Goal: Task Accomplishment & Management: Manage account settings

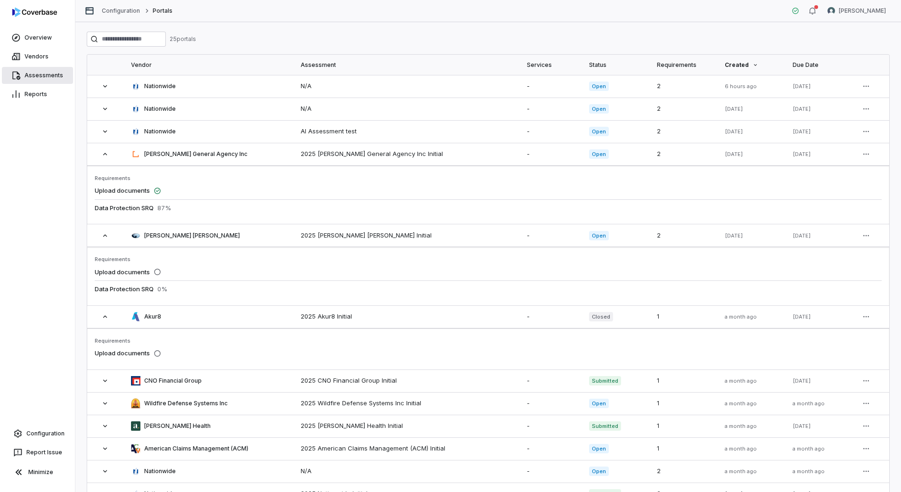
click at [37, 81] on link "Assessments" at bounding box center [37, 75] width 71 height 17
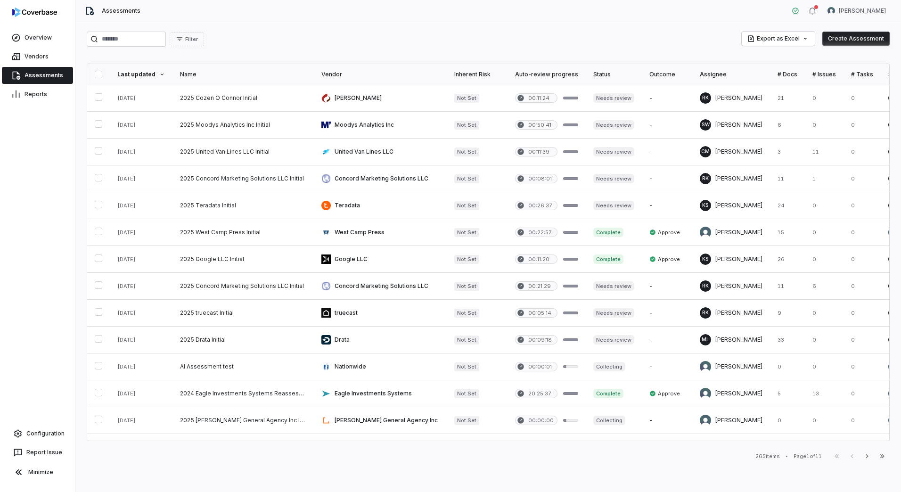
click at [847, 40] on button "Create Assessment" at bounding box center [855, 39] width 67 height 14
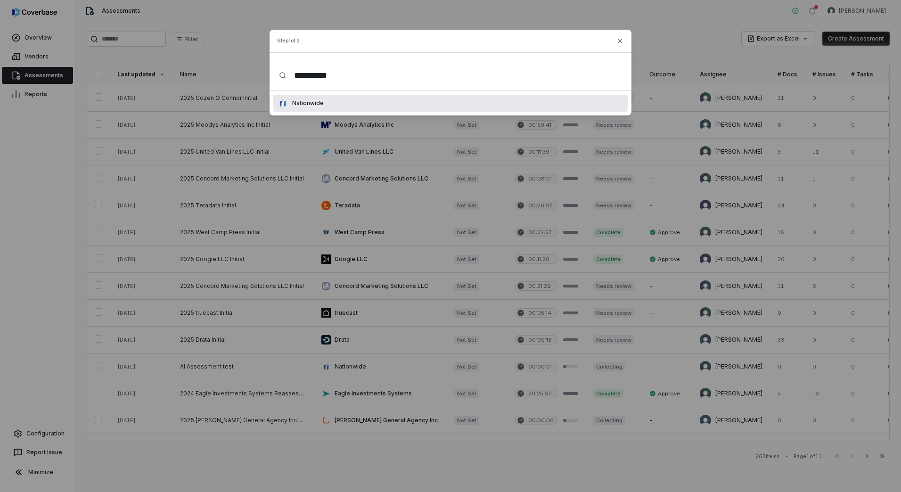
type input "**********"
click at [348, 108] on div "Nationwide" at bounding box center [450, 103] width 354 height 17
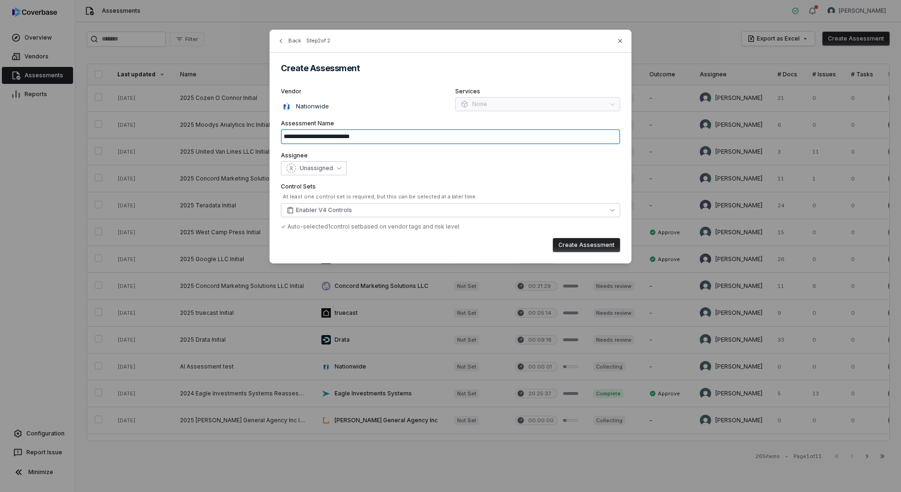
drag, startPoint x: 384, startPoint y: 136, endPoint x: 335, endPoint y: 140, distance: 49.7
click at [335, 140] on input "**********" at bounding box center [450, 136] width 339 height 15
type input "**********"
click at [329, 172] on span "Unassigned" at bounding box center [316, 168] width 33 height 8
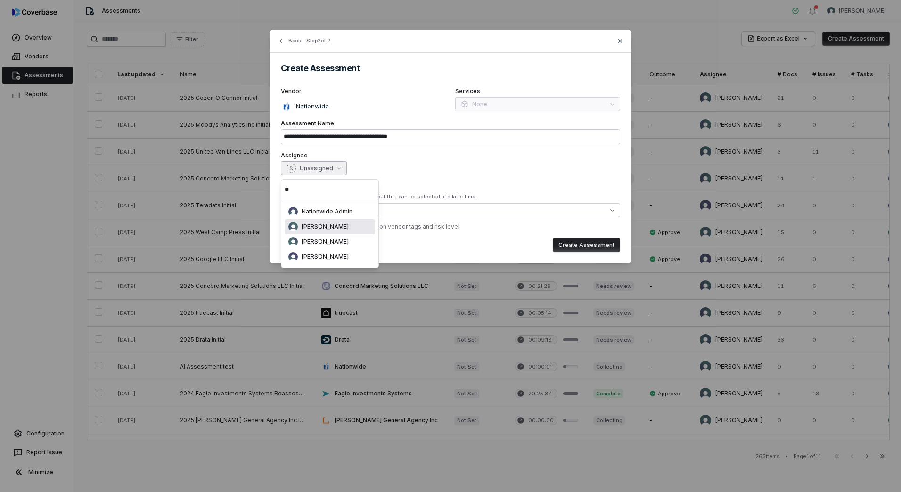
type input "**"
click at [332, 227] on span "[PERSON_NAME]" at bounding box center [325, 227] width 47 height 8
click at [352, 211] on button "Enabler V4 Controls" at bounding box center [450, 210] width 339 height 14
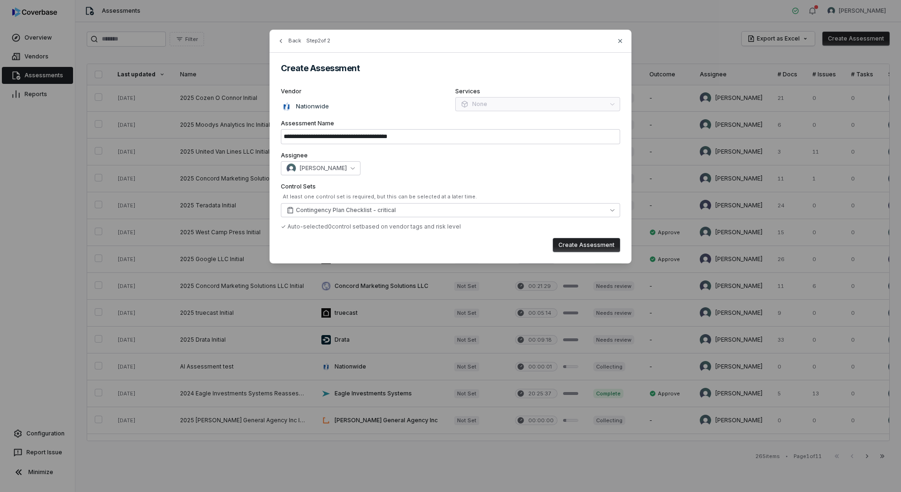
click at [442, 162] on div "[PERSON_NAME]" at bounding box center [450, 168] width 339 height 14
click at [575, 242] on button "Create Assessment" at bounding box center [586, 245] width 67 height 14
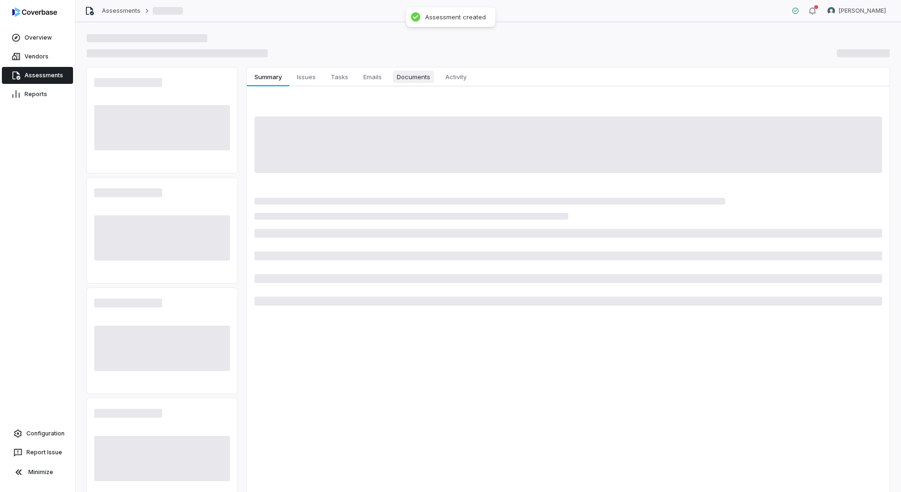
click at [417, 79] on span "Documents" at bounding box center [413, 77] width 41 height 12
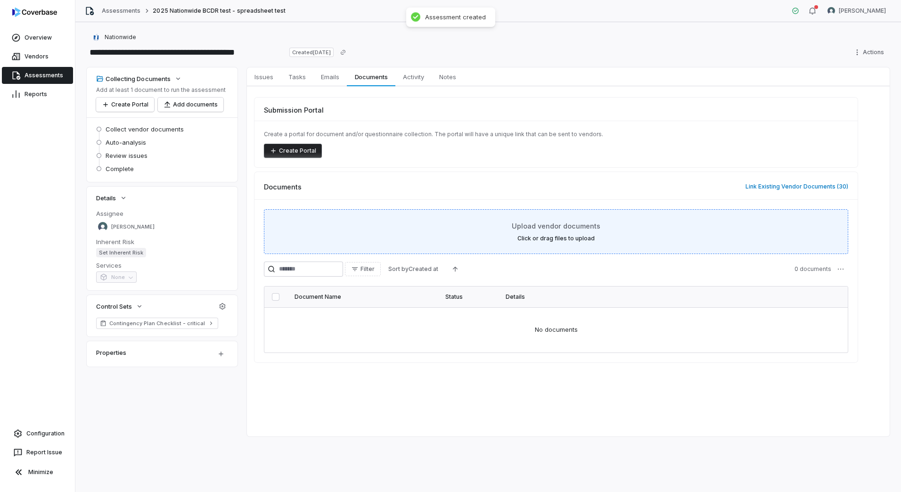
click at [488, 243] on div "Upload vendor documents Click or drag files to upload" at bounding box center [556, 231] width 584 height 45
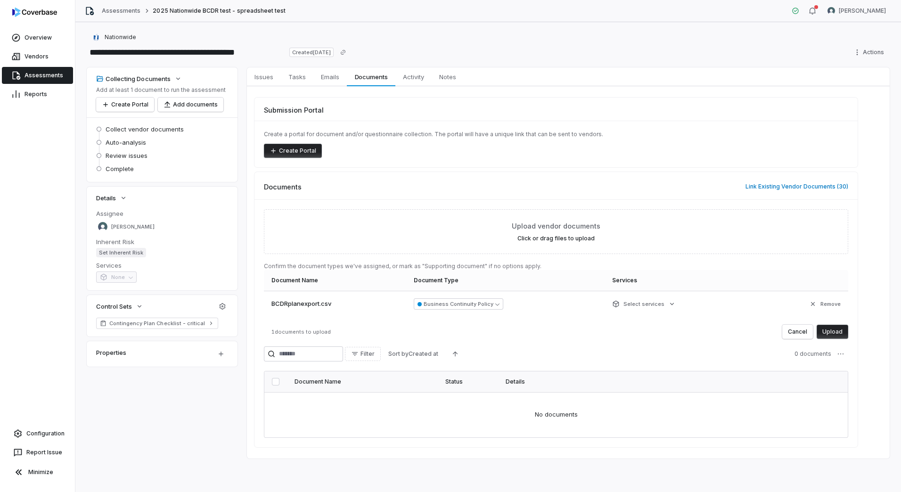
click at [822, 331] on button "Upload" at bounding box center [833, 332] width 32 height 14
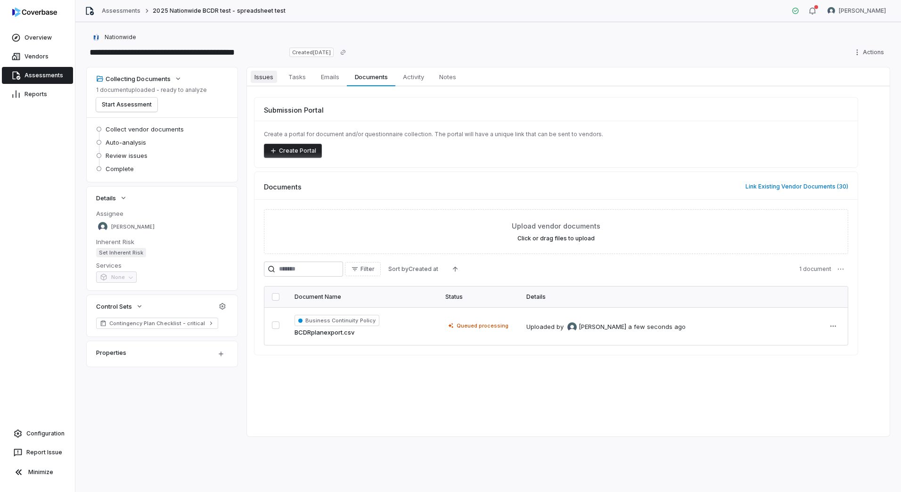
click at [265, 85] on link "Issues Issues" at bounding box center [264, 76] width 34 height 19
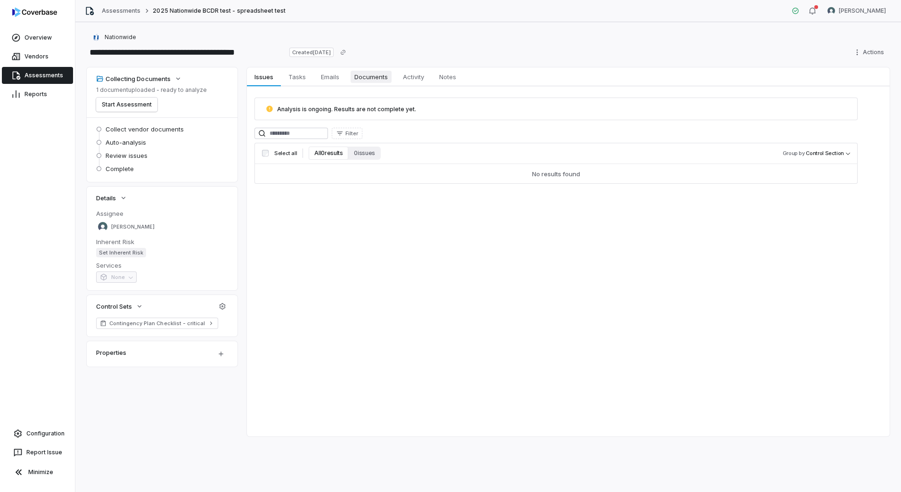
click at [379, 77] on span "Documents" at bounding box center [371, 77] width 41 height 12
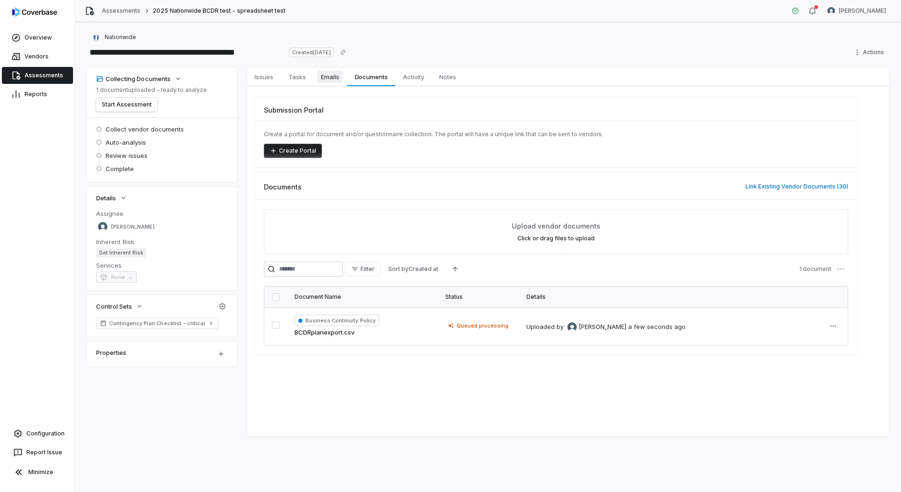
click at [332, 77] on span "Emails" at bounding box center [330, 77] width 26 height 12
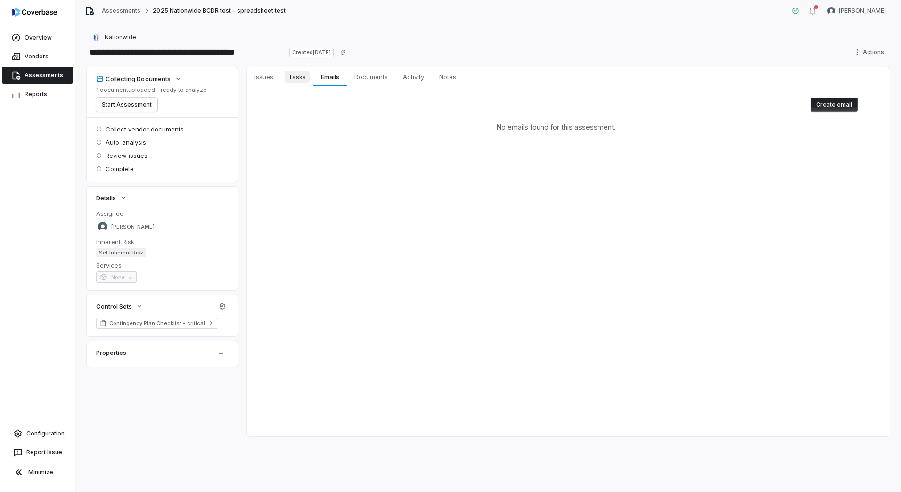
click at [295, 75] on span "Tasks" at bounding box center [297, 77] width 25 height 12
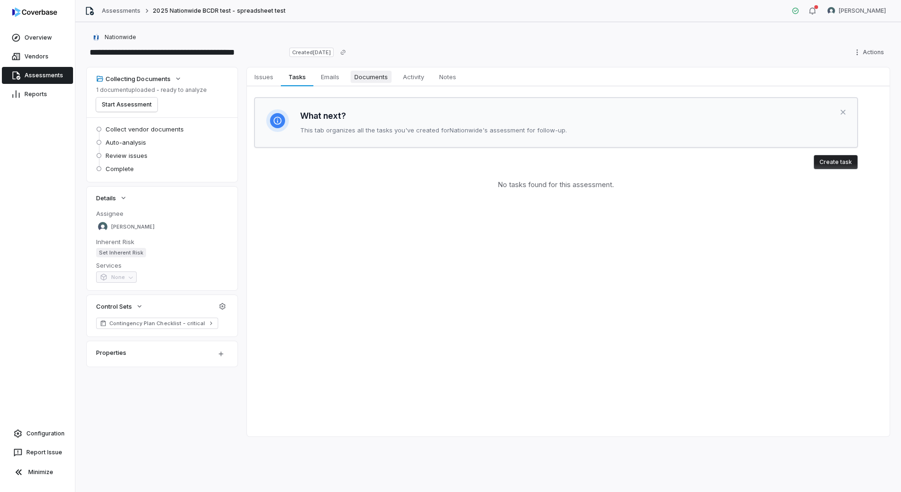
click at [358, 78] on span "Documents" at bounding box center [371, 77] width 41 height 12
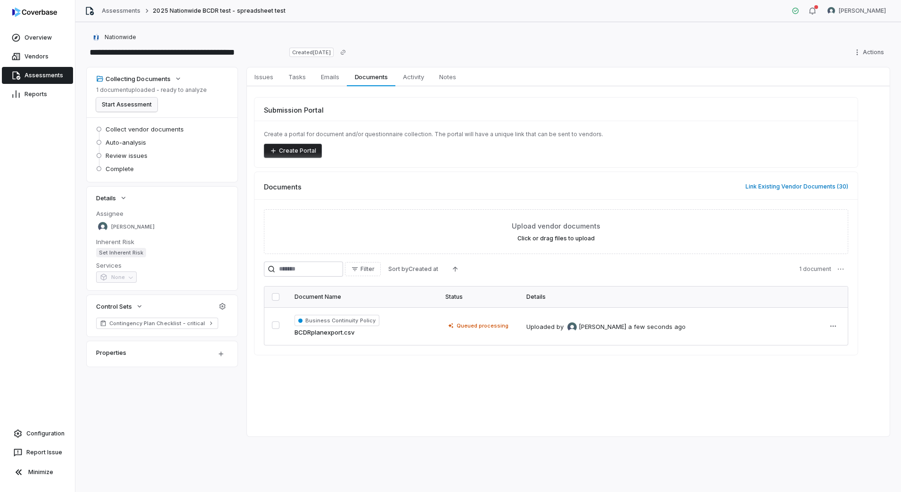
click at [136, 99] on button "Start Assessment" at bounding box center [126, 105] width 61 height 14
click at [271, 82] on span "Issues" at bounding box center [264, 77] width 26 height 12
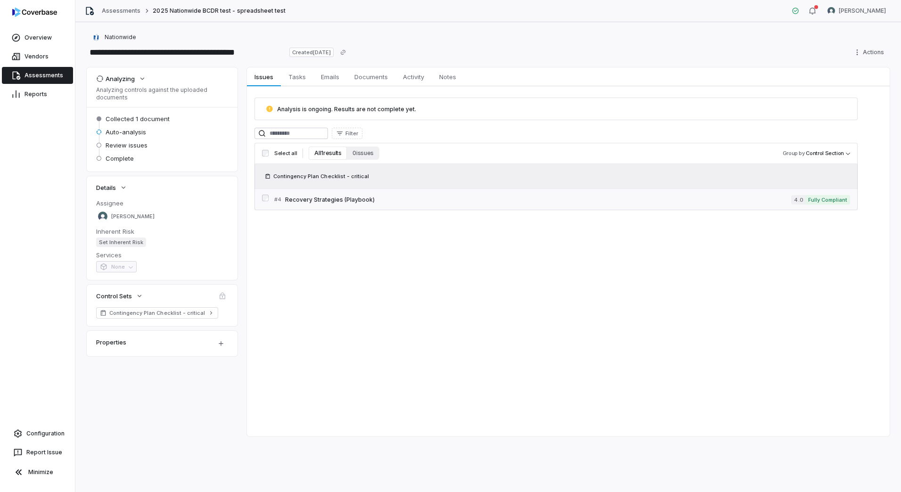
click at [369, 193] on link "# 4 Recovery Strategies (Playbook) 4.0 Fully Compliant" at bounding box center [562, 199] width 576 height 21
click at [313, 208] on link "# 4 Recovery Strategies (Playbook) 4.0 Fully Compliant" at bounding box center [562, 199] width 576 height 21
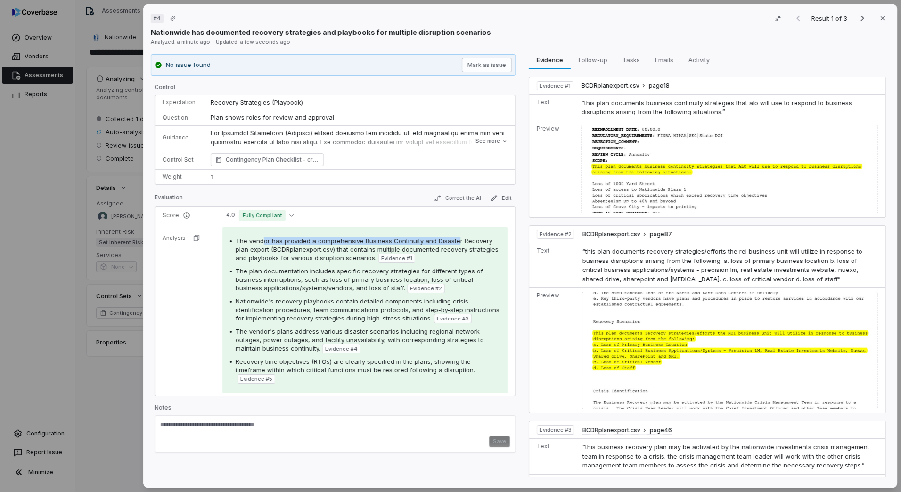
drag, startPoint x: 266, startPoint y: 240, endPoint x: 458, endPoint y: 242, distance: 191.8
click at [458, 242] on span "The vendor has provided a comprehensive Business Continuity and Disaster Recove…" at bounding box center [367, 249] width 263 height 25
drag, startPoint x: 295, startPoint y: 247, endPoint x: 472, endPoint y: 250, distance: 176.8
click at [471, 250] on span "The vendor has provided a comprehensive Business Continuity and Disaster Recove…" at bounding box center [367, 249] width 263 height 25
drag, startPoint x: 264, startPoint y: 257, endPoint x: 339, endPoint y: 262, distance: 75.1
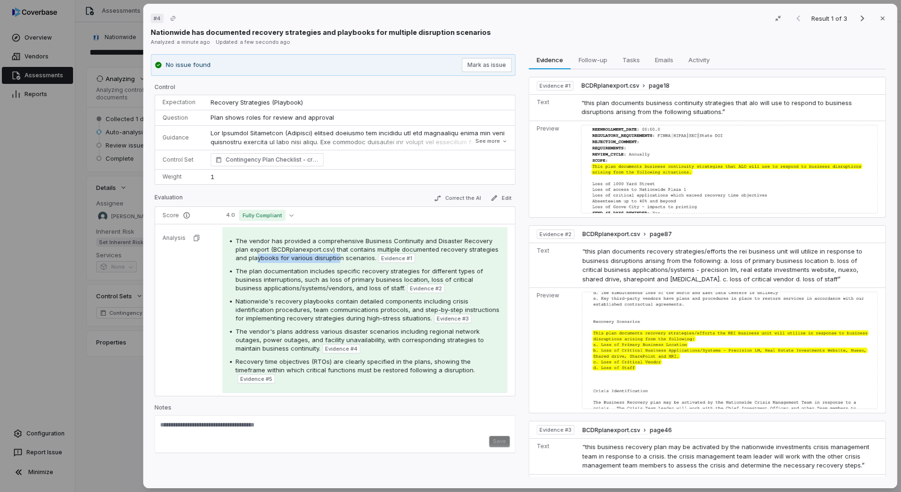
click at [339, 262] on div "The vendor has provided a comprehensive Business Continuity and Disaster Recove…" at bounding box center [368, 250] width 264 height 26
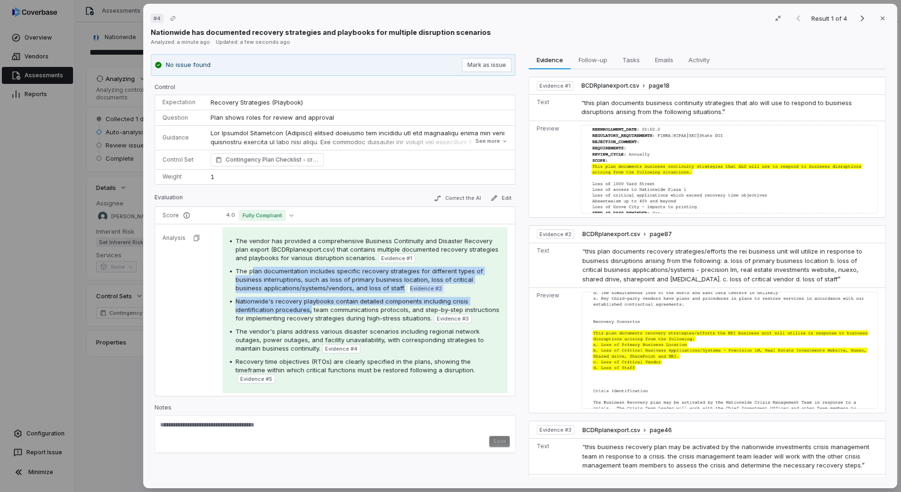
drag, startPoint x: 339, startPoint y: 262, endPoint x: 309, endPoint y: 309, distance: 56.4
click at [309, 309] on div "The vendor has provided a comprehensive Business Continuity and Disaster Recove…" at bounding box center [365, 310] width 270 height 147
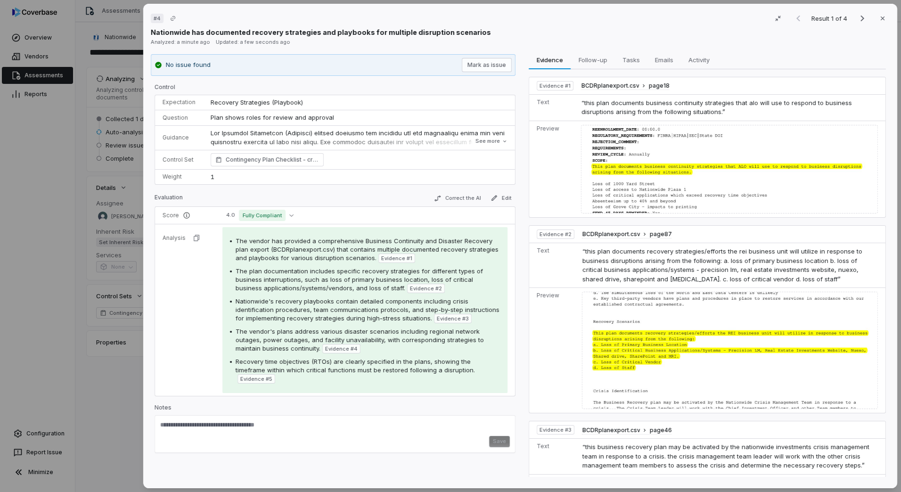
drag, startPoint x: 309, startPoint y: 309, endPoint x: 267, endPoint y: 354, distance: 61.7
click at [277, 322] on div "Nationwide's recovery playbooks contain detailed components including crisis id…" at bounding box center [368, 310] width 264 height 26
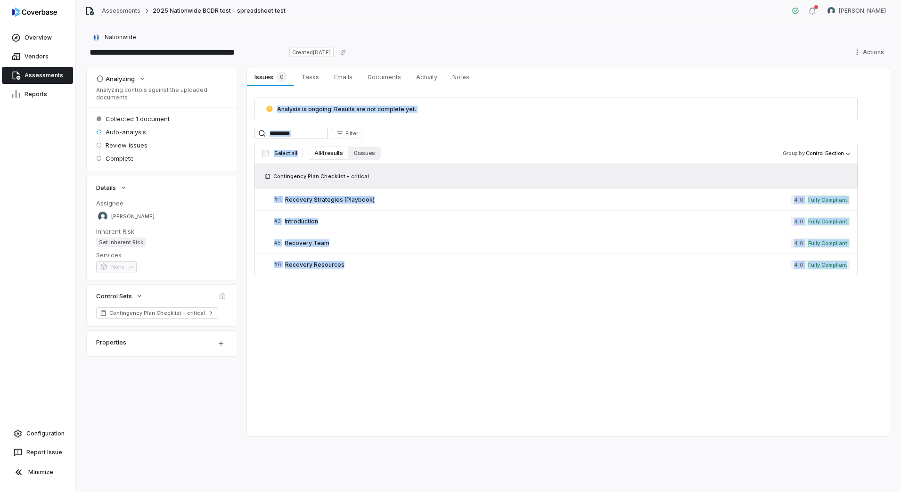
drag, startPoint x: 106, startPoint y: 384, endPoint x: 296, endPoint y: 383, distance: 190.9
click at [296, 383] on div "Issues 0 Issues 0 Tasks Tasks Emails Emails Documents Documents Activity Activi…" at bounding box center [568, 251] width 643 height 369
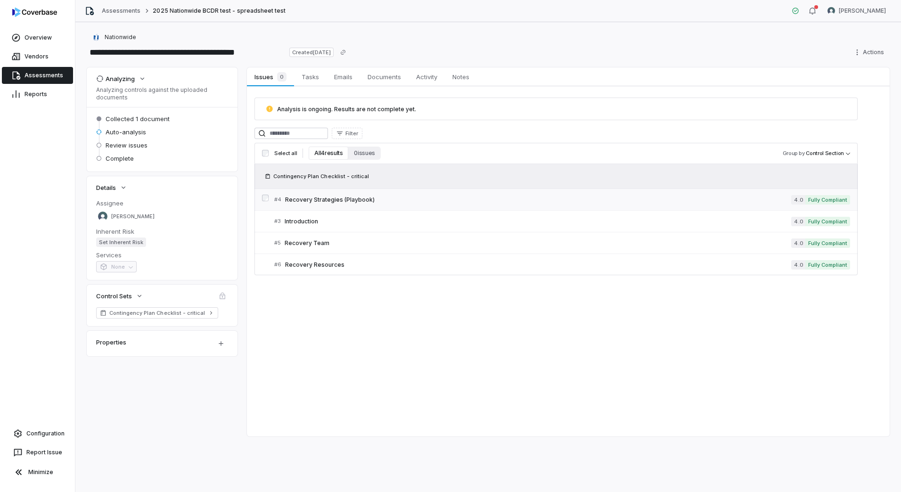
click at [328, 202] on span "Recovery Strategies (Playbook)" at bounding box center [538, 200] width 506 height 8
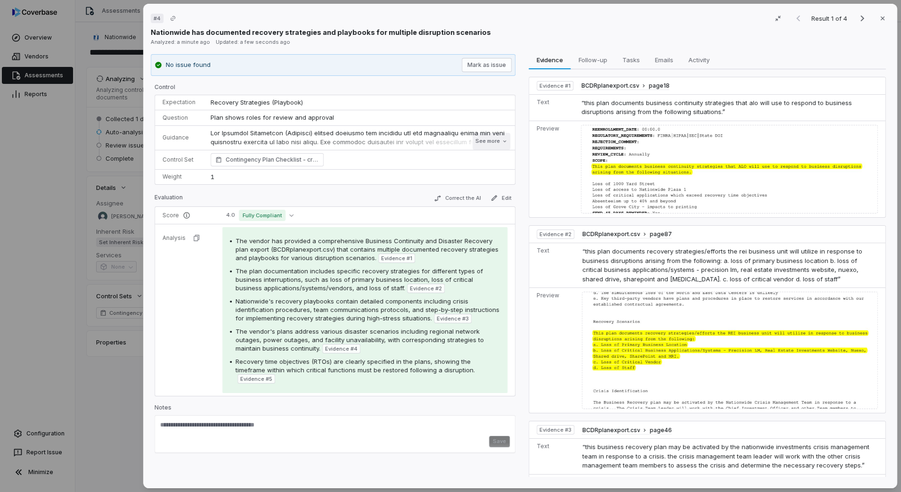
click at [484, 138] on button "See more" at bounding box center [492, 141] width 38 height 17
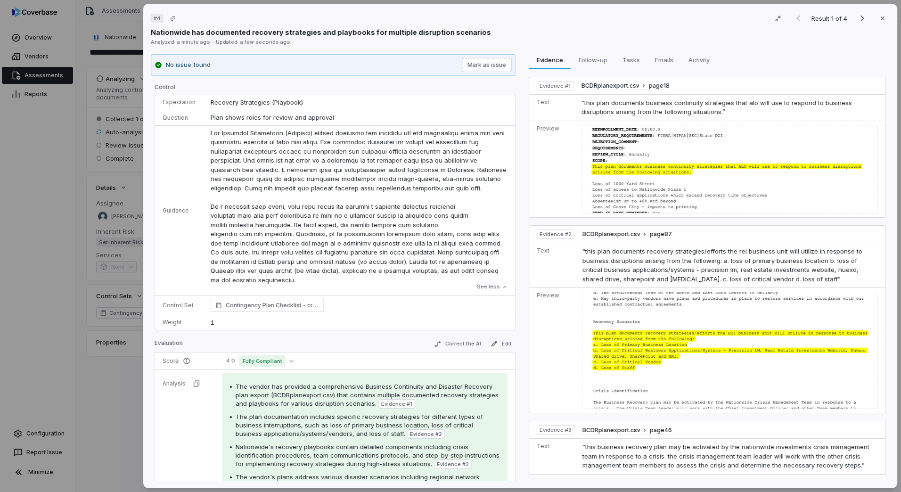
scroll to position [130, 0]
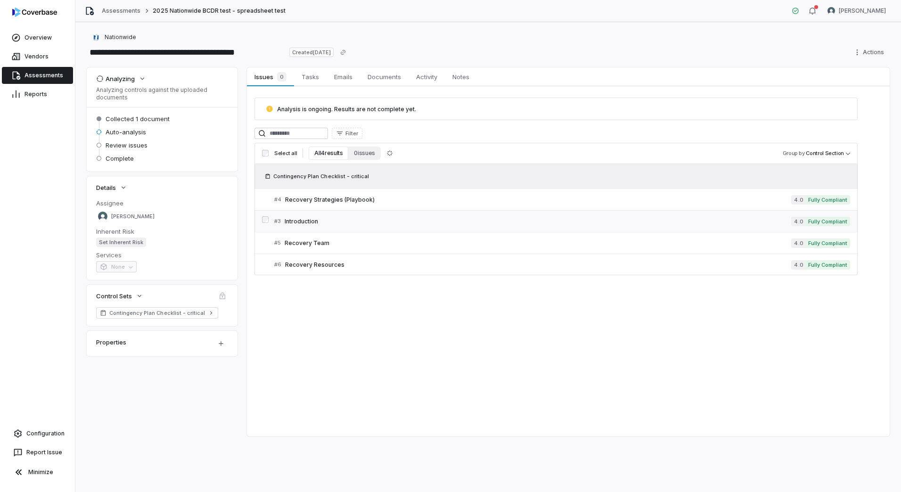
click at [317, 220] on span "Introduction" at bounding box center [538, 222] width 507 height 8
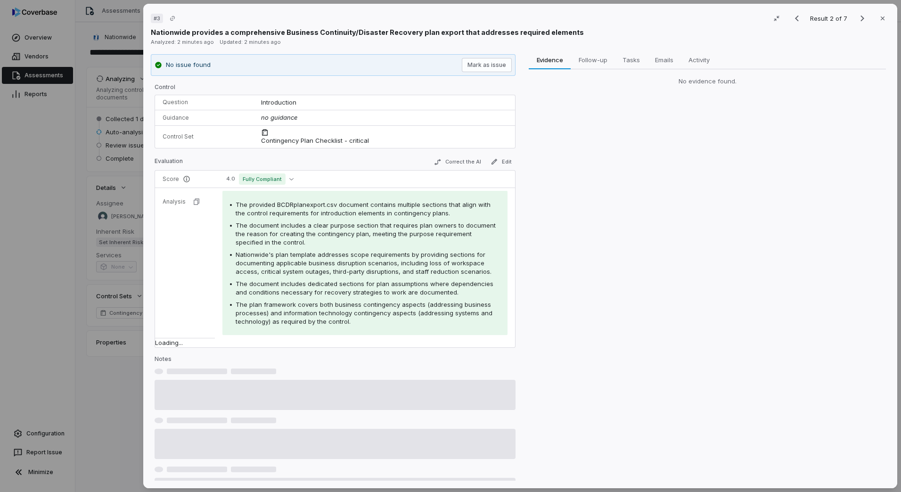
drag, startPoint x: 117, startPoint y: 391, endPoint x: 110, endPoint y: 394, distance: 8.1
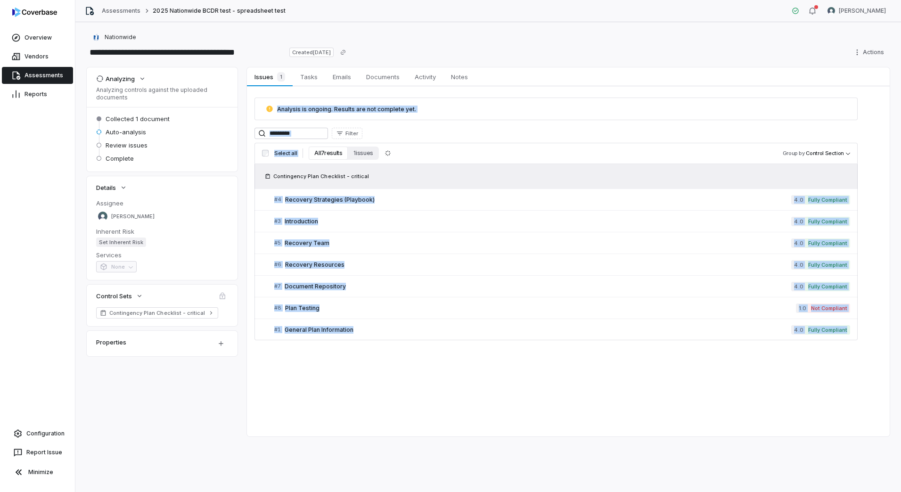
click at [266, 392] on div "Issues 1 Issues 1 Tasks Tasks Emails Emails Documents Documents Activity Activi…" at bounding box center [568, 251] width 643 height 369
click at [306, 379] on div "Issues 1 Issues 1 Tasks Tasks Emails Emails Documents Documents Activity Activi…" at bounding box center [568, 251] width 643 height 369
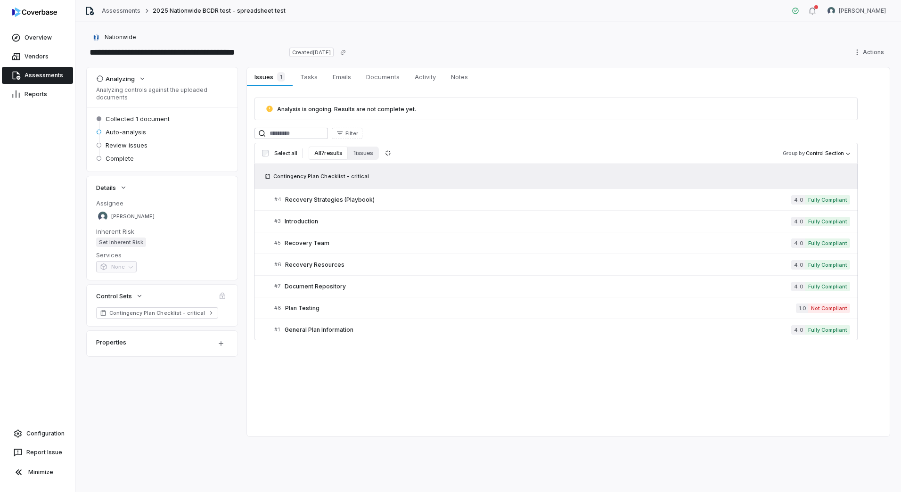
click at [481, 135] on div "Filter" at bounding box center [556, 133] width 603 height 11
click at [316, 287] on span "Document Repository" at bounding box center [538, 287] width 507 height 8
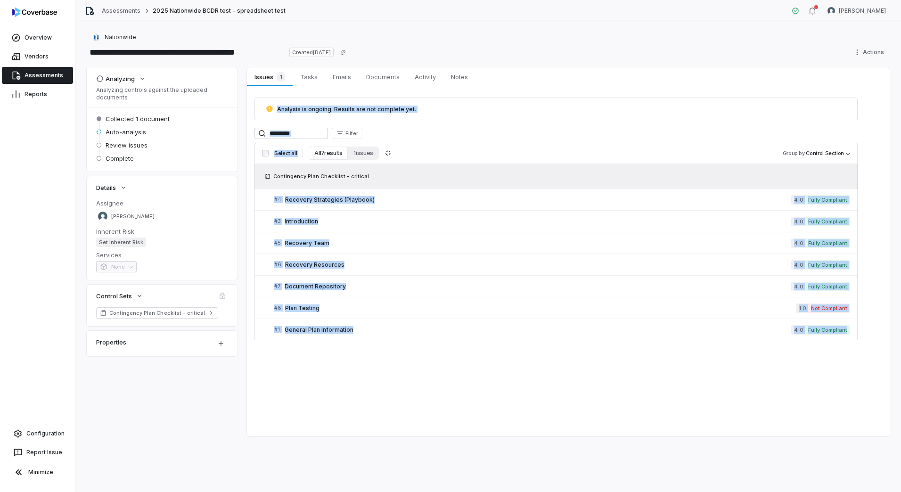
click at [376, 353] on div "Issues 1 Issues 1 Tasks Tasks Emails Emails Documents Documents Activity Activi…" at bounding box center [568, 251] width 643 height 369
click at [266, 268] on div at bounding box center [265, 265] width 7 height 10
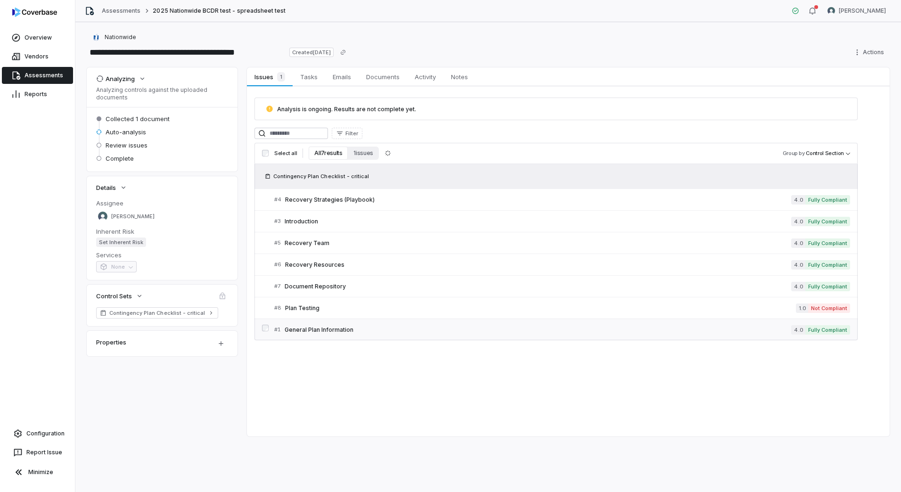
click at [317, 328] on span "General Plan Information" at bounding box center [538, 330] width 507 height 8
click at [331, 202] on span "Recovery Strategies (Playbook)" at bounding box center [538, 200] width 506 height 8
click at [304, 220] on span "Introduction" at bounding box center [538, 222] width 507 height 8
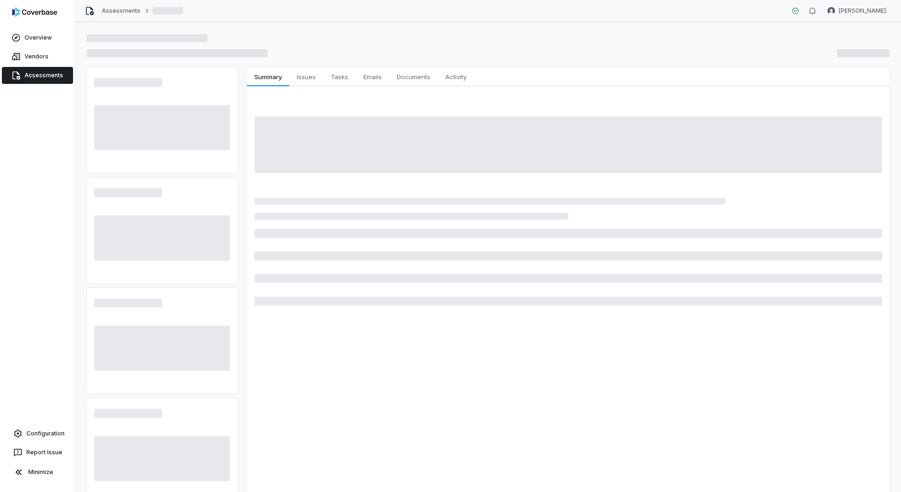
click at [448, 38] on div at bounding box center [488, 38] width 803 height 13
click at [418, 310] on div at bounding box center [568, 212] width 643 height 253
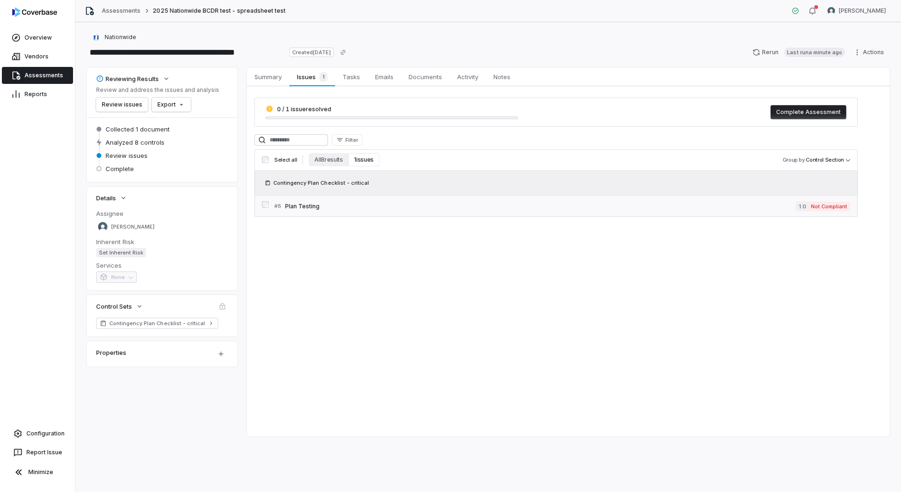
click at [513, 208] on span "Plan Testing" at bounding box center [540, 207] width 511 height 8
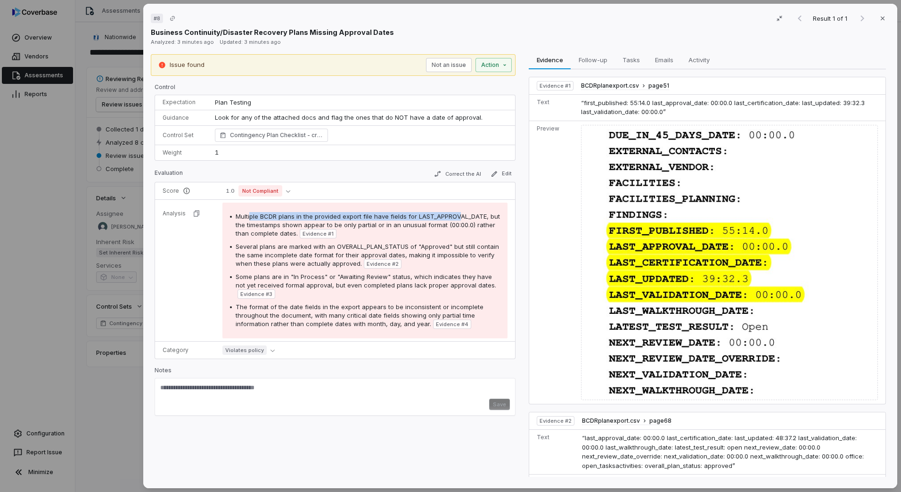
drag, startPoint x: 248, startPoint y: 199, endPoint x: 462, endPoint y: 218, distance: 214.8
click at [462, 218] on td "Multiple BCDR plans in the provided export file have fields for LAST_APPROVAL_D…" at bounding box center [365, 271] width 300 height 142
drag, startPoint x: 462, startPoint y: 218, endPoint x: 399, endPoint y: 229, distance: 64.5
click at [399, 229] on div "Multiple BCDR plans in the provided export file have fields for LAST_APPROVAL_D…" at bounding box center [368, 225] width 264 height 26
drag, startPoint x: 260, startPoint y: 226, endPoint x: 470, endPoint y: 225, distance: 209.7
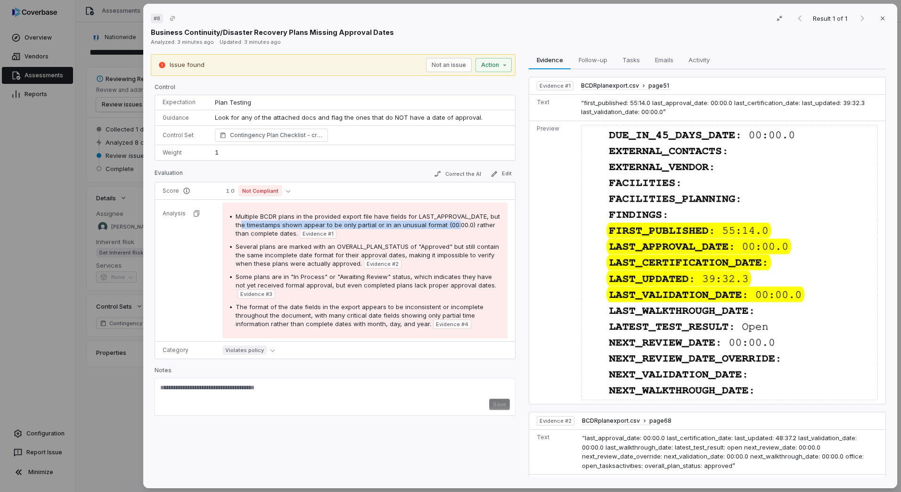
click at [470, 225] on span "Multiple BCDR plans in the provided export file have fields for LAST_APPROVAL_D…" at bounding box center [368, 225] width 264 height 25
drag, startPoint x: 292, startPoint y: 236, endPoint x: 316, endPoint y: 237, distance: 24.1
click at [315, 237] on div "Multiple BCDR plans in the provided export file have fields for LAST_APPROVAL_D…" at bounding box center [368, 225] width 264 height 26
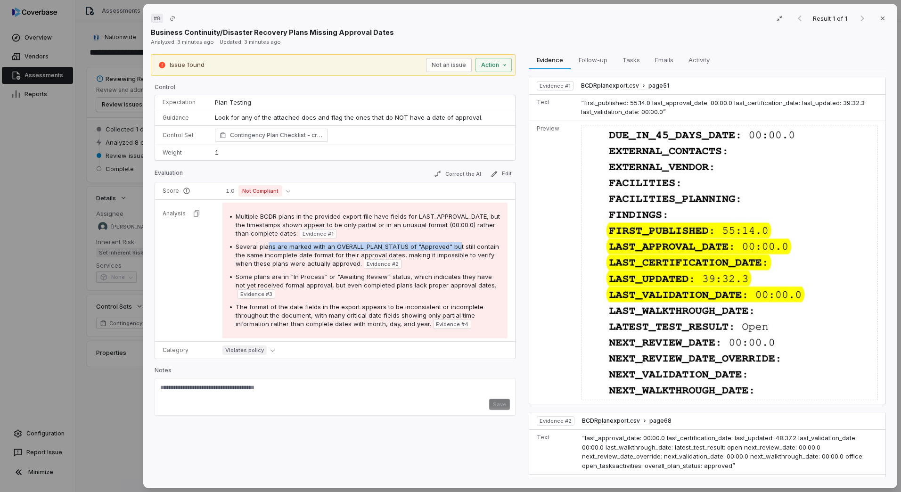
drag, startPoint x: 316, startPoint y: 237, endPoint x: 464, endPoint y: 249, distance: 148.5
click at [464, 249] on span "Several plans are marked with an OVERALL_PLAN_STATUS of "Approved" but still co…" at bounding box center [367, 255] width 263 height 25
click at [312, 265] on span "Several plans are marked with an OVERALL_PLAN_STATUS of "Approved" but still co…" at bounding box center [367, 255] width 263 height 25
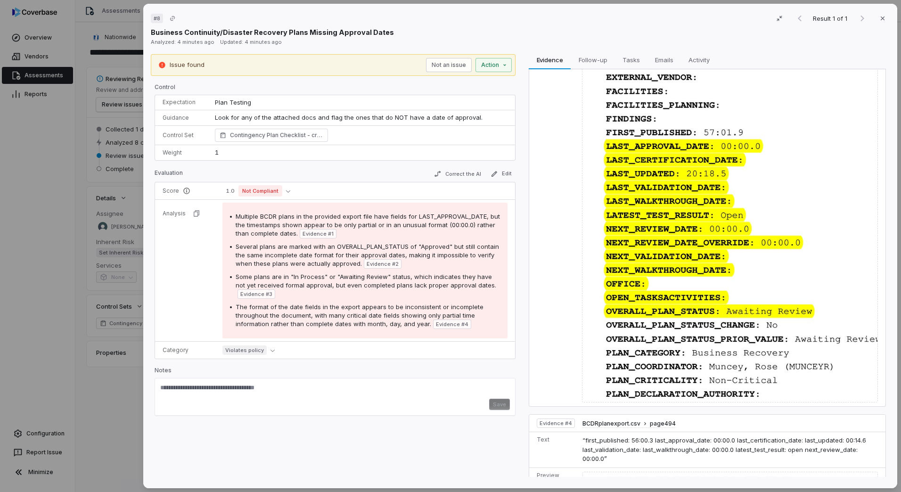
scroll to position [1174, 0]
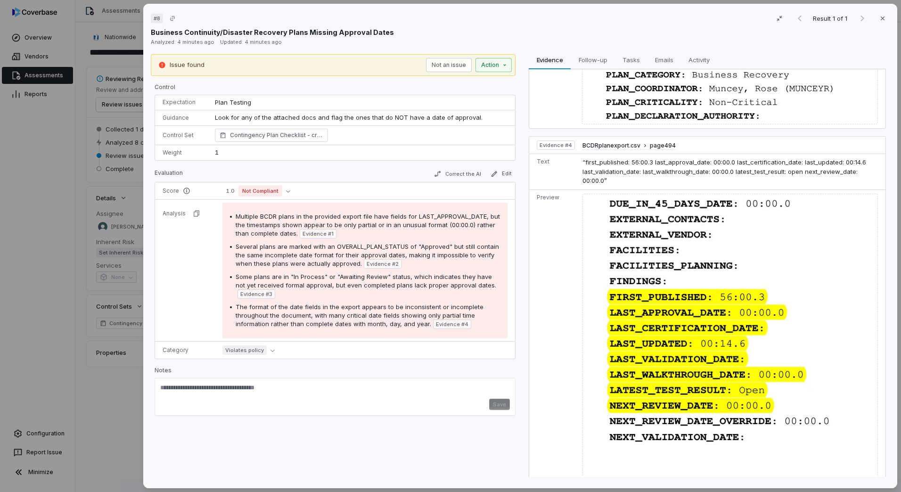
click at [273, 273] on span "Some plans are in "In Process" or "Awaiting Review" status, which indicates the…" at bounding box center [366, 281] width 261 height 16
drag, startPoint x: 296, startPoint y: 276, endPoint x: 370, endPoint y: 278, distance: 74.5
click at [370, 278] on span "Some plans are in "In Process" or "Awaiting Review" status, which indicates the…" at bounding box center [366, 281] width 261 height 16
click at [369, 278] on span "Some plans are in "In Process" or "Awaiting Review" status, which indicates the…" at bounding box center [366, 281] width 261 height 16
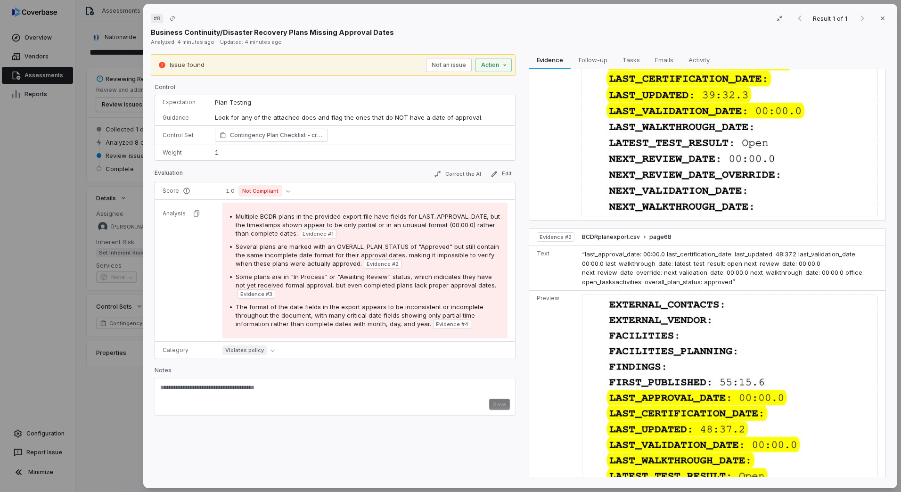
scroll to position [0, 0]
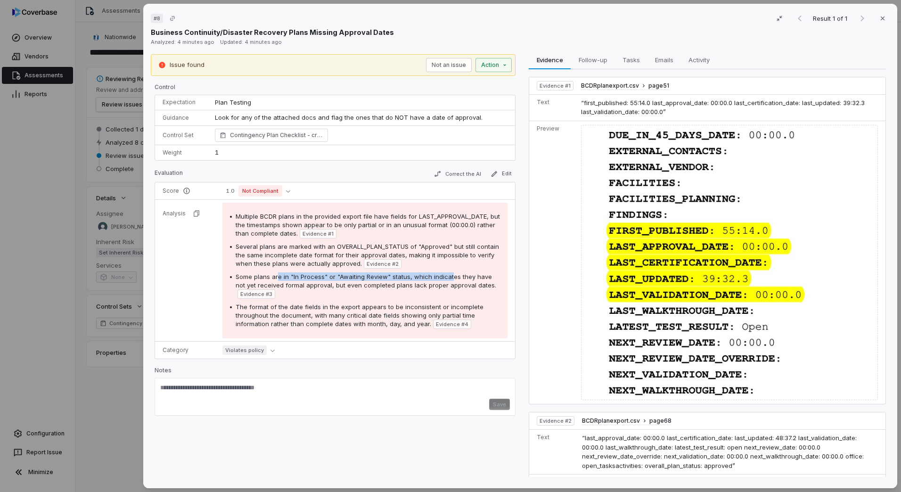
drag, startPoint x: 278, startPoint y: 278, endPoint x: 451, endPoint y: 275, distance: 173.5
click at [451, 275] on span "Some plans are in "In Process" or "Awaiting Review" status, which indicates the…" at bounding box center [366, 281] width 261 height 16
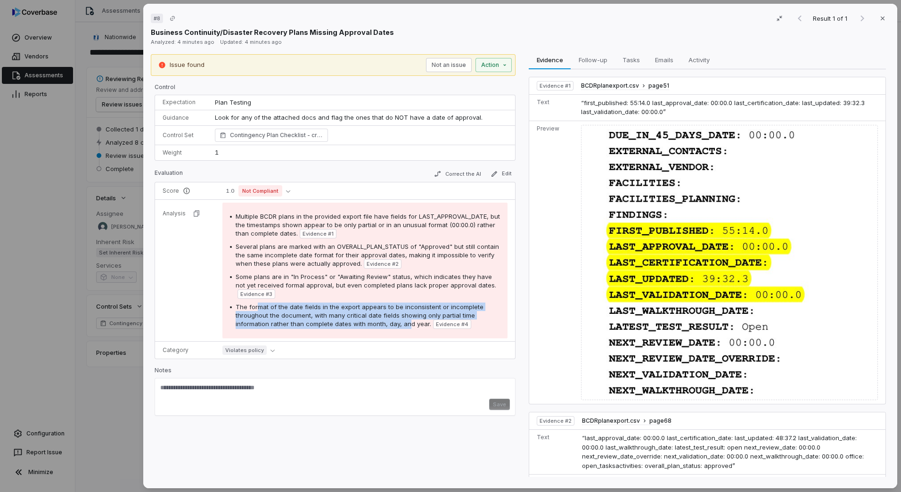
drag, startPoint x: 279, startPoint y: 313, endPoint x: 407, endPoint y: 329, distance: 128.8
click at [407, 329] on div "Multiple BCDR plans in the provided export file have fields for LAST_APPROVAL_D…" at bounding box center [364, 271] width 285 height 136
drag, startPoint x: 407, startPoint y: 329, endPoint x: 361, endPoint y: 320, distance: 47.2
click at [361, 320] on div "The format of the date fields in the export appears to be inconsistent or incom…" at bounding box center [368, 316] width 264 height 26
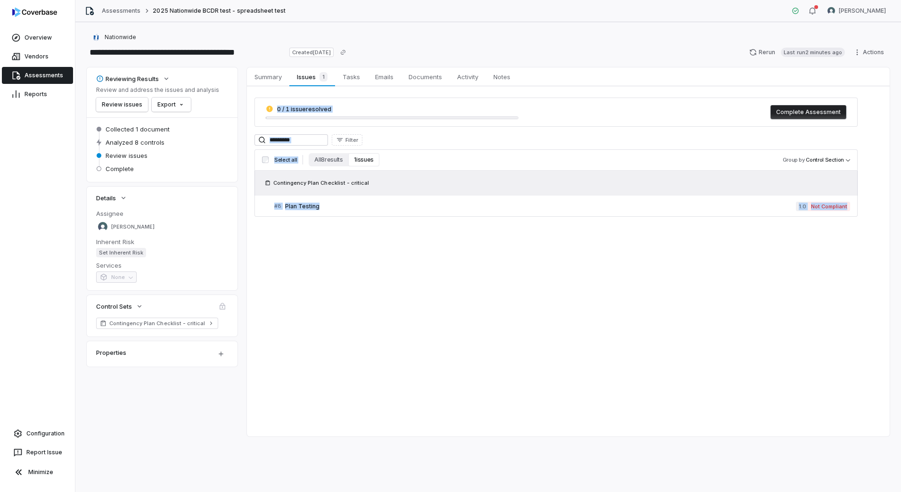
click at [324, 259] on div "Summary Summary Issues 1 Issues 1 Tasks Tasks Emails Emails Documents Documents…" at bounding box center [568, 251] width 643 height 369
click at [339, 159] on button "All 8 results" at bounding box center [329, 159] width 40 height 13
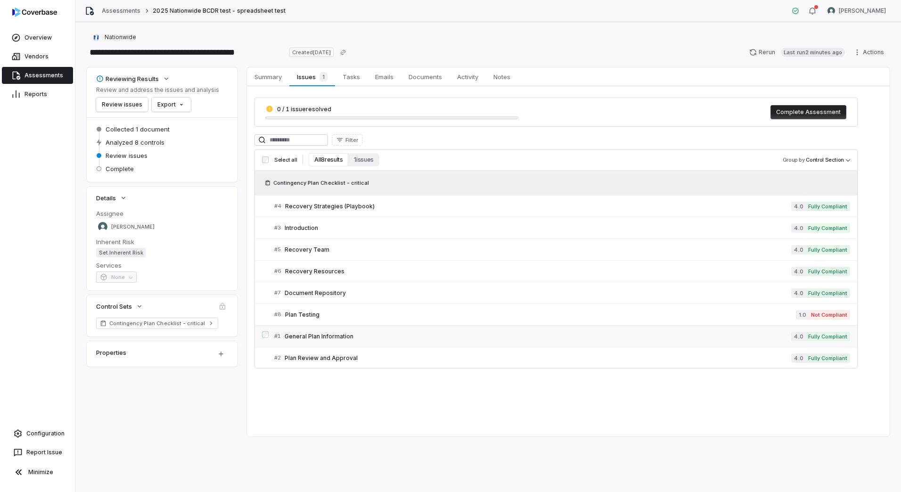
click at [305, 335] on span "General Plan Information" at bounding box center [538, 337] width 507 height 8
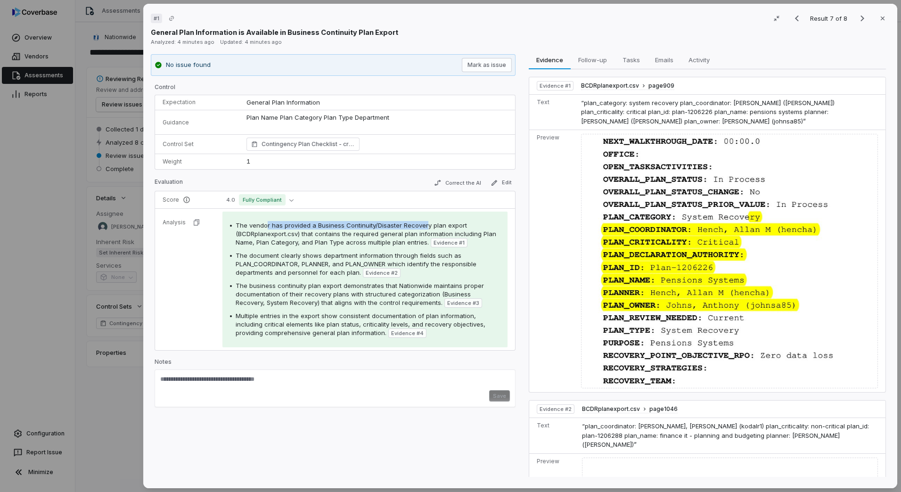
drag, startPoint x: 266, startPoint y: 223, endPoint x: 427, endPoint y: 226, distance: 160.7
click at [427, 226] on span "The vendor has provided a Business Continuity/Disaster Recovery plan export (BC…" at bounding box center [366, 234] width 261 height 25
drag, startPoint x: 393, startPoint y: 233, endPoint x: 458, endPoint y: 233, distance: 65.5
click at [458, 233] on span "The vendor has provided a Business Continuity/Disaster Recovery plan export (BC…" at bounding box center [366, 234] width 261 height 25
drag, startPoint x: 309, startPoint y: 244, endPoint x: 343, endPoint y: 247, distance: 34.0
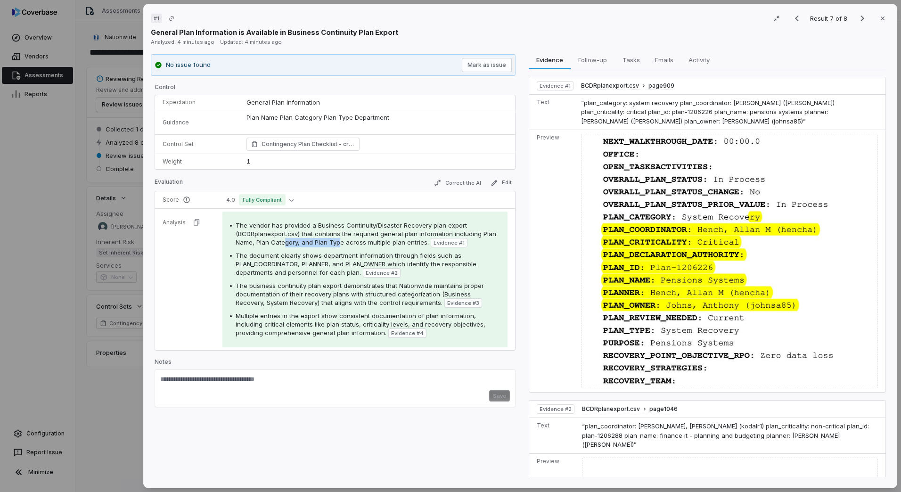
click at [343, 247] on div "The vendor has provided a Business Continuity/Disaster Recovery plan export (BC…" at bounding box center [368, 234] width 264 height 26
drag, startPoint x: 343, startPoint y: 247, endPoint x: 422, endPoint y: 255, distance: 79.7
click at [422, 255] on span "The document clearly shows department information through fields such as PLAN_C…" at bounding box center [356, 264] width 241 height 25
drag, startPoint x: 314, startPoint y: 264, endPoint x: 415, endPoint y: 264, distance: 100.9
click at [415, 264] on span "The document clearly shows department information through fields such as PLAN_C…" at bounding box center [356, 264] width 241 height 25
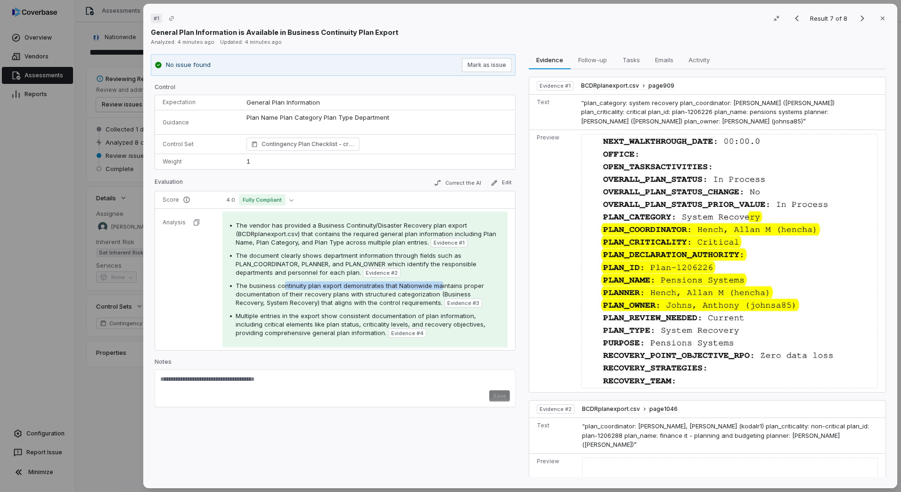
drag, startPoint x: 283, startPoint y: 285, endPoint x: 440, endPoint y: 284, distance: 156.5
click at [440, 284] on span "The business continuity plan export demonstrates that Nationwide maintains prop…" at bounding box center [360, 294] width 248 height 25
click at [274, 297] on span "The business continuity plan export demonstrates that Nationwide maintains prop…" at bounding box center [360, 294] width 248 height 25
click at [338, 113] on p "Plan Name Plan Category Plan Type Department" at bounding box center [377, 117] width 261 height 9
drag, startPoint x: 338, startPoint y: 113, endPoint x: 335, endPoint y: 118, distance: 5.5
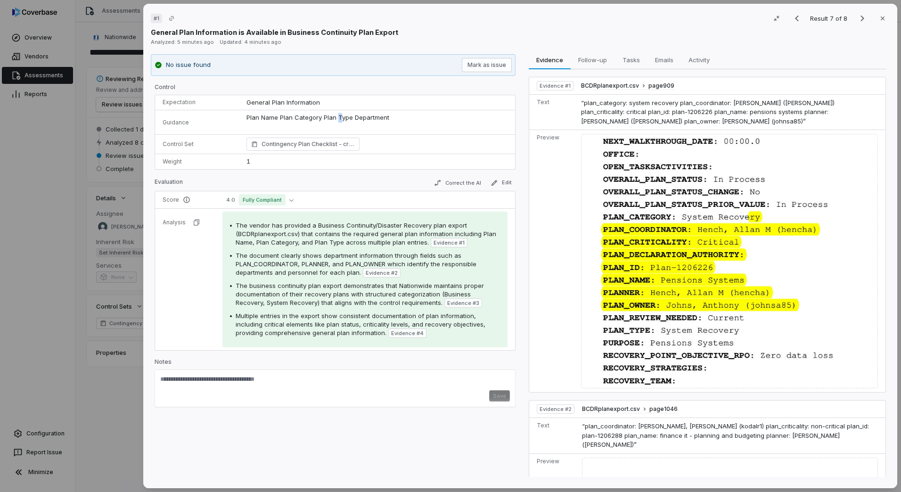
click at [338, 116] on p "Plan Name Plan Category Plan Type Department" at bounding box center [377, 117] width 261 height 9
drag, startPoint x: 247, startPoint y: 119, endPoint x: 423, endPoint y: 127, distance: 176.0
click at [423, 127] on div "Plan Name Plan Category Plan Type Department Plan Name Plan Category Plan Type …" at bounding box center [377, 122] width 261 height 18
click at [350, 193] on td "4.0 Fully Compliant" at bounding box center [365, 199] width 300 height 17
drag, startPoint x: 296, startPoint y: 316, endPoint x: 357, endPoint y: 334, distance: 63.5
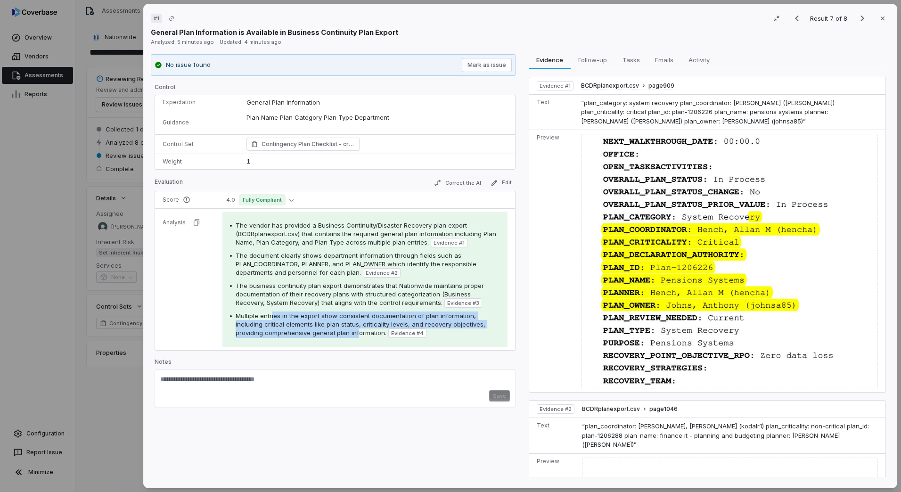
click at [357, 334] on span "Multiple entries in the export show consistent documentation of plan informatio…" at bounding box center [361, 324] width 250 height 25
drag, startPoint x: 357, startPoint y: 334, endPoint x: 336, endPoint y: 323, distance: 23.6
click at [336, 323] on span "Multiple entries in the export show consistent documentation of plan informatio…" at bounding box center [361, 324] width 250 height 25
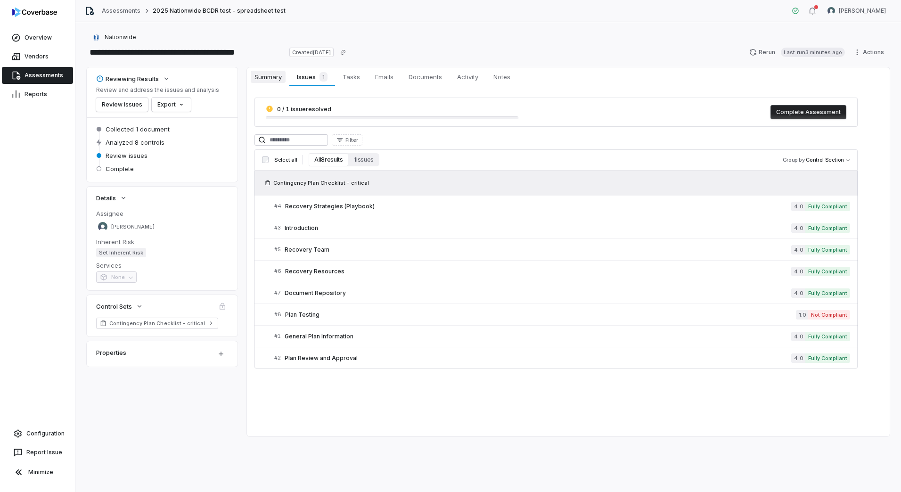
click at [277, 76] on span "Summary" at bounding box center [268, 77] width 35 height 12
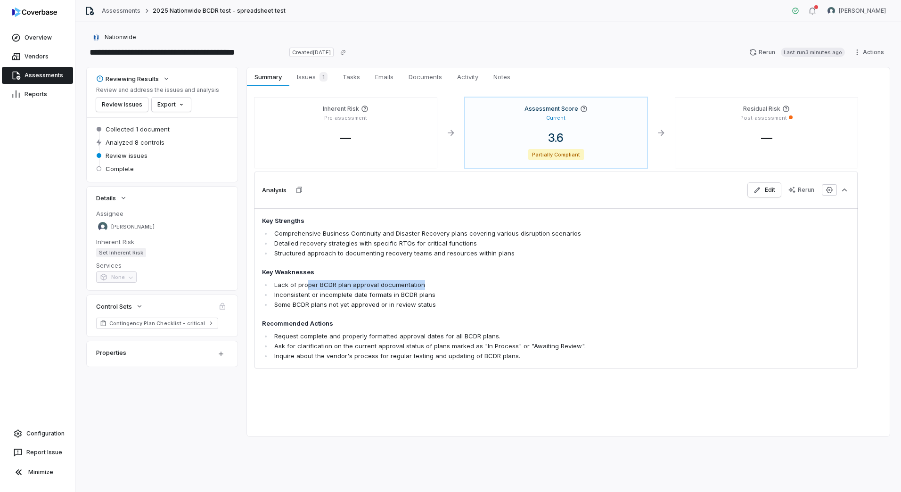
drag, startPoint x: 307, startPoint y: 278, endPoint x: 433, endPoint y: 287, distance: 125.7
click at [433, 287] on span "Key Strengths Comprehensive Business Continuity and Disaster Recovery plans cov…" at bounding box center [497, 288] width 470 height 145
click at [323, 76] on span "1" at bounding box center [324, 76] width 8 height 9
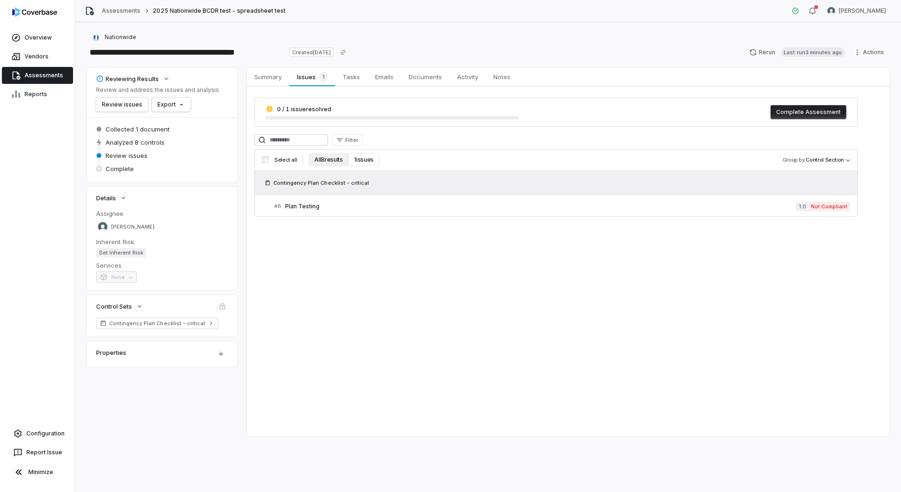
click at [333, 158] on button "All 8 results" at bounding box center [329, 159] width 40 height 13
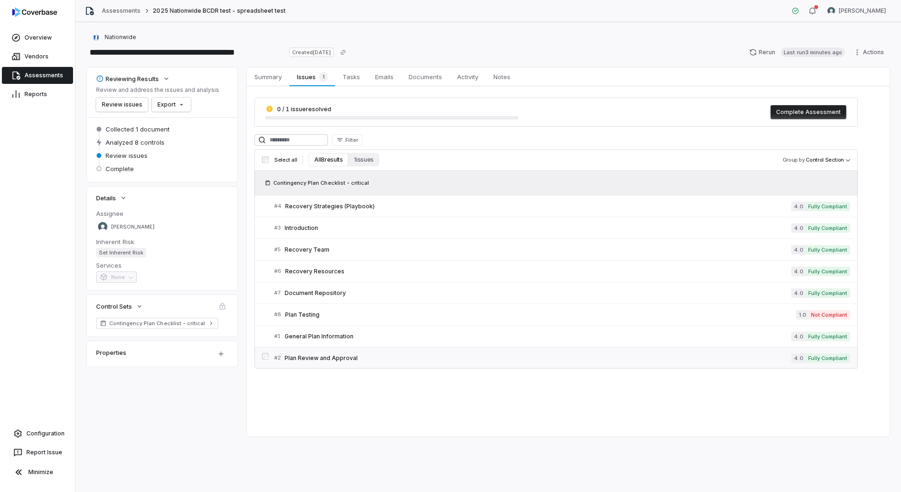
click at [346, 359] on span "Plan Review and Approval" at bounding box center [538, 358] width 507 height 8
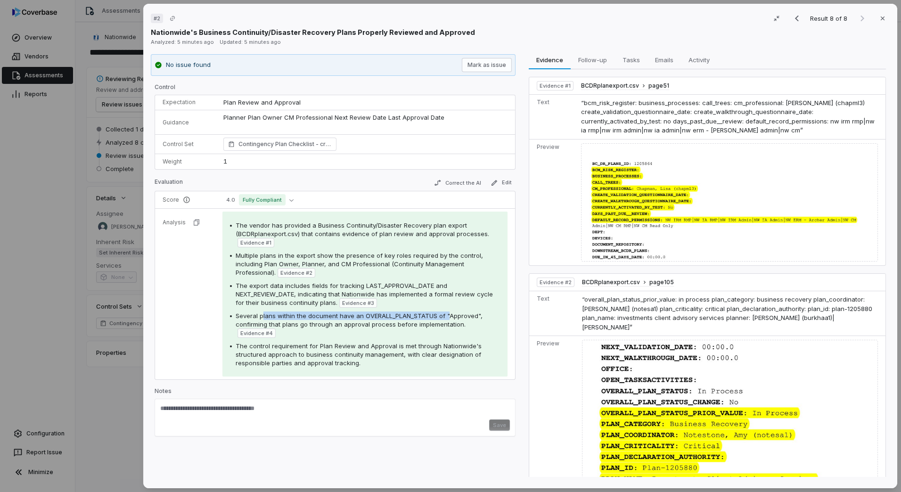
drag, startPoint x: 284, startPoint y: 317, endPoint x: 450, endPoint y: 317, distance: 165.4
click at [450, 317] on span "Several plans within the document have an OVERALL_PLAN_STATUS of "Approved", co…" at bounding box center [359, 320] width 247 height 16
drag, startPoint x: 302, startPoint y: 323, endPoint x: 444, endPoint y: 322, distance: 142.3
click at [444, 322] on span "Several plans within the document have an OVERALL_PLAN_STATUS of "Approved", co…" at bounding box center [359, 320] width 247 height 16
drag, startPoint x: 266, startPoint y: 287, endPoint x: 427, endPoint y: 286, distance: 161.2
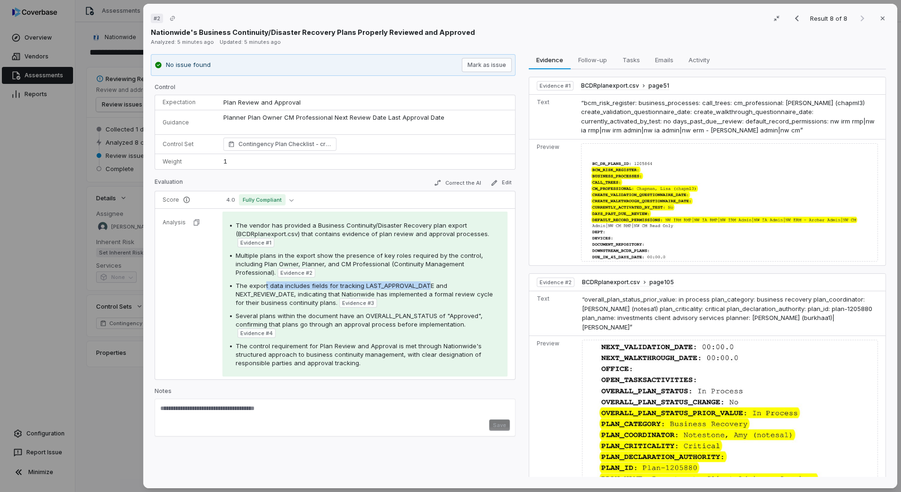
click at [427, 286] on span "The export data includes fields for tracking LAST_APPROVAL_DATE and NEXT_REVIEW…" at bounding box center [364, 294] width 257 height 25
drag, startPoint x: 298, startPoint y: 295, endPoint x: 349, endPoint y: 295, distance: 50.9
click at [349, 295] on span "The export data includes fields for tracking LAST_APPROVAL_DATE and NEXT_REVIEW…" at bounding box center [364, 294] width 257 height 25
drag, startPoint x: 349, startPoint y: 295, endPoint x: 308, endPoint y: 296, distance: 41.0
click at [308, 296] on span "The export data includes fields for tracking LAST_APPROVAL_DATE and NEXT_REVIEW…" at bounding box center [364, 294] width 257 height 25
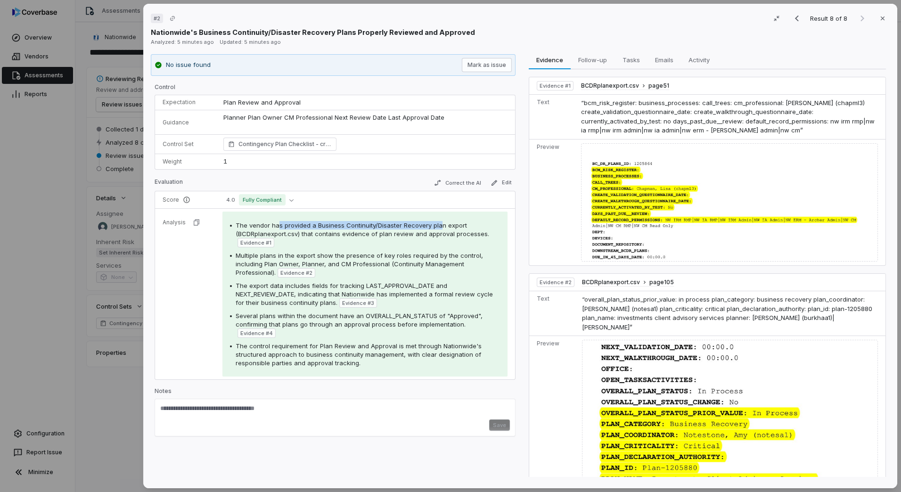
drag, startPoint x: 276, startPoint y: 226, endPoint x: 440, endPoint y: 229, distance: 163.6
click at [440, 229] on span "The vendor has provided a Business Continuity/Disaster Recovery plan export (BC…" at bounding box center [363, 230] width 254 height 16
drag, startPoint x: 340, startPoint y: 233, endPoint x: 431, endPoint y: 234, distance: 90.5
click at [430, 234] on span "The vendor has provided a Business Continuity/Disaster Recovery plan export (BC…" at bounding box center [363, 230] width 254 height 16
drag, startPoint x: 260, startPoint y: 256, endPoint x: 440, endPoint y: 257, distance: 180.1
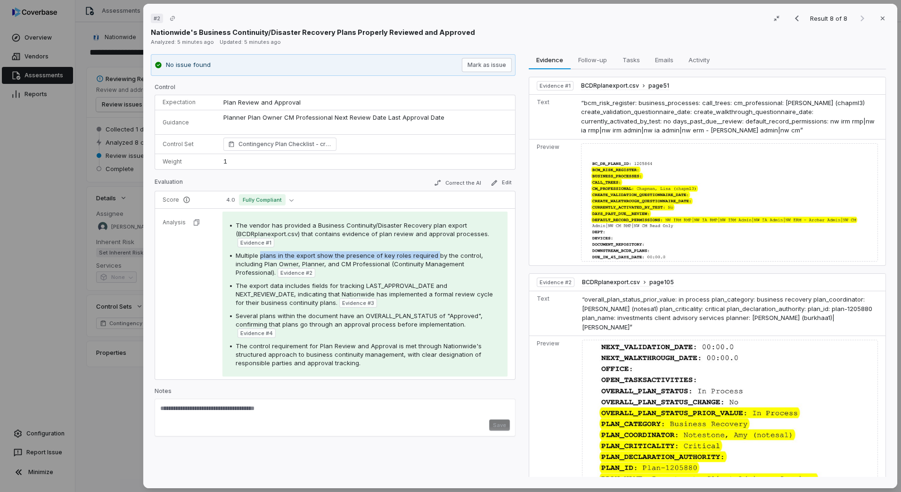
click at [440, 257] on span "Multiple plans in the export show the presence of key roles required by the con…" at bounding box center [359, 264] width 247 height 25
drag, startPoint x: 440, startPoint y: 257, endPoint x: 428, endPoint y: 265, distance: 14.0
click at [428, 265] on span "Multiple plans in the export show the presence of key roles required by the con…" at bounding box center [359, 264] width 247 height 25
drag, startPoint x: 260, startPoint y: 284, endPoint x: 409, endPoint y: 284, distance: 149.4
click at [409, 284] on span "The export data includes fields for tracking LAST_APPROVAL_DATE and NEXT_REVIEW…" at bounding box center [364, 294] width 257 height 25
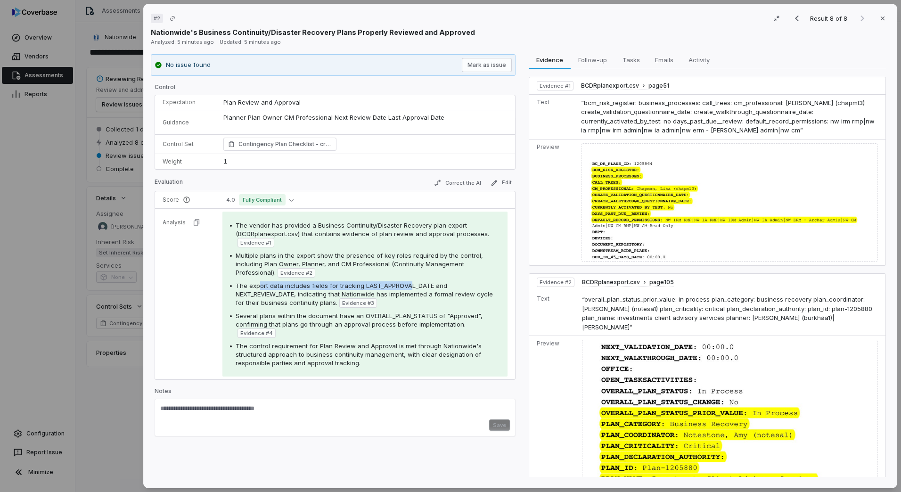
click at [294, 288] on span "The export data includes fields for tracking LAST_APPROVAL_DATE and NEXT_REVIEW…" at bounding box center [364, 294] width 257 height 25
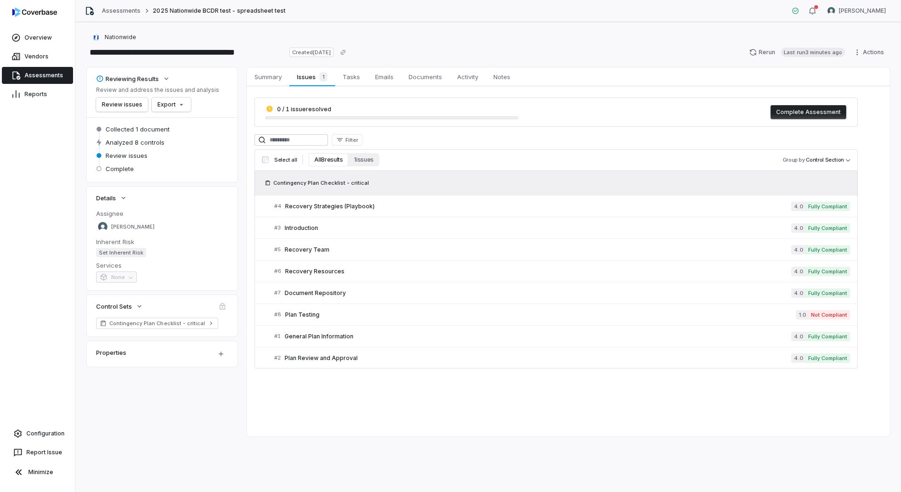
click at [36, 69] on link "Assessments" at bounding box center [37, 75] width 71 height 17
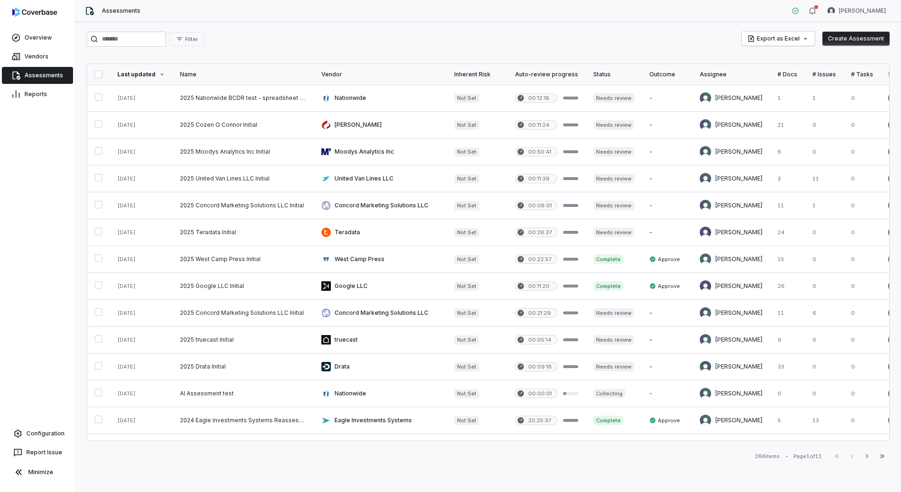
click at [850, 40] on button "Create Assessment" at bounding box center [855, 39] width 67 height 14
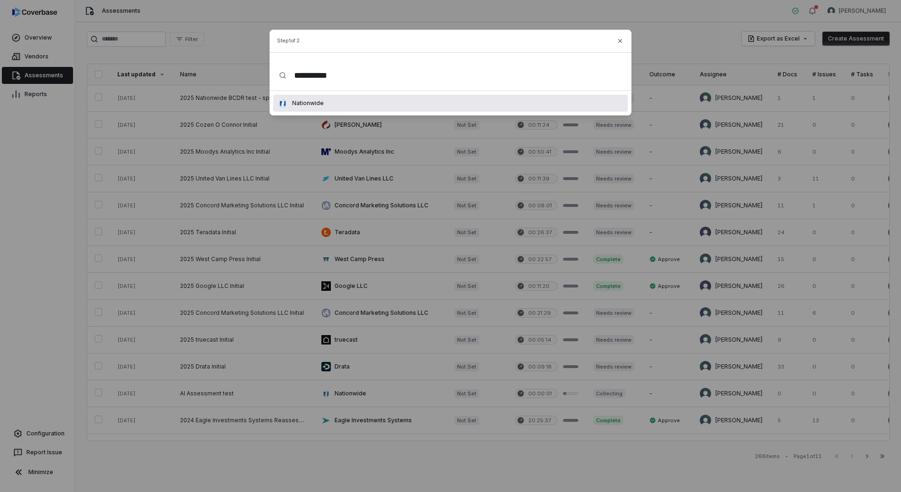
type input "**********"
click at [345, 99] on div "Nationwide" at bounding box center [450, 103] width 354 height 17
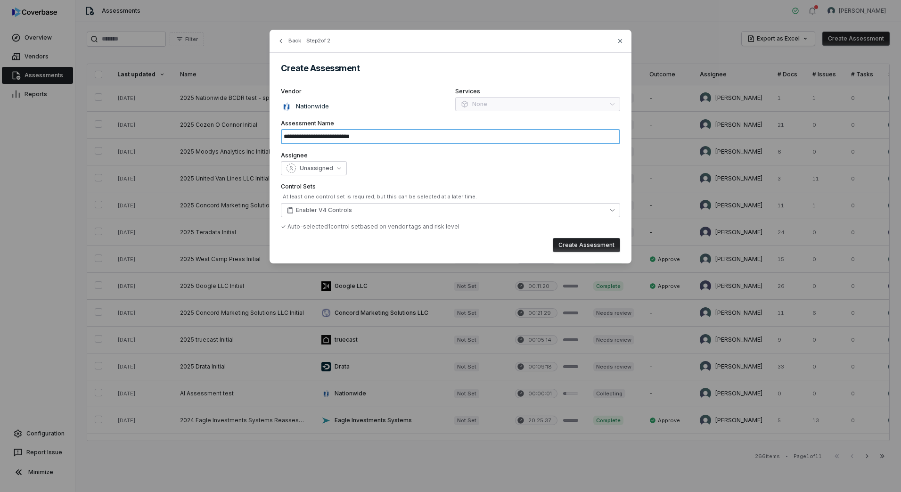
click at [355, 137] on input "**********" at bounding box center [450, 136] width 339 height 15
type input "**********"
click at [340, 164] on button "Unassigned" at bounding box center [314, 168] width 66 height 14
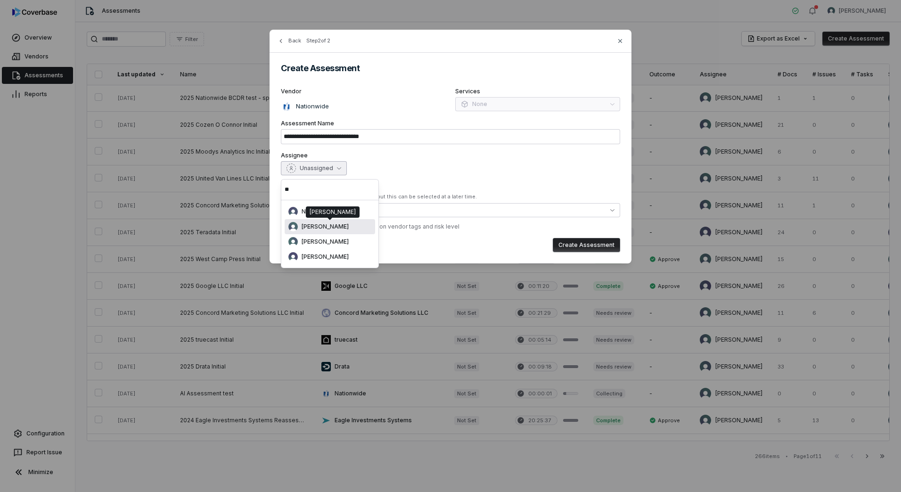
type input "**"
click at [327, 227] on span "[PERSON_NAME]" at bounding box center [325, 227] width 47 height 8
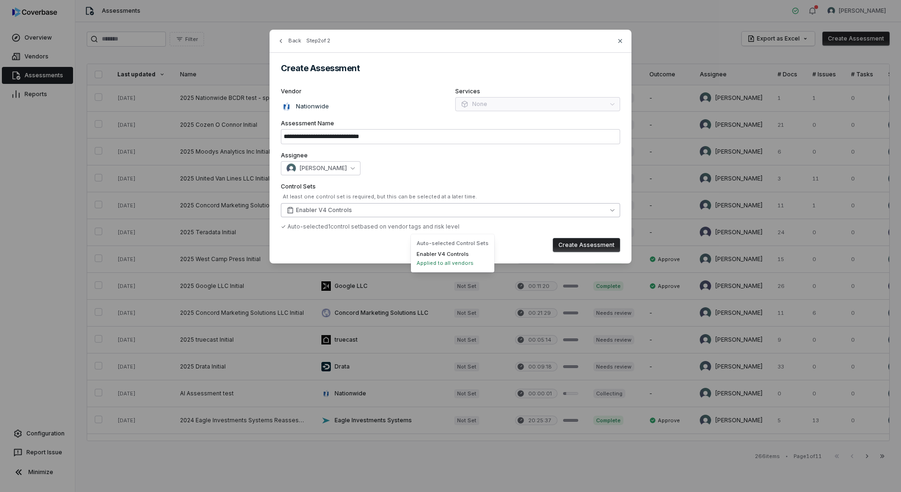
click at [322, 206] on button "Enabler V4 Controls" at bounding box center [450, 210] width 339 height 14
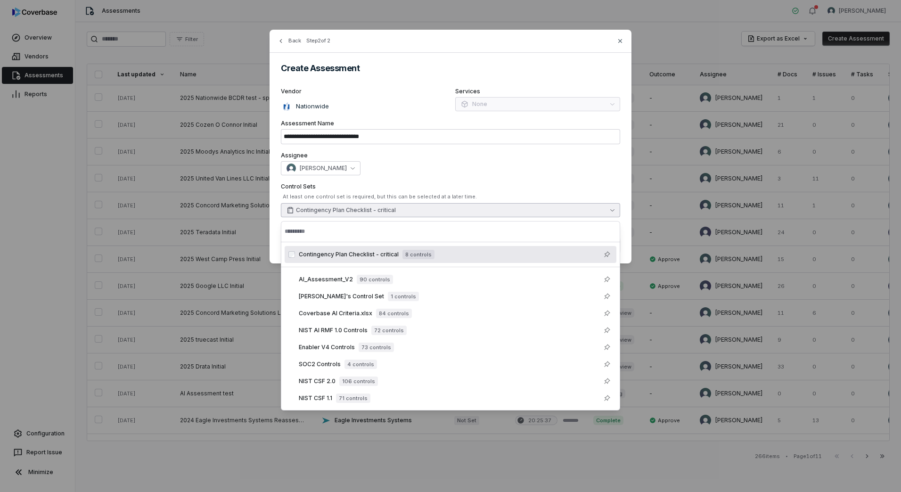
click at [548, 171] on div "[PERSON_NAME]" at bounding box center [450, 168] width 339 height 14
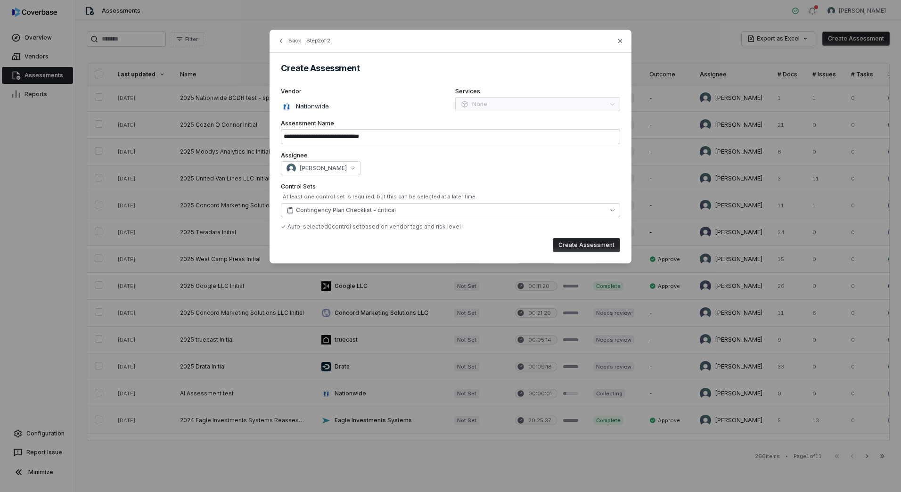
click at [596, 247] on button "Create Assessment" at bounding box center [586, 245] width 67 height 14
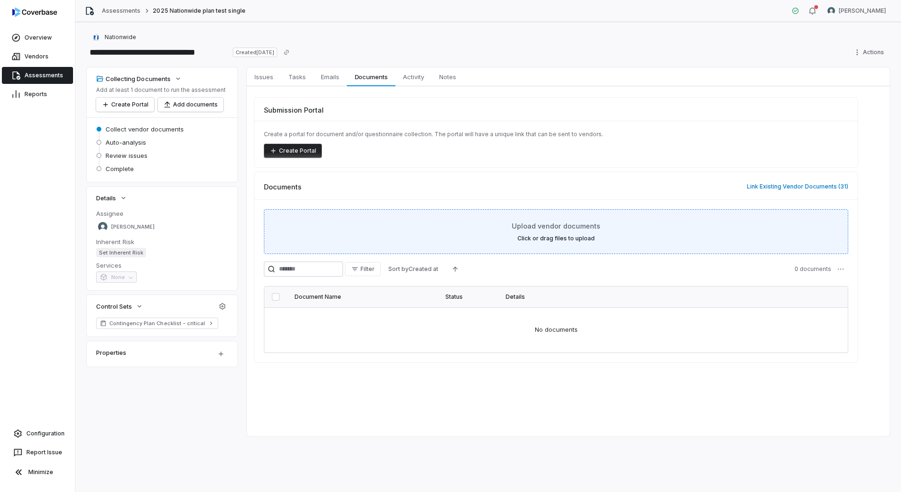
click at [508, 238] on div "Upload vendor documents Click or drag files to upload" at bounding box center [556, 231] width 561 height 21
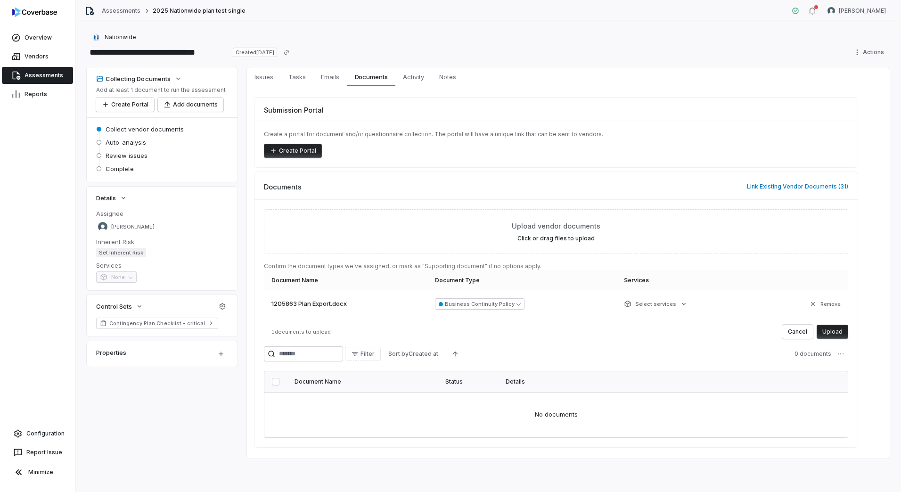
click at [830, 334] on button "Upload" at bounding box center [833, 332] width 32 height 14
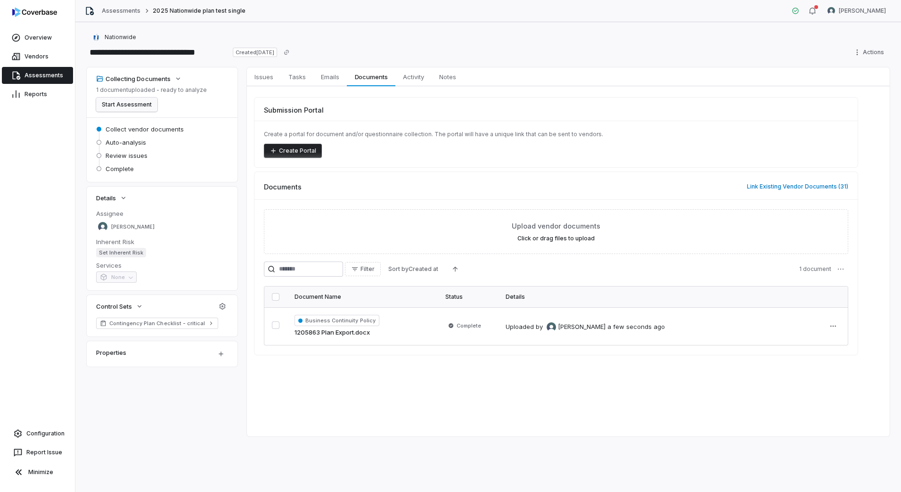
click at [128, 103] on button "Start Assessment" at bounding box center [126, 105] width 61 height 14
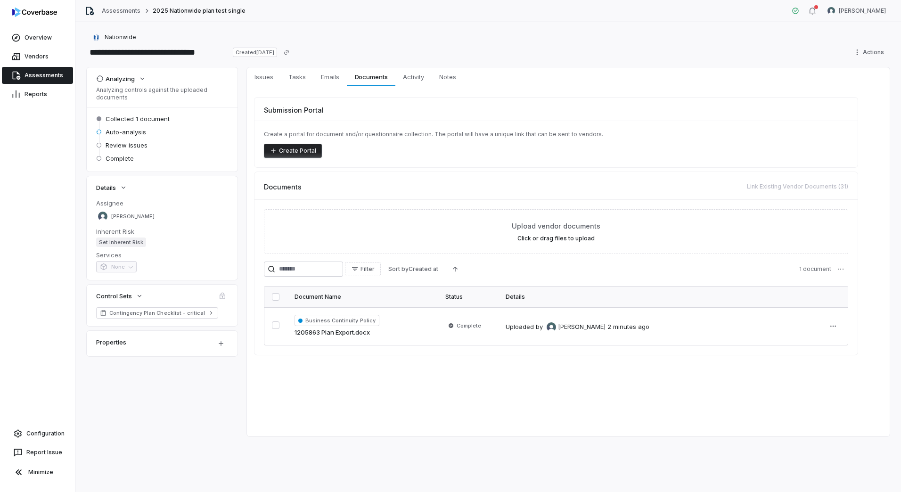
click at [355, 358] on div "Submission Portal Create a portal for document and/or questionnaire collection.…" at bounding box center [568, 226] width 643 height 280
click at [247, 214] on div "Analyzing Analyzing controls against the uploaded documents Collected 1 documen…" at bounding box center [488, 251] width 803 height 369
click at [248, 246] on div "Submission Portal Create a portal for document and/or questionnaire collection.…" at bounding box center [568, 226] width 643 height 280
click at [265, 78] on span "Issues" at bounding box center [264, 77] width 26 height 12
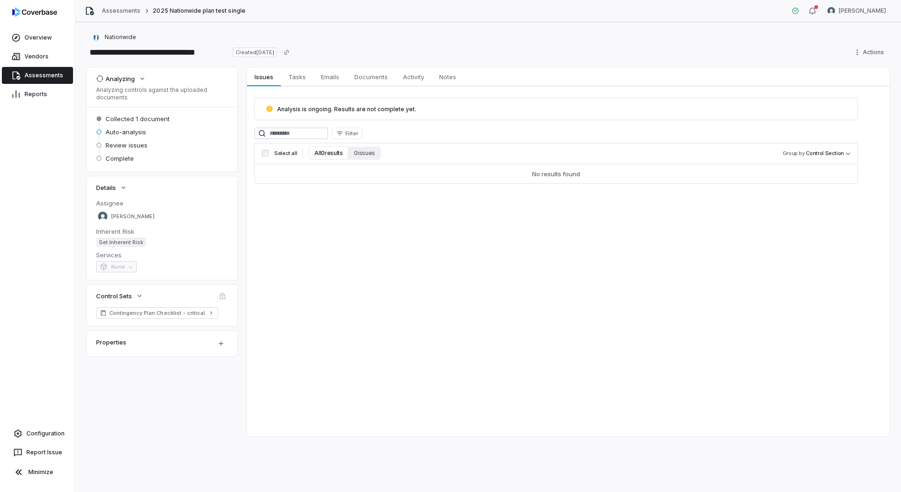
click at [381, 210] on div "Issues Issues Tasks Tasks Emails Emails Documents Documents Activity Activity N…" at bounding box center [568, 251] width 643 height 369
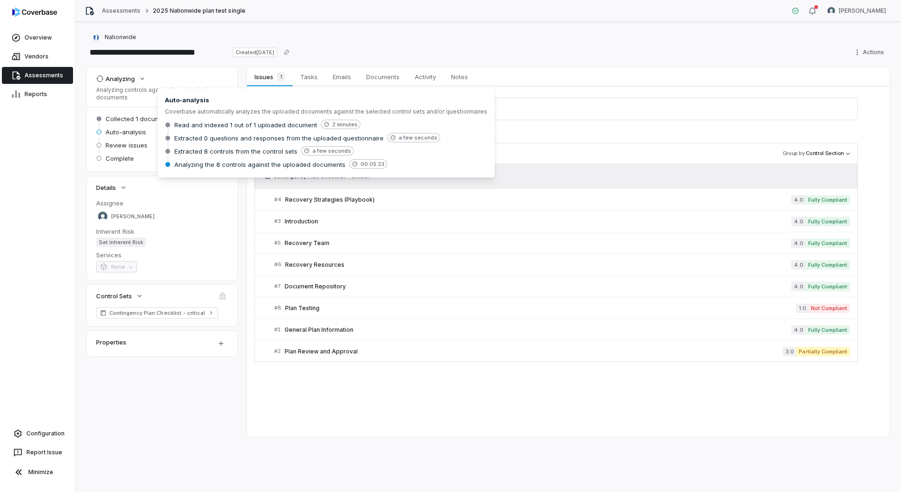
click at [132, 134] on span "Auto-analysis" at bounding box center [126, 132] width 41 height 8
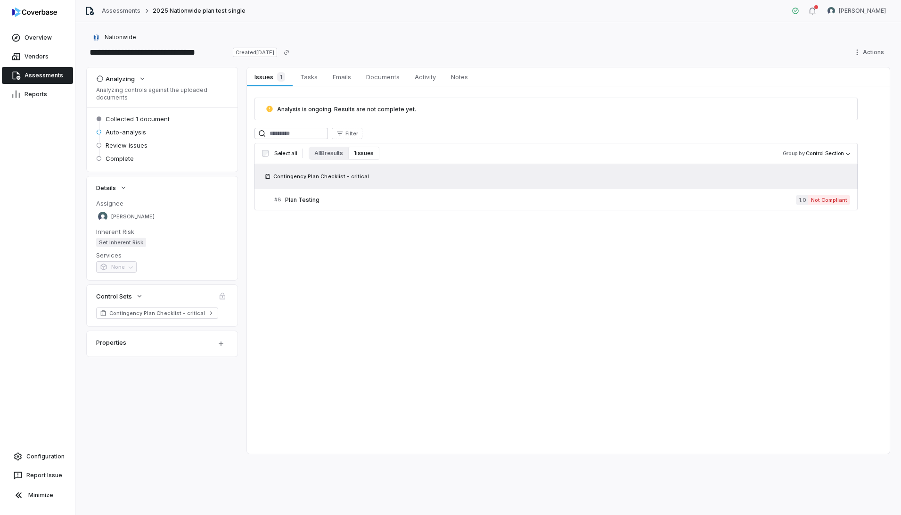
click at [359, 269] on div "Issues 1 Issues 1 Tasks Tasks Emails Emails Documents Documents Activity Activi…" at bounding box center [568, 260] width 643 height 386
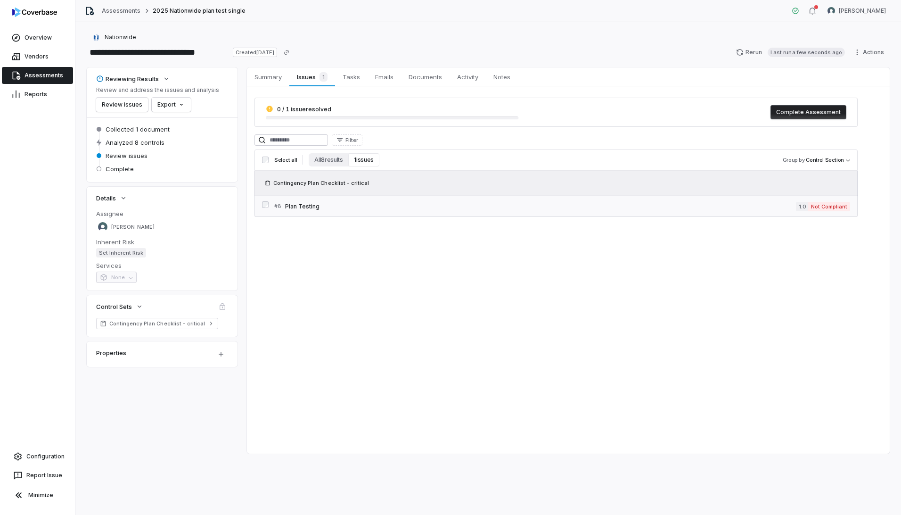
click at [312, 207] on span "Plan Testing" at bounding box center [540, 207] width 511 height 8
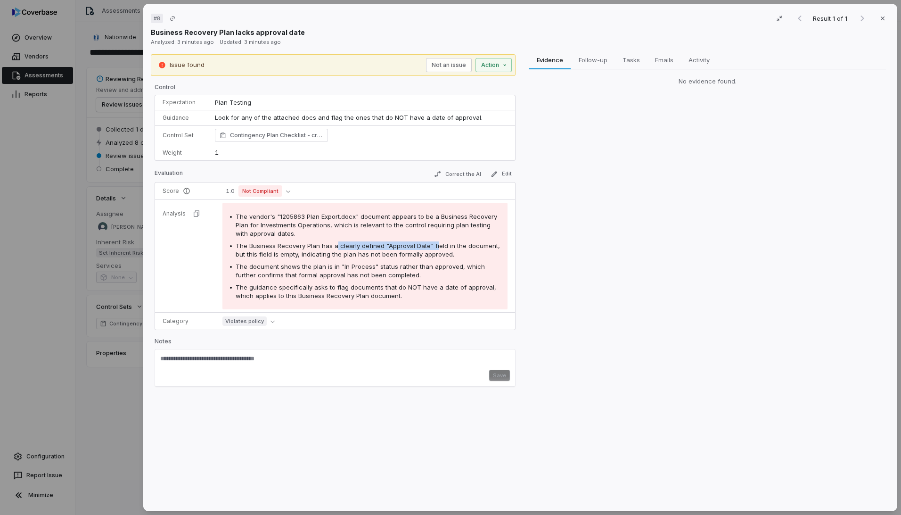
drag, startPoint x: 358, startPoint y: 247, endPoint x: 443, endPoint y: 245, distance: 84.9
click at [443, 245] on span "The Business Recovery Plan has a clearly defined "Approval Date" field in the d…" at bounding box center [368, 250] width 264 height 16
drag, startPoint x: 270, startPoint y: 266, endPoint x: 402, endPoint y: 265, distance: 132.4
click at [402, 265] on span "The document shows the plan is in "In Process" status rather than approved, whi…" at bounding box center [360, 271] width 249 height 16
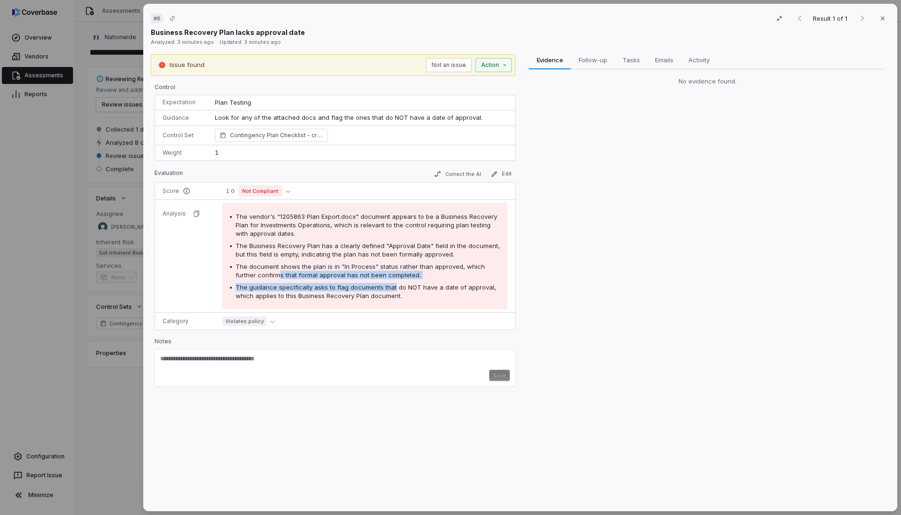
drag, startPoint x: 306, startPoint y: 272, endPoint x: 392, endPoint y: 284, distance: 86.6
click at [392, 284] on div "The vendor's "1205863 Plan Export.docx" document appears to be a Business Recov…" at bounding box center [365, 256] width 270 height 88
drag, startPoint x: 392, startPoint y: 284, endPoint x: 300, endPoint y: 290, distance: 91.7
click at [301, 291] on div "The guidance specifically asks to flag documents that do NOT have a date of app…" at bounding box center [368, 291] width 264 height 17
drag, startPoint x: 266, startPoint y: 286, endPoint x: 429, endPoint y: 299, distance: 163.2
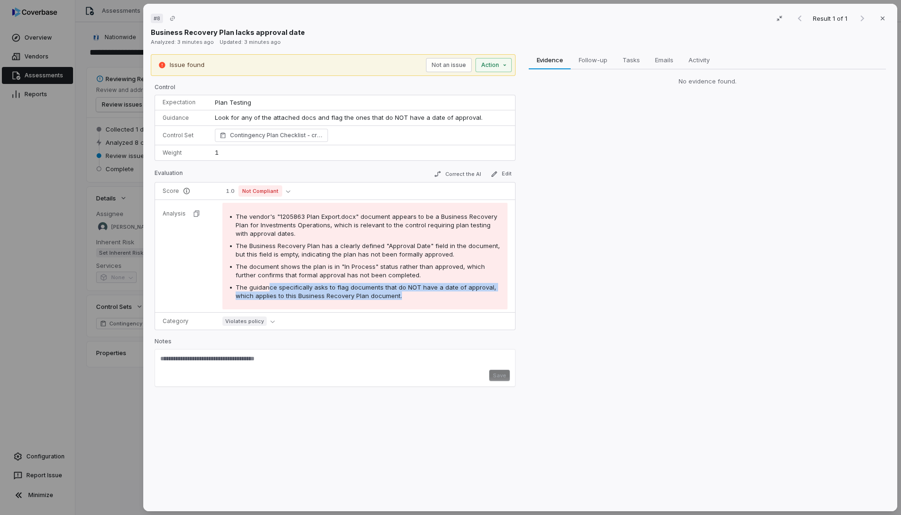
click at [428, 299] on div "The guidance specifically asks to flag documents that do NOT have a date of app…" at bounding box center [368, 291] width 264 height 17
drag, startPoint x: 429, startPoint y: 299, endPoint x: 431, endPoint y: 304, distance: 5.1
click at [431, 304] on div "The vendor's "1205863 Plan Export.docx" document appears to be a Business Recov…" at bounding box center [364, 256] width 285 height 107
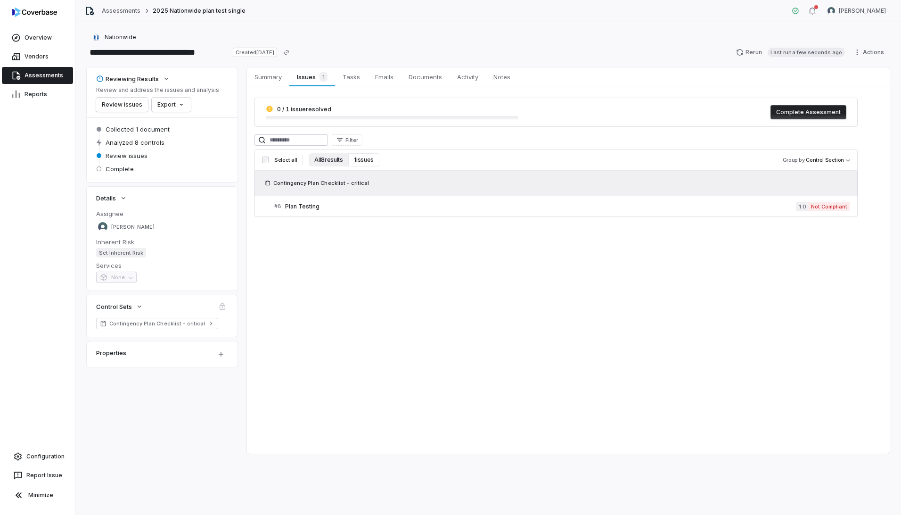
click at [328, 165] on button "All 8 results" at bounding box center [329, 159] width 40 height 13
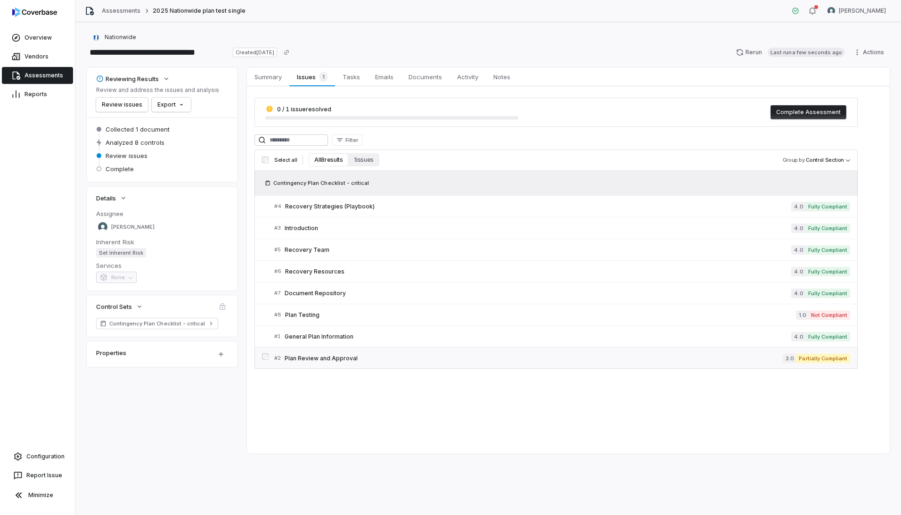
click at [359, 359] on span "Plan Review and Approval" at bounding box center [534, 358] width 498 height 8
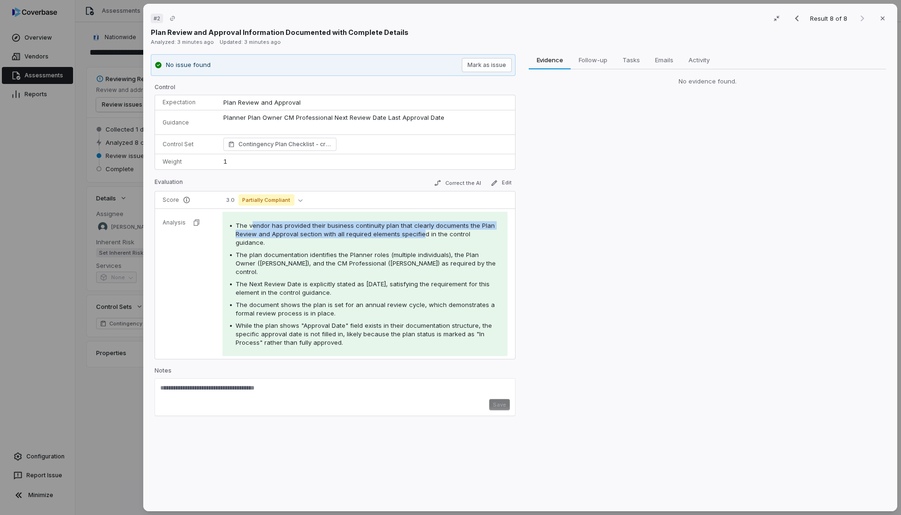
drag, startPoint x: 250, startPoint y: 224, endPoint x: 422, endPoint y: 236, distance: 172.4
click at [422, 236] on span "The vendor has provided their business continuity plan that clearly documents t…" at bounding box center [365, 234] width 259 height 25
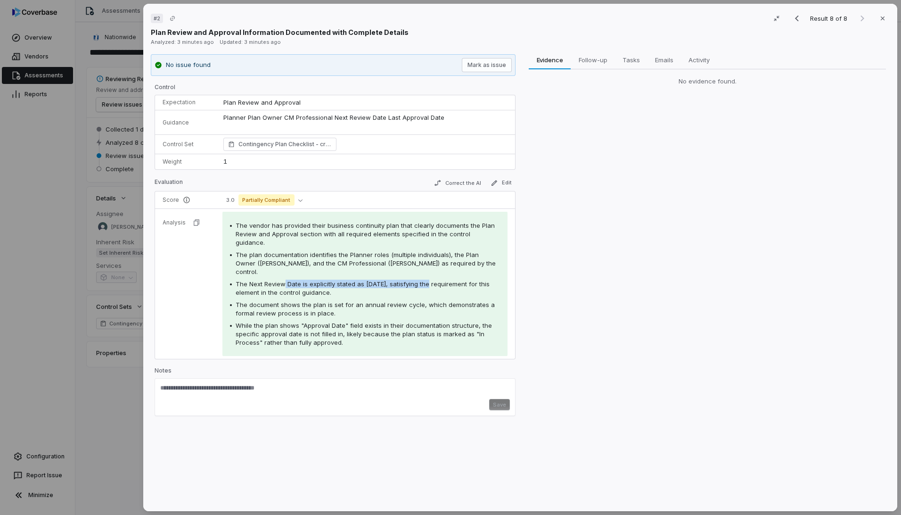
drag, startPoint x: 284, startPoint y: 266, endPoint x: 426, endPoint y: 268, distance: 141.9
click at [426, 280] on span "The Next Review Date is explicitly stated as [DATE], satisfying the requirement…" at bounding box center [363, 288] width 254 height 16
drag, startPoint x: 304, startPoint y: 309, endPoint x: 465, endPoint y: 309, distance: 160.7
click at [465, 321] on span "While the plan shows "Approval Date" field exists in their documentation struct…" at bounding box center [364, 333] width 256 height 25
drag, startPoint x: 295, startPoint y: 316, endPoint x: 366, endPoint y: 317, distance: 71.2
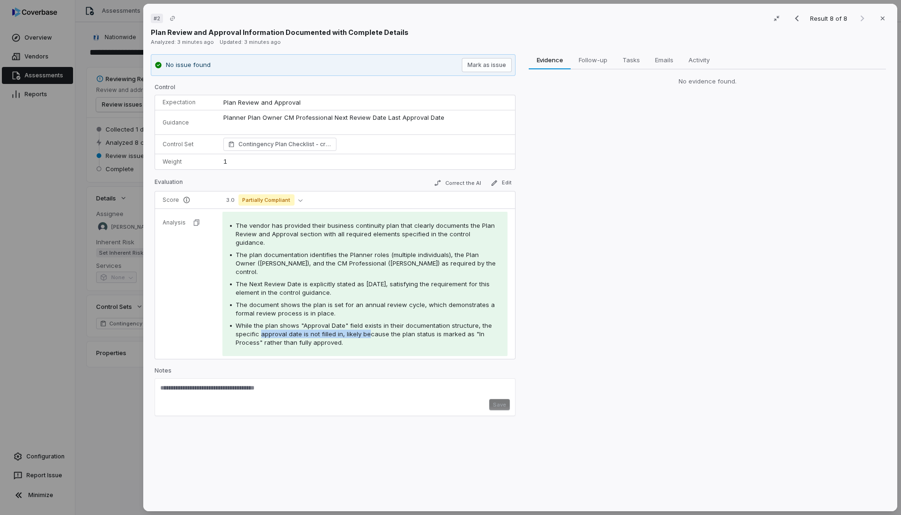
click at [366, 321] on span "While the plan shows "Approval Date" field exists in their documentation struct…" at bounding box center [364, 333] width 256 height 25
drag, startPoint x: 366, startPoint y: 317, endPoint x: 308, endPoint y: 322, distance: 58.7
click at [308, 322] on span "While the plan shows "Approval Date" field exists in their documentation struct…" at bounding box center [364, 333] width 256 height 25
drag, startPoint x: 309, startPoint y: 327, endPoint x: 329, endPoint y: 327, distance: 20.3
click at [329, 327] on span "While the plan shows "Approval Date" field exists in their documentation struct…" at bounding box center [364, 333] width 256 height 25
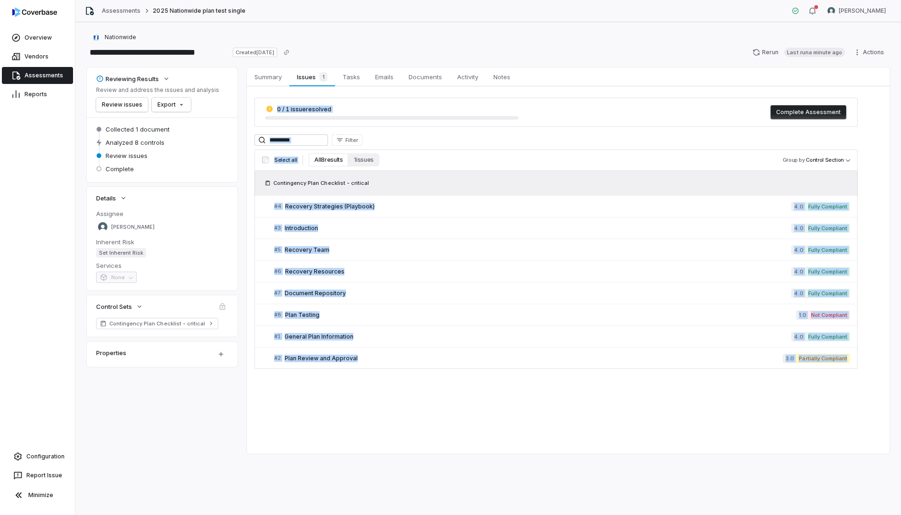
click at [403, 370] on div "0 / 1 issue resolved Complete Assessment Filter Select all All 8 results 1 issu…" at bounding box center [568, 233] width 643 height 294
click at [253, 337] on div "0 / 1 issue resolved Complete Assessment Filter Select all All 8 results 1 issu…" at bounding box center [568, 233] width 643 height 294
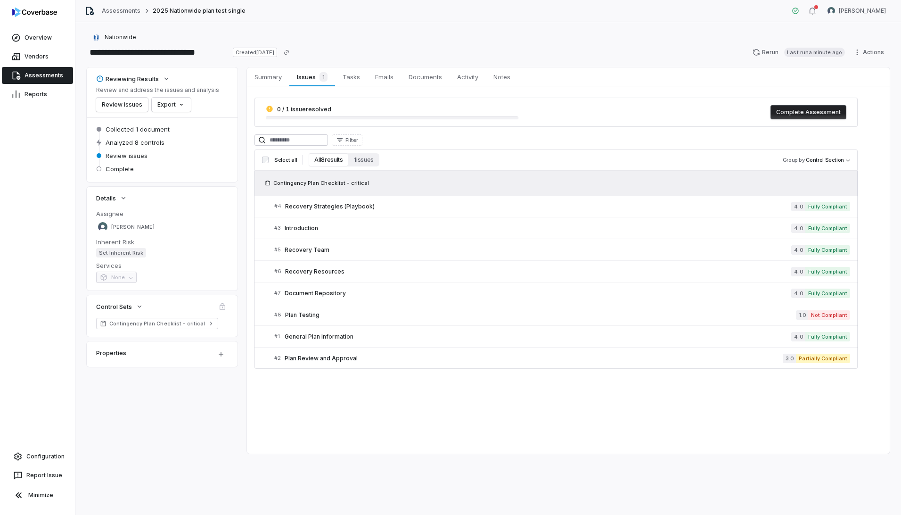
click at [50, 74] on link "Assessments" at bounding box center [37, 75] width 71 height 17
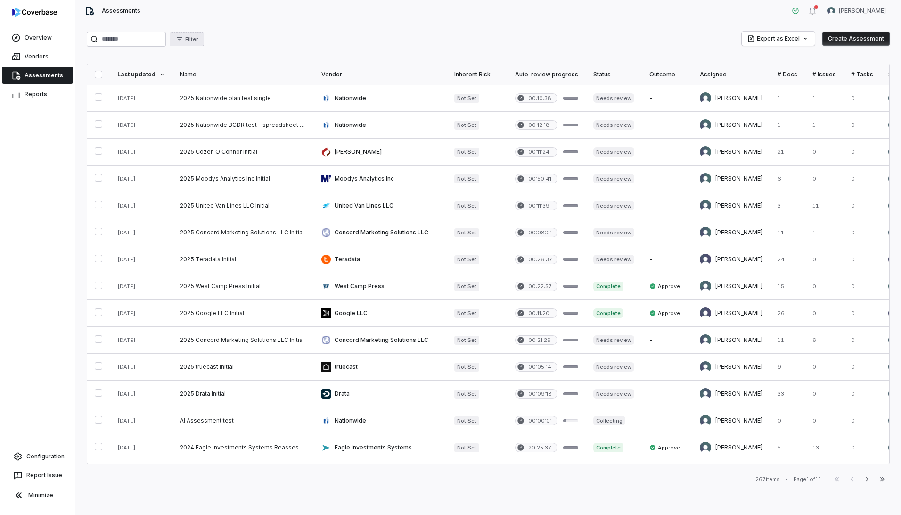
click at [204, 35] on button "Filter" at bounding box center [187, 39] width 34 height 14
click at [211, 101] on div "Assignee" at bounding box center [240, 97] width 90 height 15
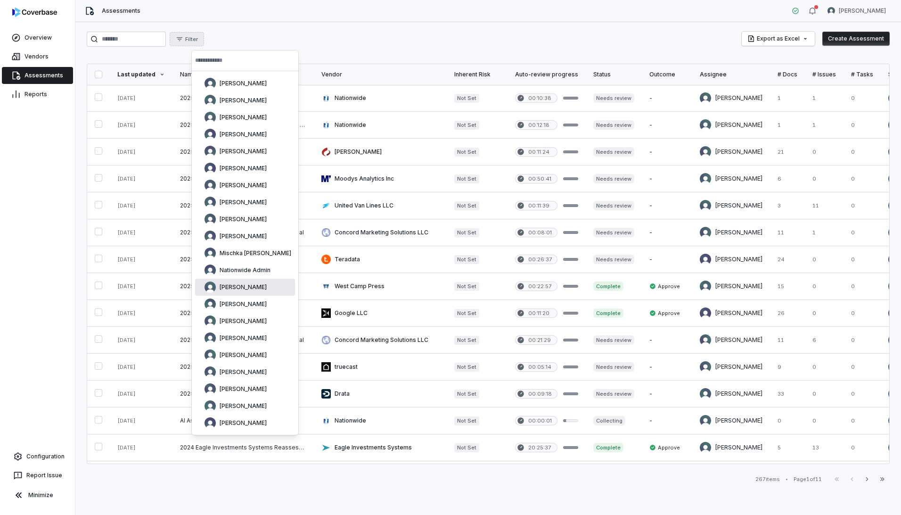
click at [244, 289] on span "[PERSON_NAME]" at bounding box center [243, 287] width 47 height 8
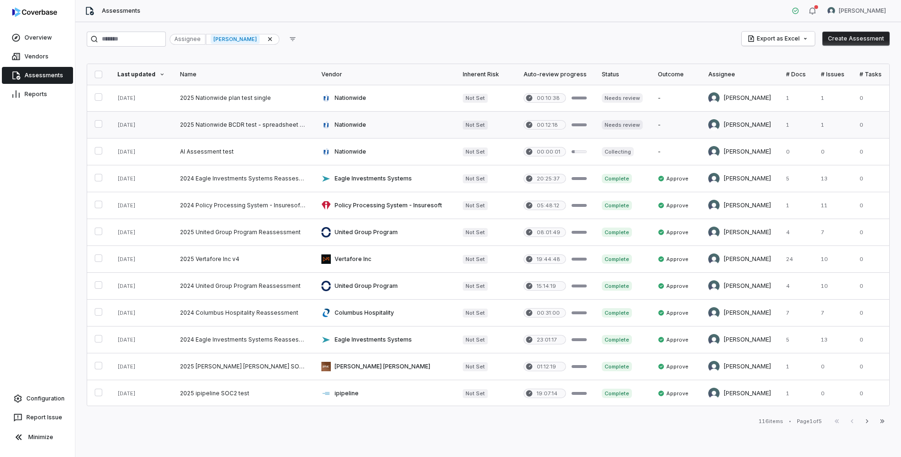
click at [216, 121] on link at bounding box center [243, 125] width 141 height 26
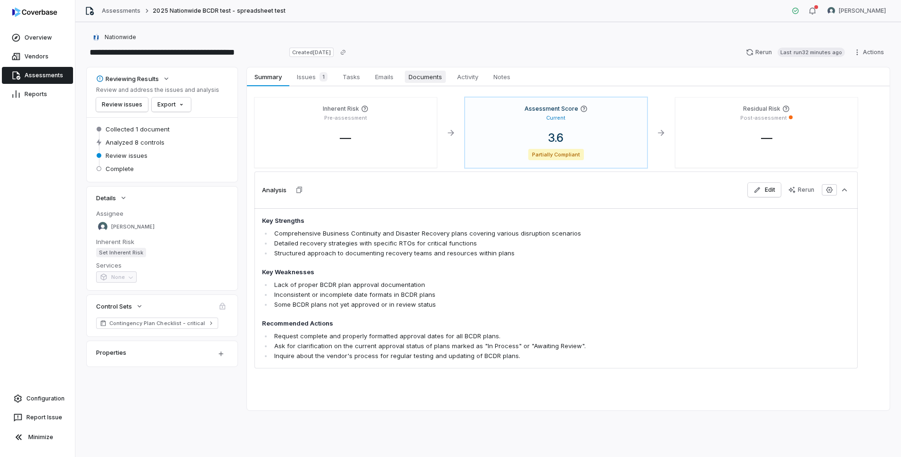
drag, startPoint x: 423, startPoint y: 74, endPoint x: 418, endPoint y: 80, distance: 8.3
click at [424, 74] on span "Documents" at bounding box center [425, 77] width 41 height 12
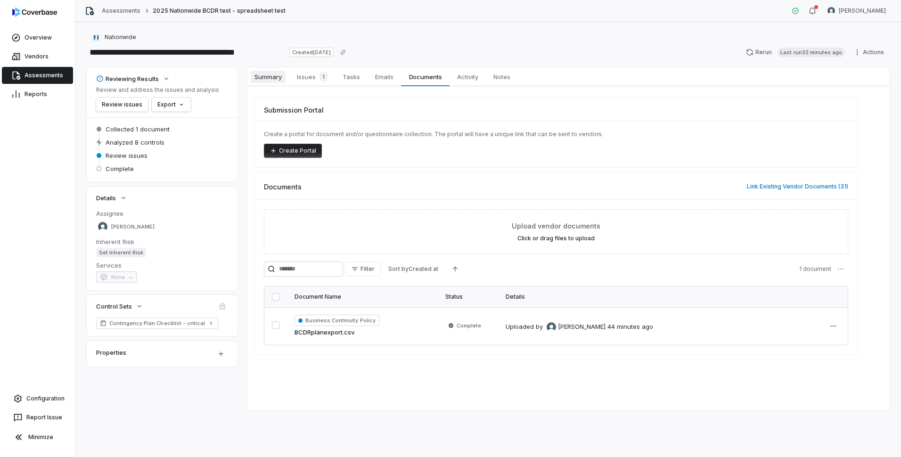
click at [265, 81] on span "Summary" at bounding box center [268, 77] width 35 height 12
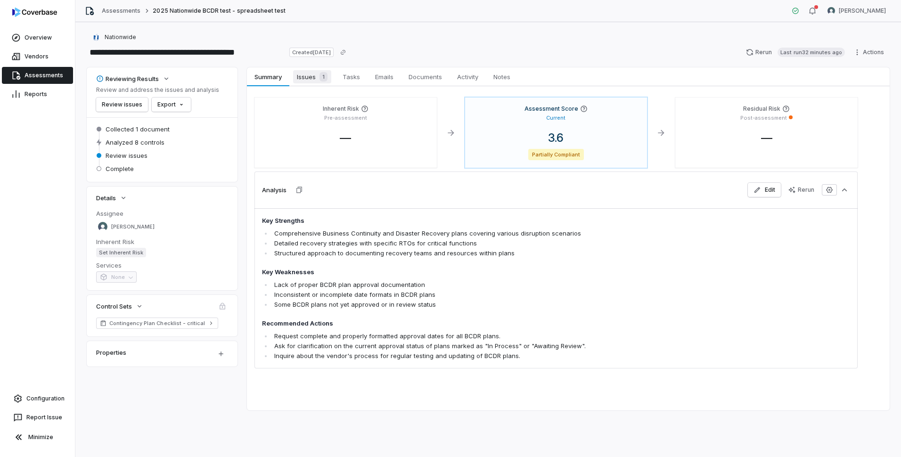
click at [306, 77] on span "Issues 1" at bounding box center [312, 76] width 38 height 13
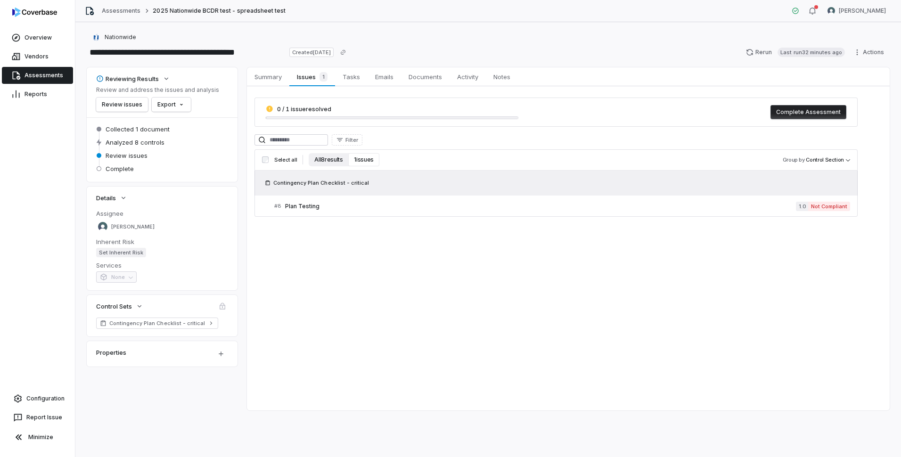
click at [321, 166] on button "All 8 results" at bounding box center [329, 159] width 40 height 13
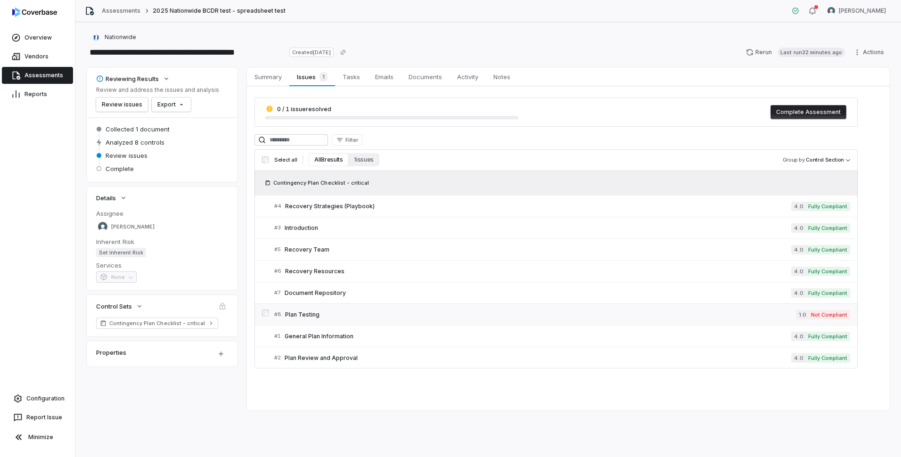
click at [307, 312] on span "Plan Testing" at bounding box center [540, 315] width 511 height 8
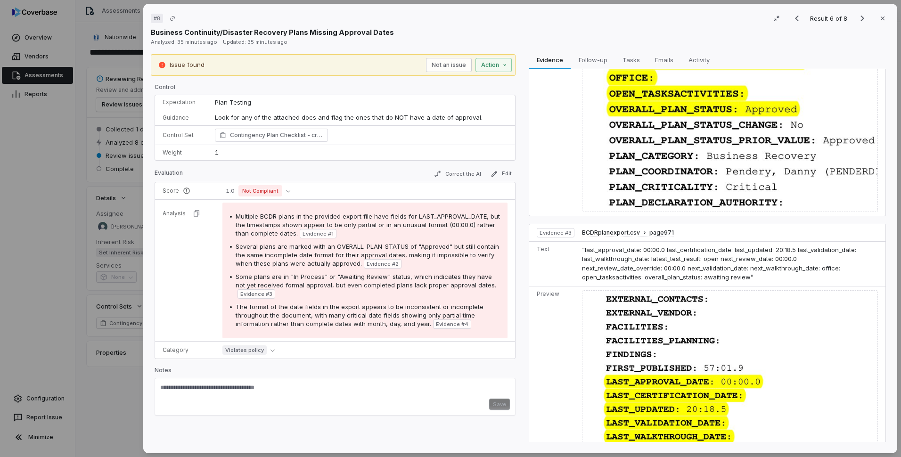
scroll to position [848, 0]
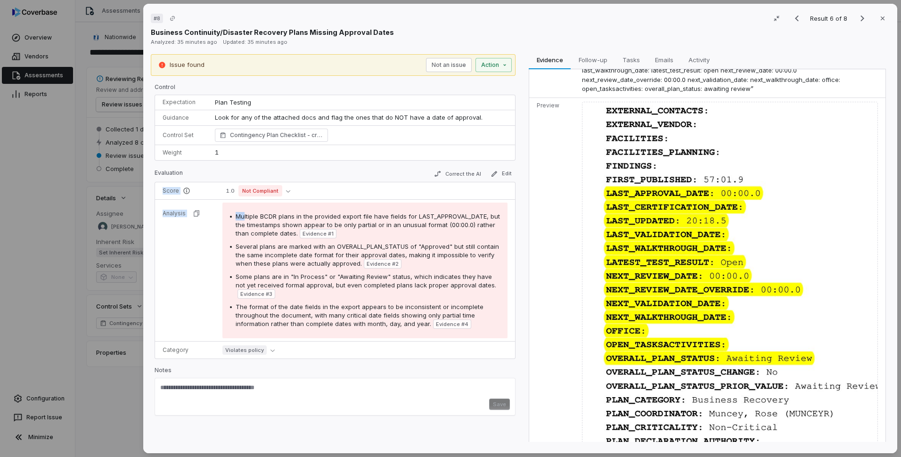
drag, startPoint x: 243, startPoint y: 216, endPoint x: 444, endPoint y: 343, distance: 237.9
click at [444, 343] on tbody "Score 1.0 Not Compliant Analysis Multiple BCDR plans in the provided export fil…" at bounding box center [335, 270] width 360 height 176
drag, startPoint x: 444, startPoint y: 343, endPoint x: 373, endPoint y: 304, distance: 81.9
click at [373, 304] on span "The format of the date fields in the export appears to be inconsistent or incom…" at bounding box center [360, 315] width 248 height 25
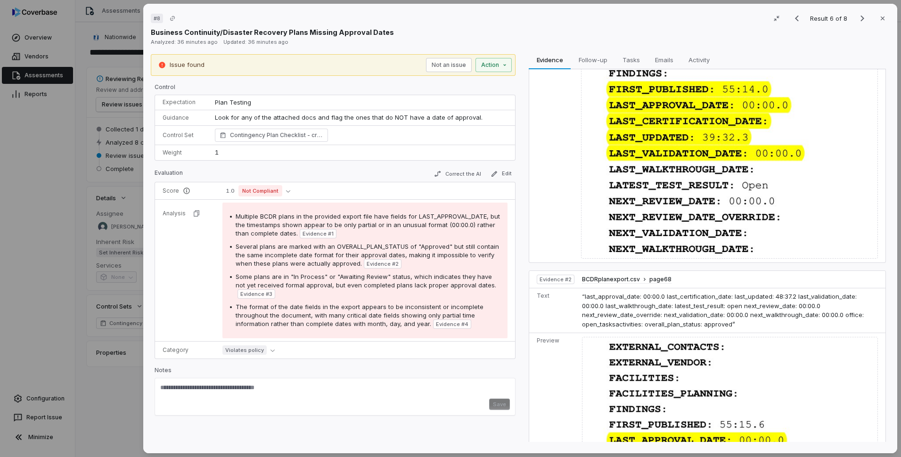
scroll to position [0, 0]
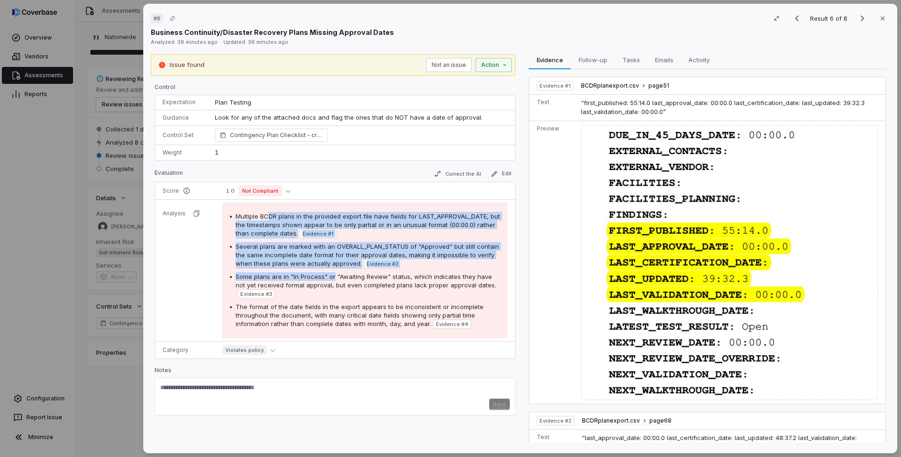
drag, startPoint x: 304, startPoint y: 246, endPoint x: 335, endPoint y: 272, distance: 40.4
click at [335, 272] on div "Multiple BCDR plans in the provided export file have fields for LAST_APPROVAL_D…" at bounding box center [365, 270] width 270 height 117
click at [331, 273] on span "Some plans are in "In Process" or "Awaiting Review" status, which indicates the…" at bounding box center [366, 281] width 261 height 16
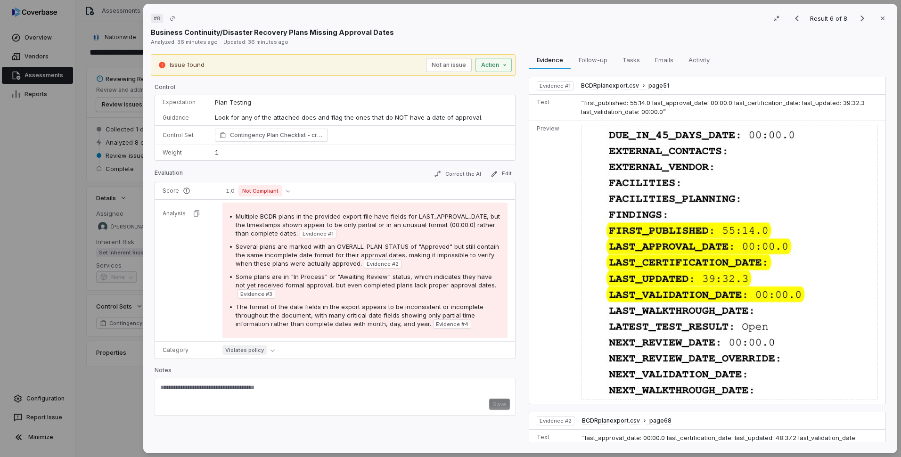
click at [515, 173] on div "Issue found Not an issue Action Control Expectation Plan Testing Guidance Look …" at bounding box center [520, 250] width 739 height 392
click at [140, 219] on div "# 8 Result 6 of 8 Close Business Continuity/Disaster Recovery Plans Missing App…" at bounding box center [521, 228] width 762 height 457
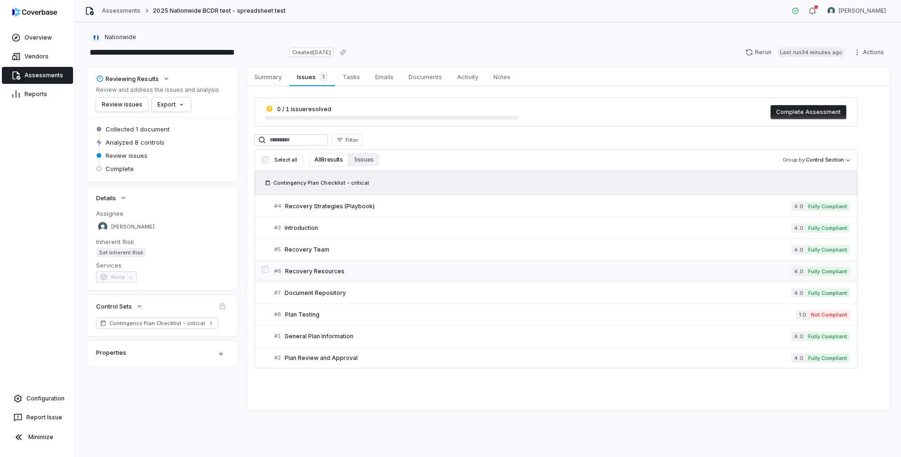
click at [427, 266] on link "# 6 Recovery Resources 4.0 Fully Compliant" at bounding box center [562, 271] width 576 height 21
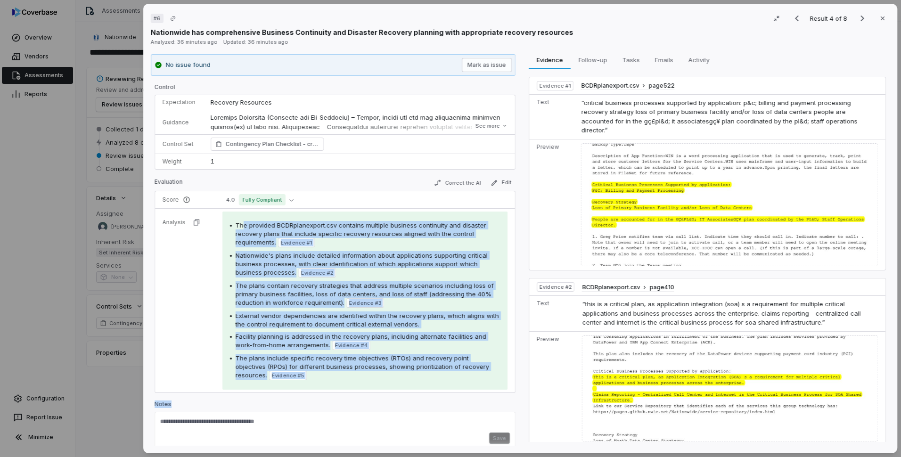
drag, startPoint x: 250, startPoint y: 238, endPoint x: 343, endPoint y: 405, distance: 191.5
click at [343, 405] on div "Control Expectation Recovery Resources Guidance See more Control Set Contingenc…" at bounding box center [335, 264] width 361 height 363
click at [228, 201] on button "4.0 Fully Compliant" at bounding box center [259, 199] width 75 height 11
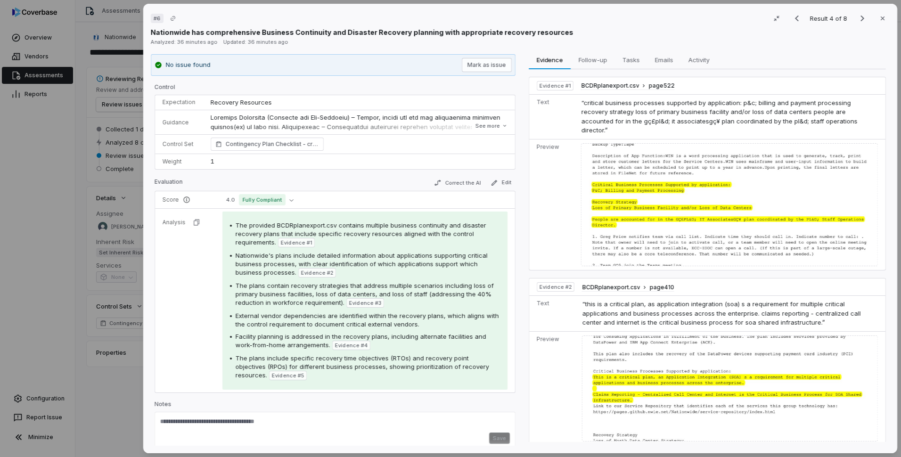
click at [207, 355] on tr "Analysis The provided BCDRplanexport.csv contains multiple business continuity …" at bounding box center [335, 301] width 360 height 184
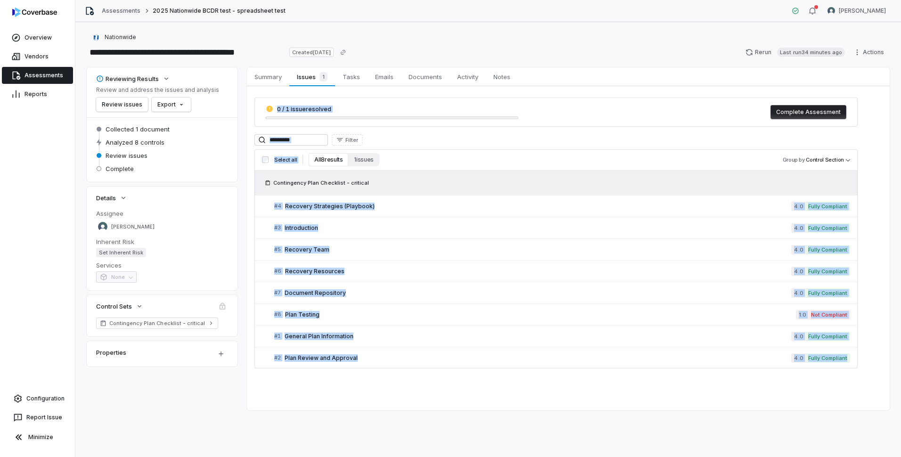
click at [38, 75] on link "Assessments" at bounding box center [37, 75] width 71 height 17
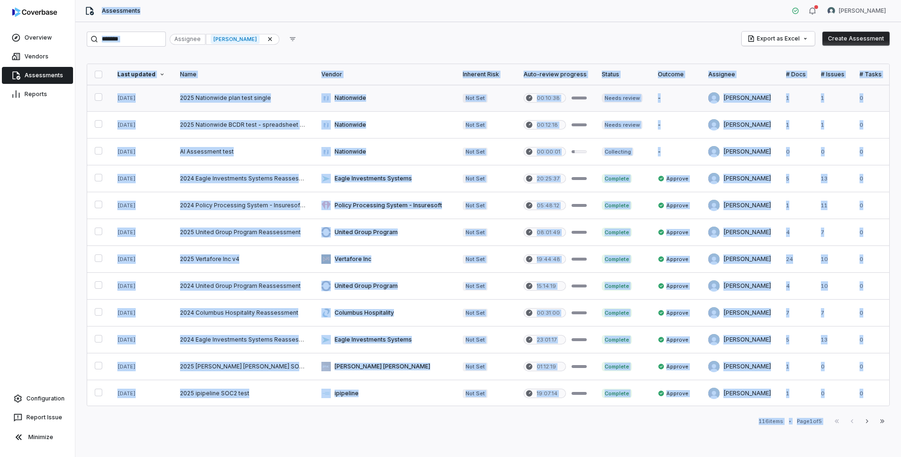
click at [412, 102] on link at bounding box center [384, 98] width 141 height 26
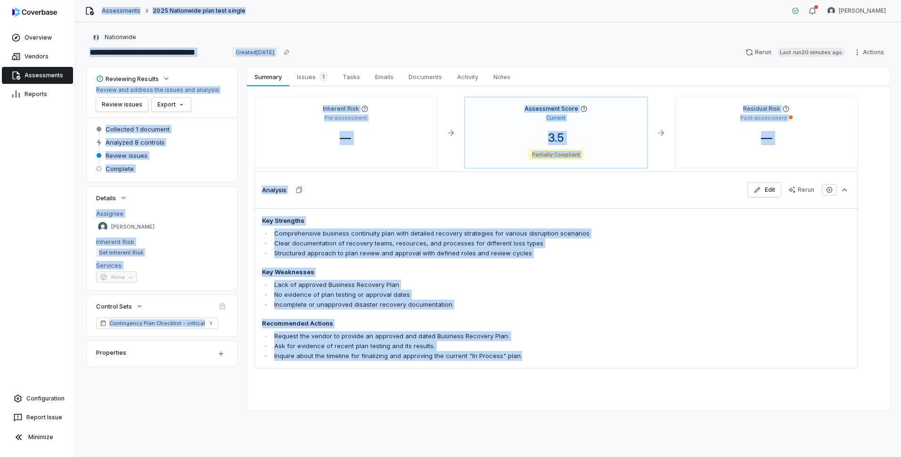
click at [349, 187] on div "Analysis Edit Rerun" at bounding box center [556, 190] width 603 height 37
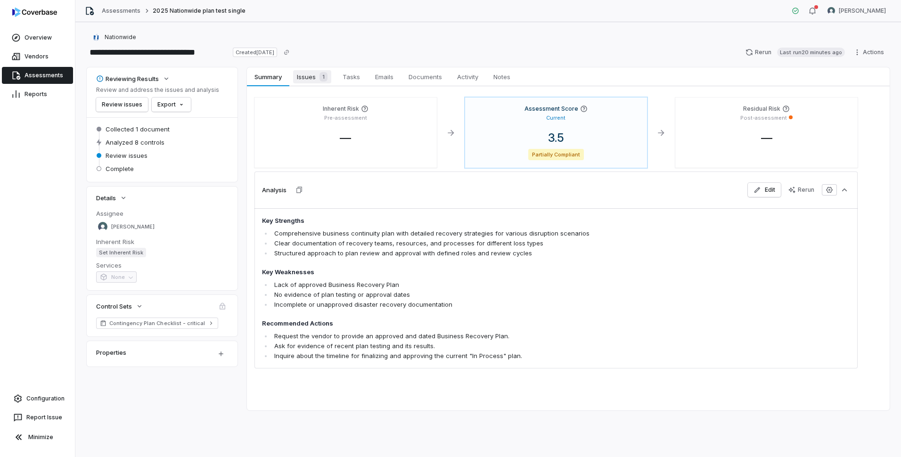
click at [309, 80] on span "Issues 1" at bounding box center [312, 76] width 38 height 13
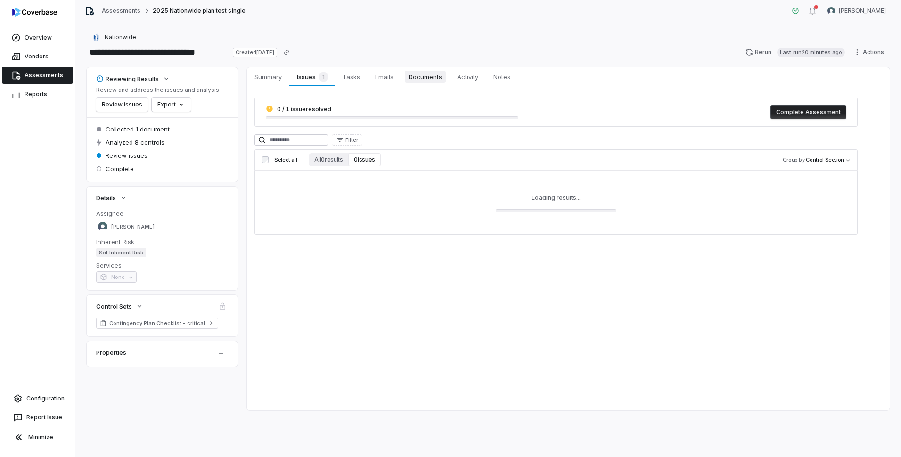
click at [429, 75] on span "Documents" at bounding box center [425, 77] width 41 height 12
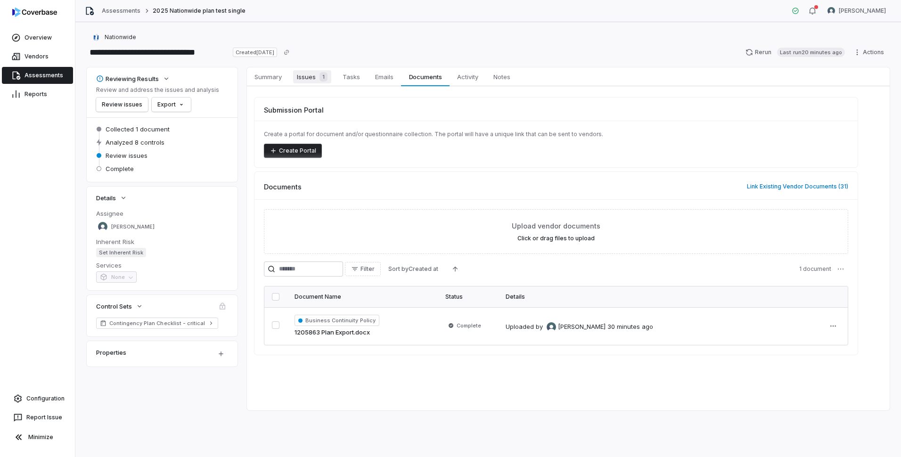
click at [312, 78] on span "Issues 1" at bounding box center [312, 76] width 38 height 13
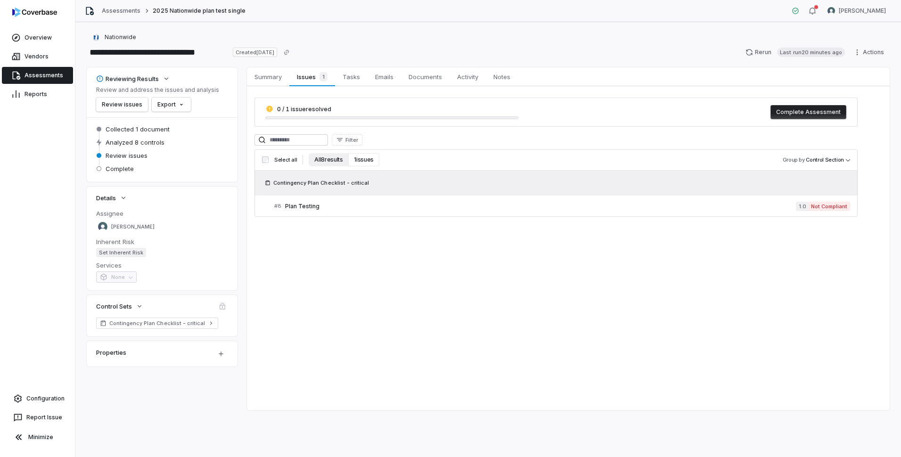
click at [329, 159] on button "All 8 results" at bounding box center [329, 159] width 40 height 13
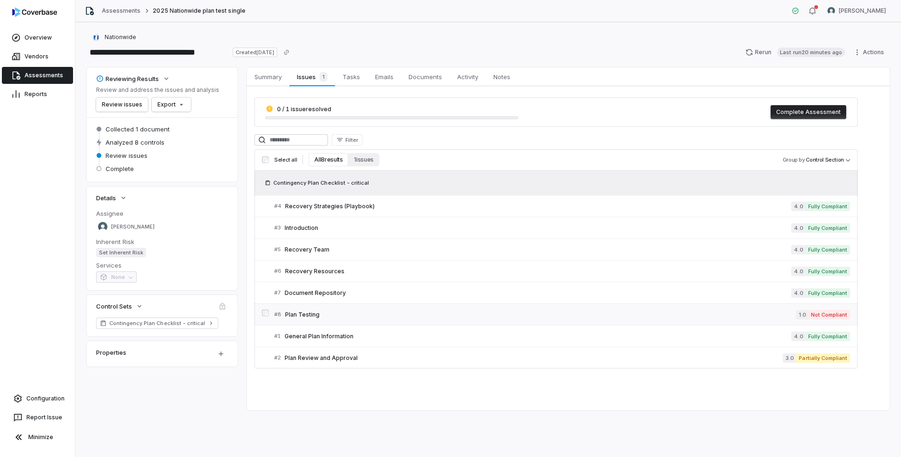
click at [307, 314] on span "Plan Testing" at bounding box center [540, 315] width 511 height 8
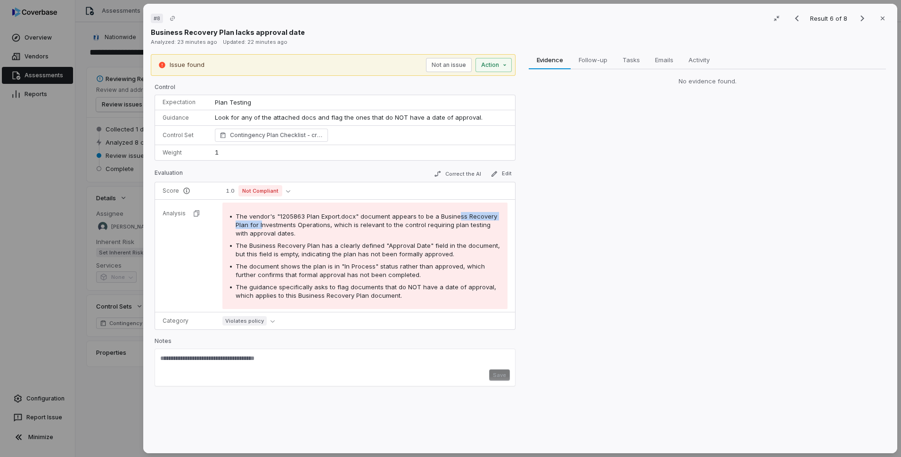
drag, startPoint x: 308, startPoint y: 227, endPoint x: 460, endPoint y: 219, distance: 152.5
click at [460, 219] on span "The vendor's "1205863 Plan Export.docx" document appears to be a Business Recov…" at bounding box center [367, 225] width 262 height 25
drag, startPoint x: 296, startPoint y: 217, endPoint x: 362, endPoint y: 220, distance: 65.6
click at [362, 220] on div "The vendor's "1205863 Plan Export.docx" document appears to be a Business Recov…" at bounding box center [368, 224] width 264 height 25
drag, startPoint x: 362, startPoint y: 220, endPoint x: 490, endPoint y: 215, distance: 127.8
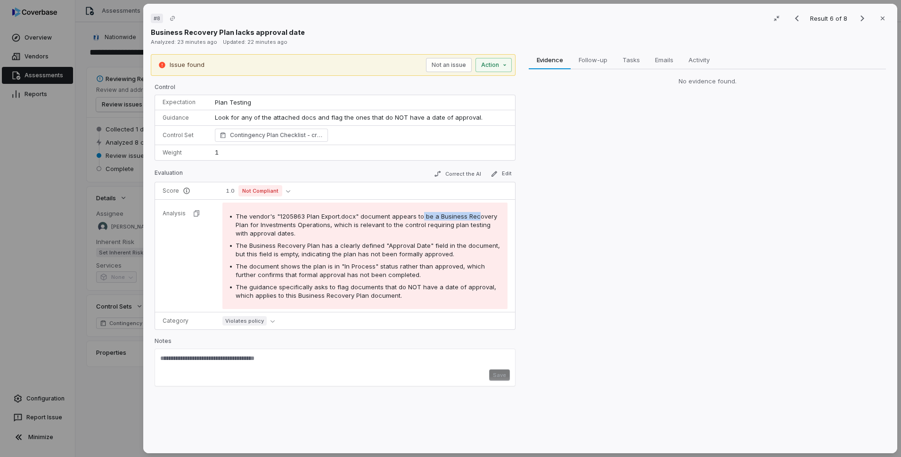
click at [490, 215] on span "The vendor's "1205863 Plan Export.docx" document appears to be a Business Recov…" at bounding box center [367, 225] width 262 height 25
drag, startPoint x: 257, startPoint y: 247, endPoint x: 421, endPoint y: 242, distance: 164.1
click at [421, 242] on span "The Business Recovery Plan has a clearly defined "Approval Date" field in the d…" at bounding box center [368, 250] width 264 height 16
drag, startPoint x: 229, startPoint y: 120, endPoint x: 391, endPoint y: 118, distance: 162.2
click at [391, 118] on p "Look for any of the attached docs and flag the ones that do NOT have a date of …" at bounding box center [361, 117] width 293 height 9
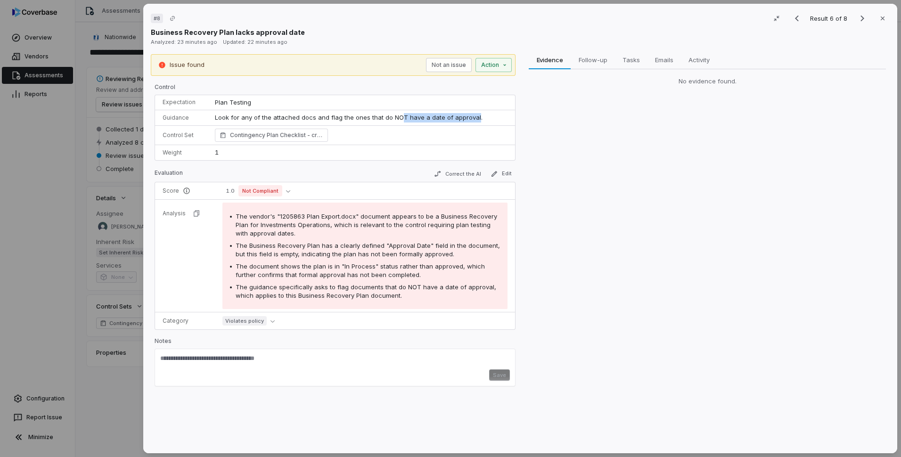
drag, startPoint x: 391, startPoint y: 118, endPoint x: 474, endPoint y: 119, distance: 83.0
click at [474, 119] on p "Look for any of the attached docs and flag the ones that do NOT have a date of …" at bounding box center [361, 117] width 293 height 9
click at [274, 275] on span "The document shows the plan is in "In Process" status rather than approved, whi…" at bounding box center [360, 271] width 249 height 16
drag, startPoint x: 271, startPoint y: 265, endPoint x: 434, endPoint y: 264, distance: 162.6
click at [434, 264] on span "The document shows the plan is in "In Process" status rather than approved, whi…" at bounding box center [360, 271] width 249 height 16
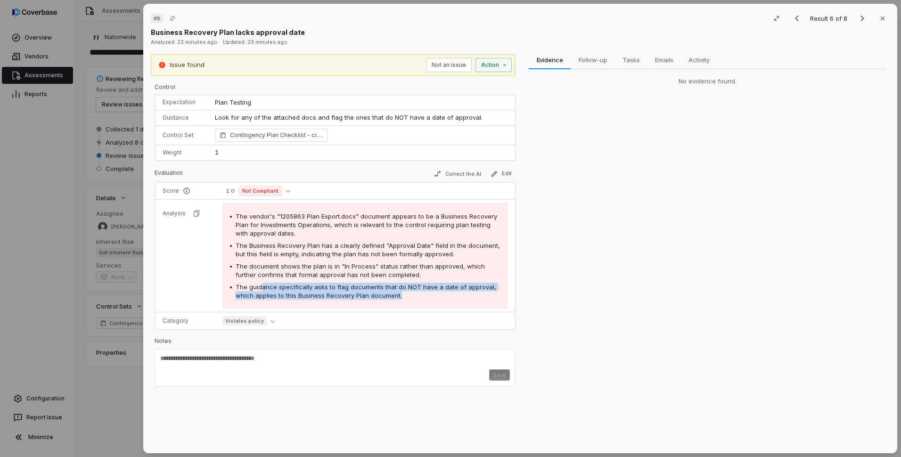
drag, startPoint x: 260, startPoint y: 289, endPoint x: 445, endPoint y: 300, distance: 186.0
click at [445, 300] on div "The vendor's "1205863 Plan Export.docx" document appears to be a Business Recov…" at bounding box center [364, 256] width 285 height 107
drag, startPoint x: 445, startPoint y: 300, endPoint x: 354, endPoint y: 291, distance: 91.9
click at [354, 291] on div "The guidance specifically asks to flag documents that do NOT have a date of app…" at bounding box center [368, 291] width 264 height 17
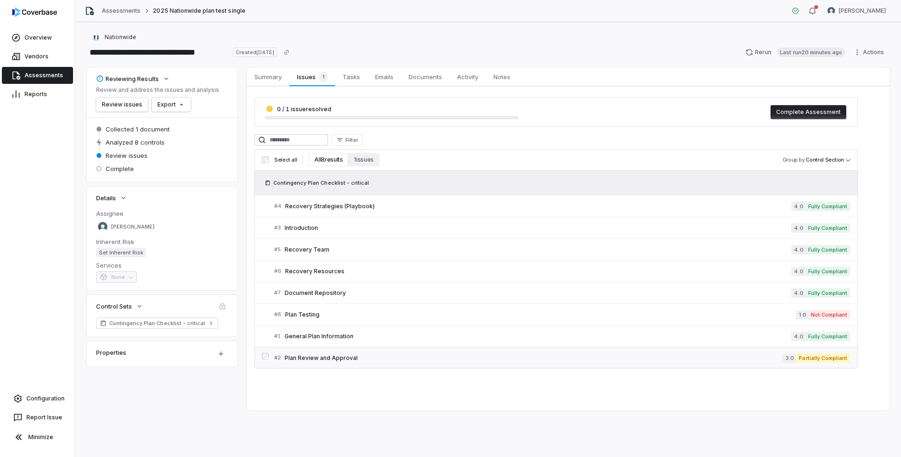
click at [327, 360] on span "Plan Review and Approval" at bounding box center [534, 358] width 498 height 8
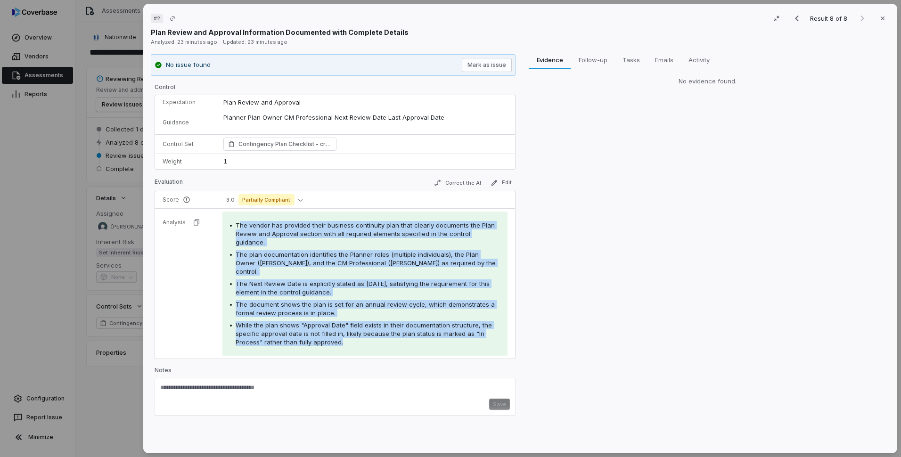
drag, startPoint x: 259, startPoint y: 235, endPoint x: 385, endPoint y: 329, distance: 157.6
click at [385, 329] on div "The vendor has provided their business continuity plan that clearly documents t…" at bounding box center [364, 284] width 285 height 144
drag, startPoint x: 385, startPoint y: 329, endPoint x: 310, endPoint y: 318, distance: 76.3
click at [312, 321] on span "While the plan shows "Approval Date" field exists in their documentation struct…" at bounding box center [364, 333] width 256 height 25
click at [276, 321] on span "While the plan shows "Approval Date" field exists in their documentation struct…" at bounding box center [364, 333] width 256 height 25
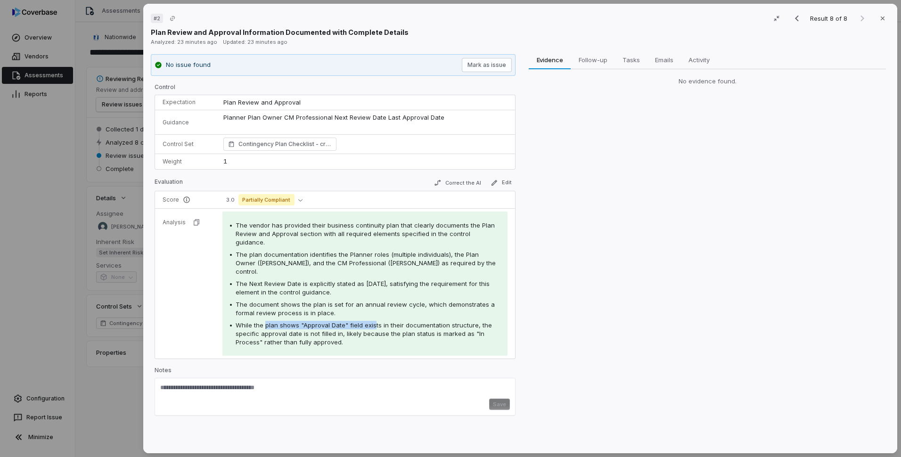
drag, startPoint x: 313, startPoint y: 309, endPoint x: 373, endPoint y: 312, distance: 59.4
click at [373, 321] on span "While the plan shows "Approval Date" field exists in their documentation struct…" at bounding box center [364, 333] width 256 height 25
drag, startPoint x: 262, startPoint y: 325, endPoint x: 235, endPoint y: 325, distance: 26.4
click at [236, 325] on span "While the plan shows "Approval Date" field exists in their documentation struct…" at bounding box center [364, 333] width 256 height 25
drag, startPoint x: 235, startPoint y: 325, endPoint x: 347, endPoint y: 295, distance: 116.2
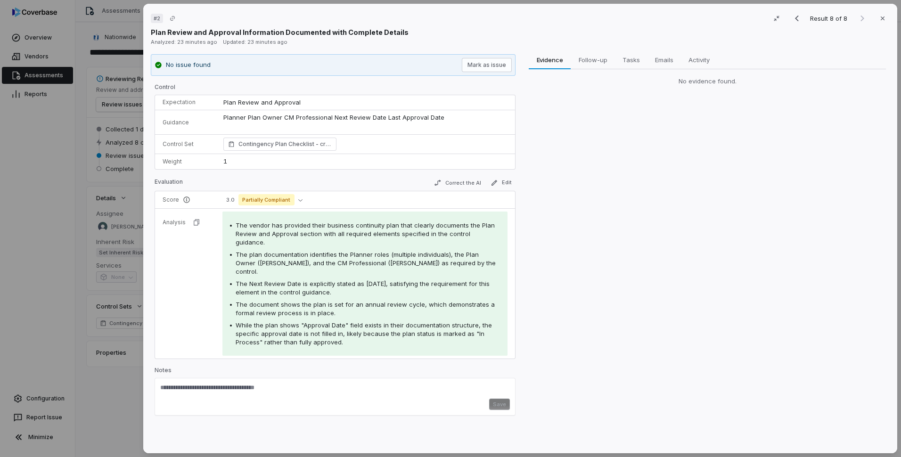
click at [347, 300] on div "The document shows the plan is set for an annual review cycle, which demonstrat…" at bounding box center [368, 308] width 264 height 17
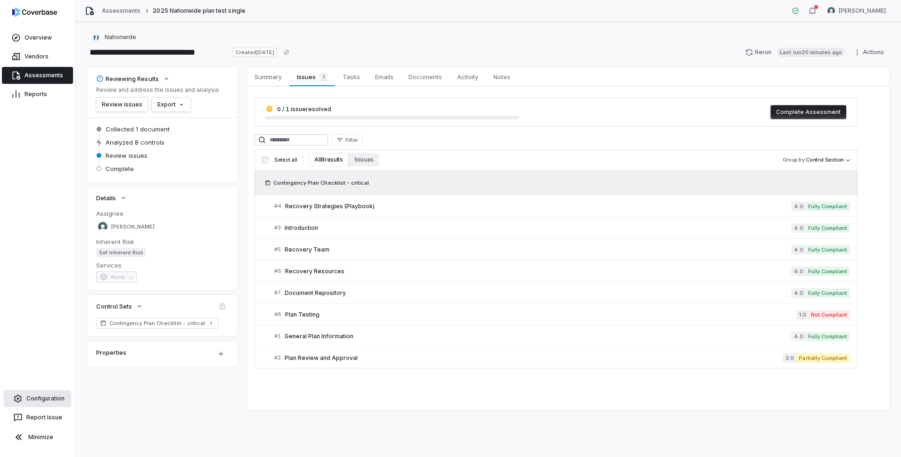
click at [30, 396] on link "Configuration" at bounding box center [37, 398] width 67 height 17
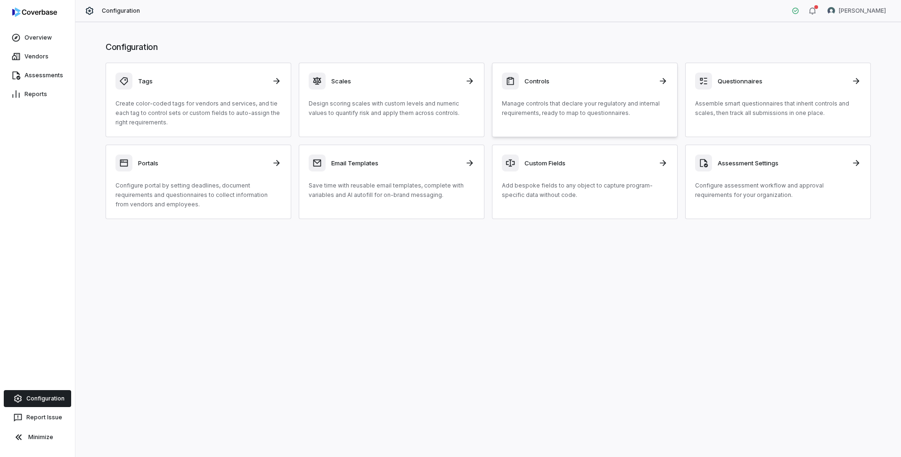
click at [600, 96] on div "Controls Manage controls that declare your regulatory and internal requirements…" at bounding box center [585, 95] width 166 height 45
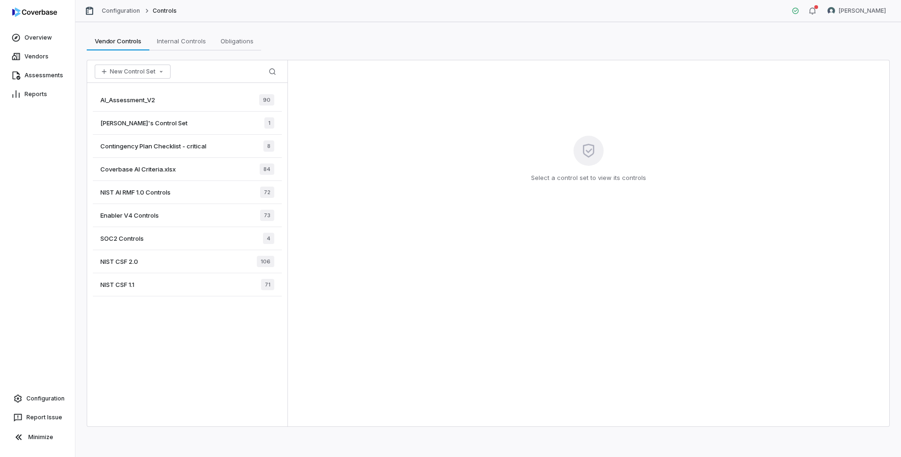
click at [169, 145] on span "Contingency Plan Checklist - critical" at bounding box center [153, 146] width 106 height 8
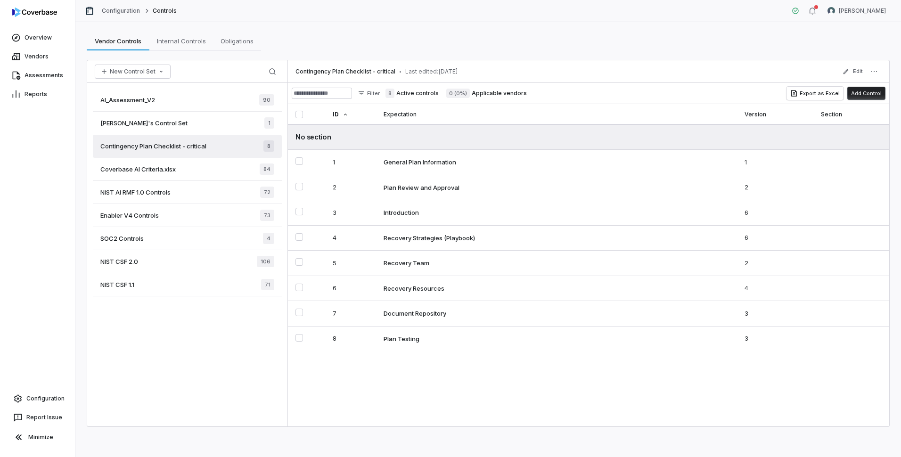
drag, startPoint x: 188, startPoint y: 122, endPoint x: 209, endPoint y: 123, distance: 20.8
click at [189, 123] on div "Nikki's Control Set 1" at bounding box center [187, 123] width 189 height 23
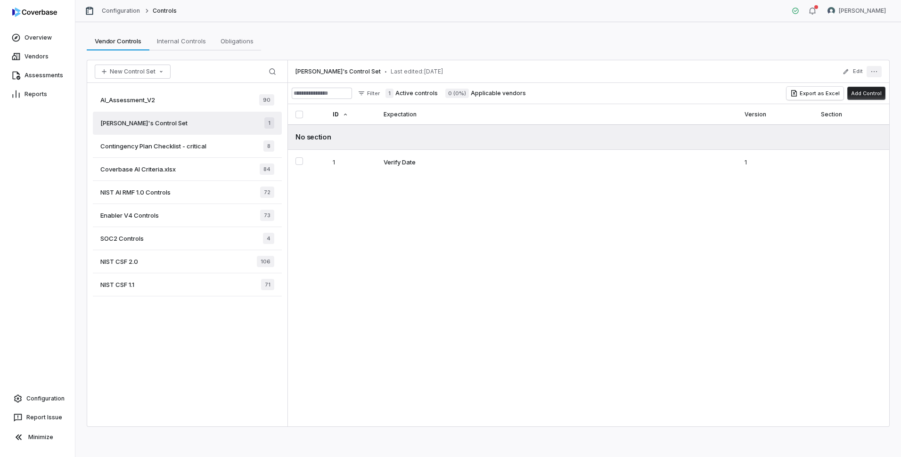
click at [877, 71] on icon "More actions" at bounding box center [875, 72] width 8 height 8
click at [772, 139] on div "Archive" at bounding box center [811, 136] width 135 height 15
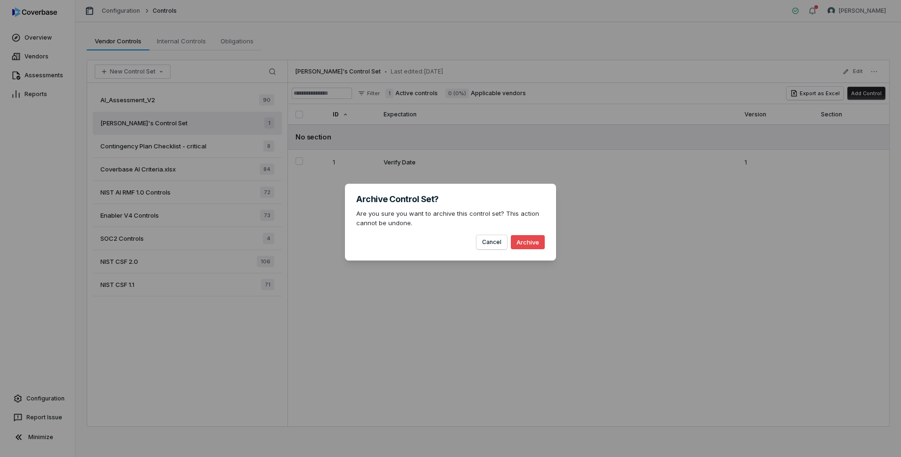
click at [527, 244] on button "Archive" at bounding box center [528, 242] width 34 height 14
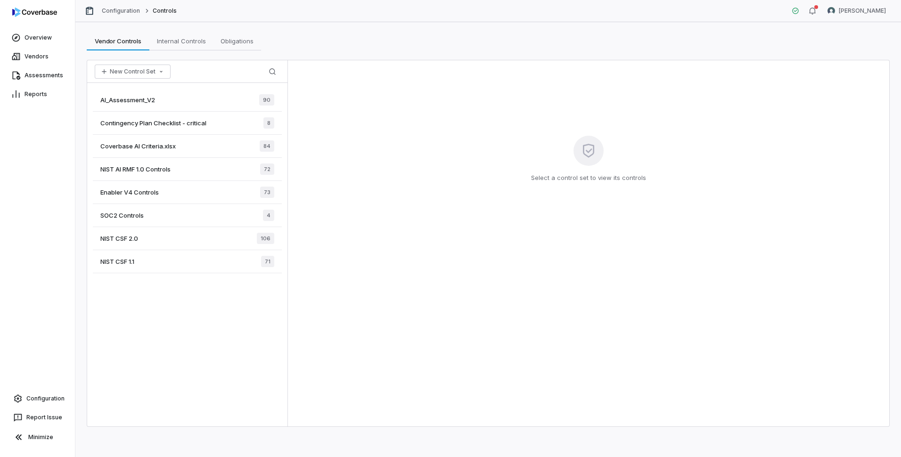
click at [170, 121] on span "Contingency Plan Checklist - critical" at bounding box center [153, 123] width 106 height 8
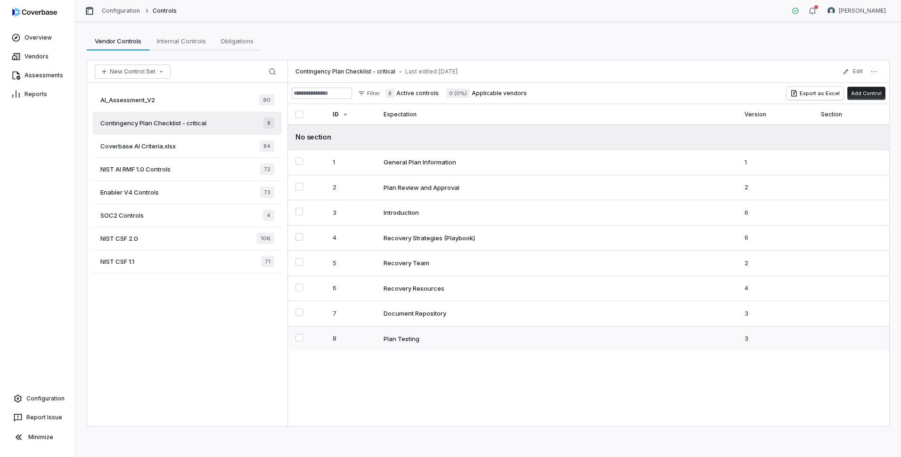
click at [427, 332] on td "Plan Testing" at bounding box center [556, 338] width 361 height 25
click at [411, 312] on div "Document Repository" at bounding box center [415, 313] width 63 height 8
click at [406, 287] on div "Recovery Resources" at bounding box center [414, 288] width 61 height 8
click at [421, 188] on div "Plan Review and Approval" at bounding box center [422, 187] width 76 height 8
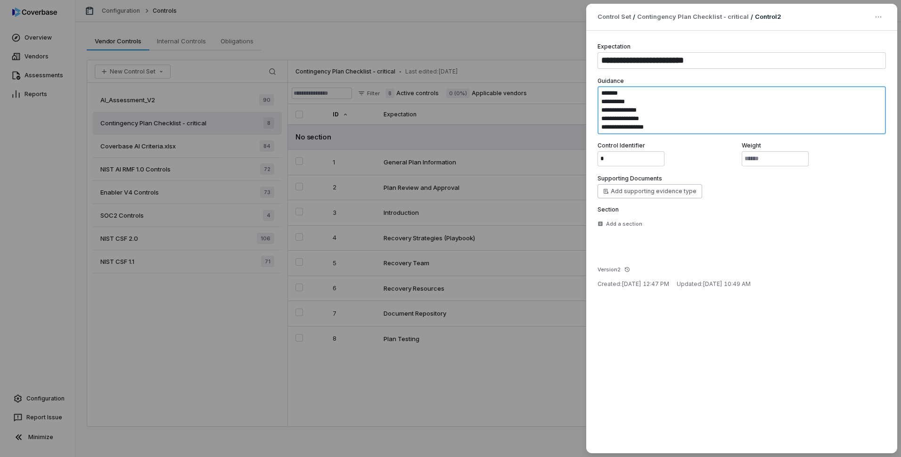
click at [649, 135] on div "**********" at bounding box center [742, 137] width 288 height 190
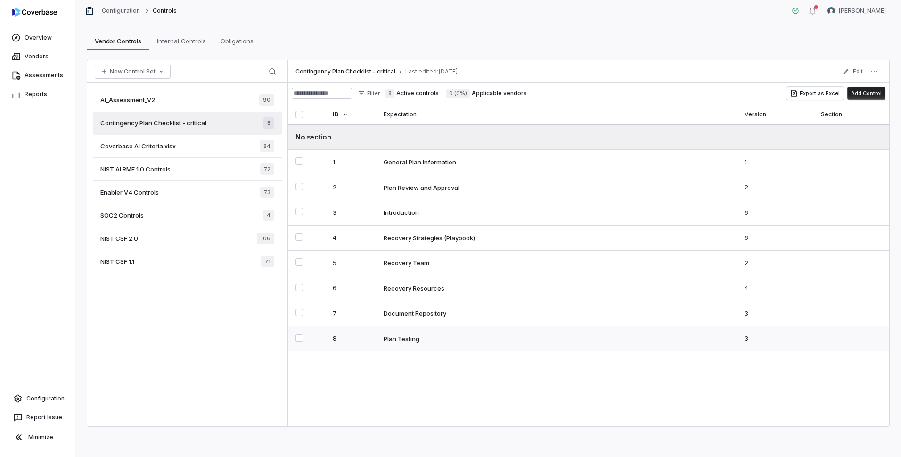
click at [410, 331] on td "Plan Testing" at bounding box center [556, 338] width 361 height 25
type textarea "*"
click at [34, 74] on link "Assessments" at bounding box center [37, 75] width 71 height 17
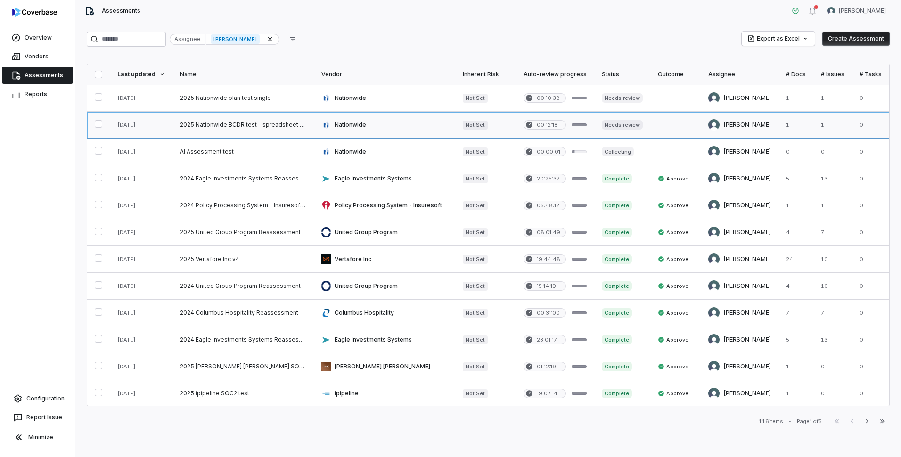
click at [407, 118] on link at bounding box center [384, 125] width 141 height 26
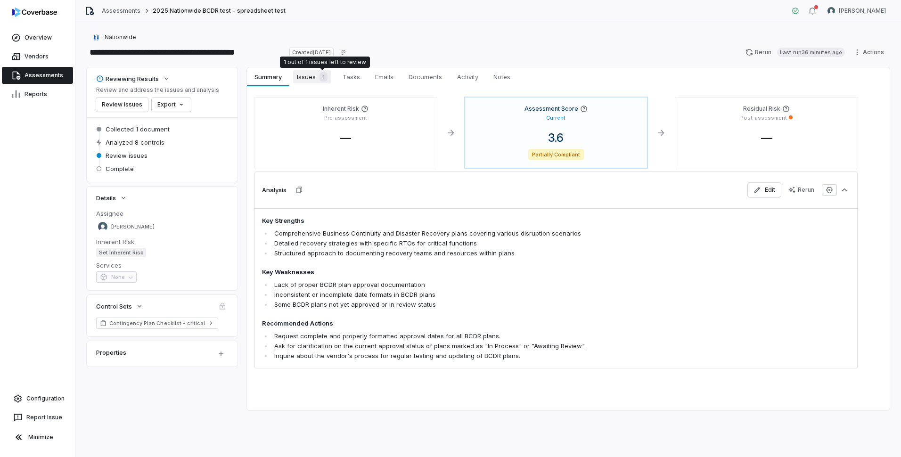
click at [321, 76] on span "1" at bounding box center [324, 76] width 8 height 9
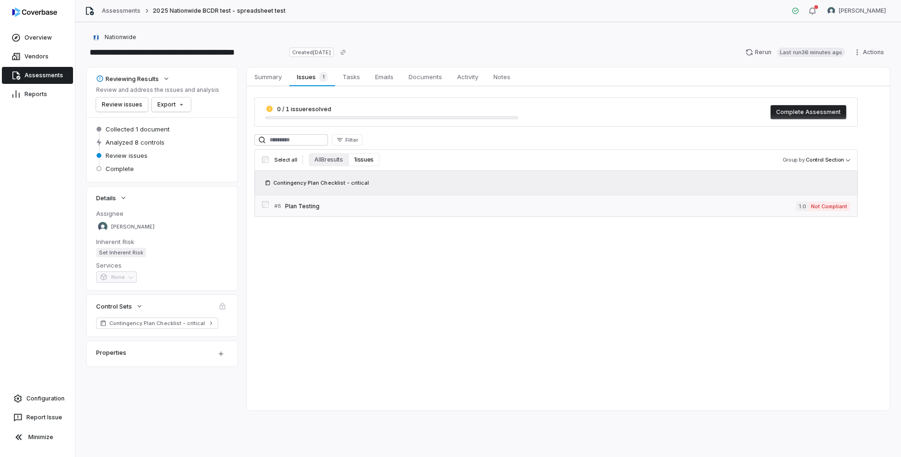
click at [308, 209] on span "Plan Testing" at bounding box center [540, 207] width 511 height 8
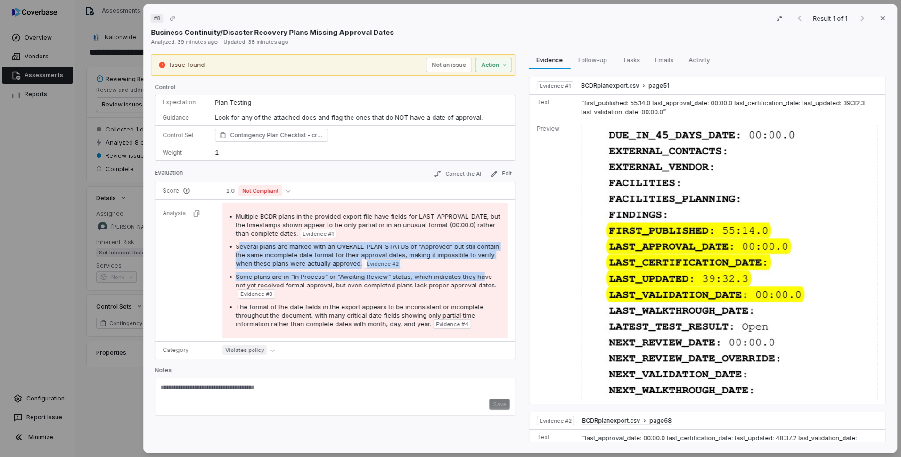
drag, startPoint x: 238, startPoint y: 247, endPoint x: 492, endPoint y: 277, distance: 255.0
click at [492, 277] on div "Multiple BCDR plans in the provided export file have fields for LAST_APPROVAL_D…" at bounding box center [365, 270] width 270 height 117
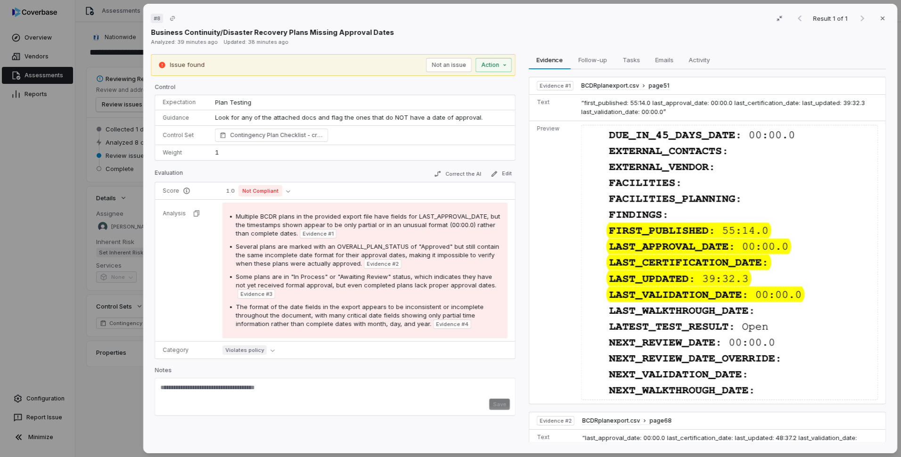
drag, startPoint x: 492, startPoint y: 277, endPoint x: 321, endPoint y: 281, distance: 170.7
click at [321, 281] on div "Some plans are in "In Process" or "Awaiting Review" status, which indicates the…" at bounding box center [368, 285] width 264 height 26
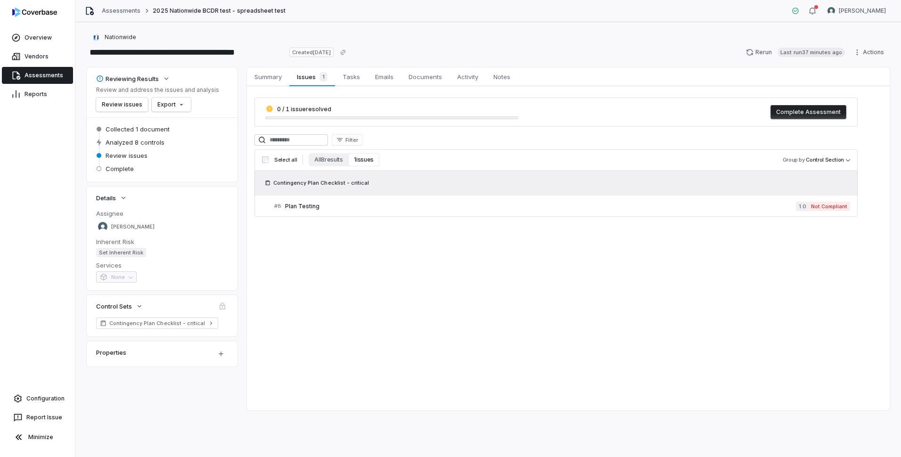
click at [36, 73] on link "Assessments" at bounding box center [37, 75] width 71 height 17
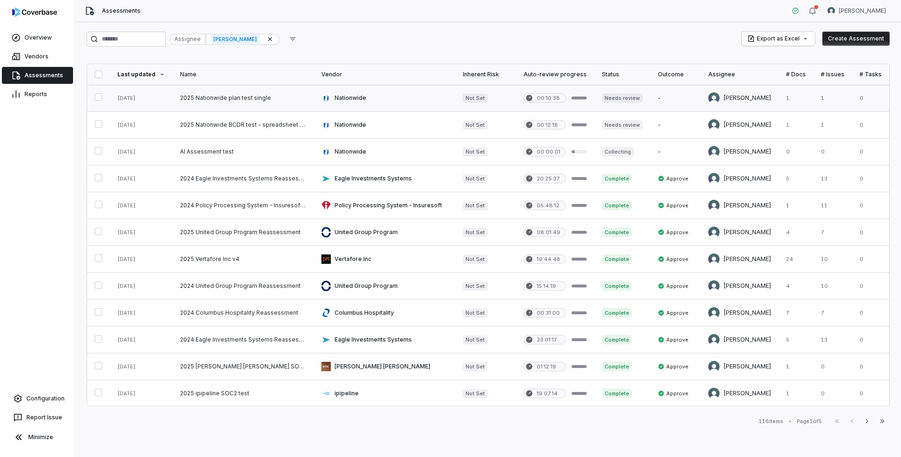
click at [98, 99] on button "button" at bounding box center [99, 97] width 8 height 8
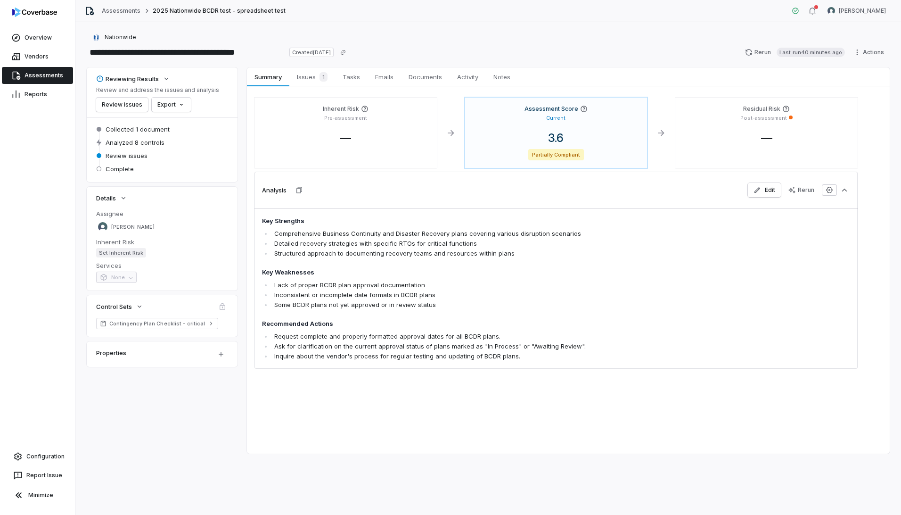
click at [388, 15] on div "Assessments 2025 Nationwide BCDR test - spreadsheet test [PERSON_NAME]" at bounding box center [488, 11] width 826 height 22
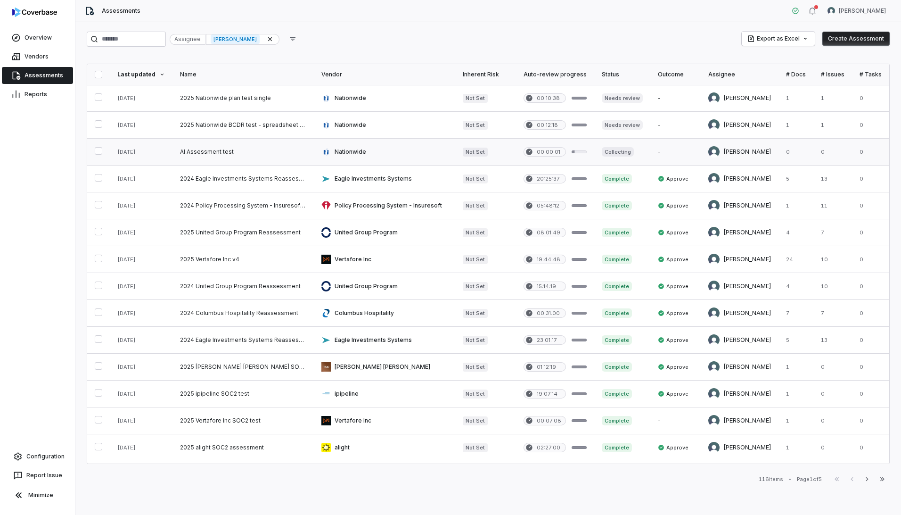
click at [247, 150] on link at bounding box center [243, 152] width 141 height 26
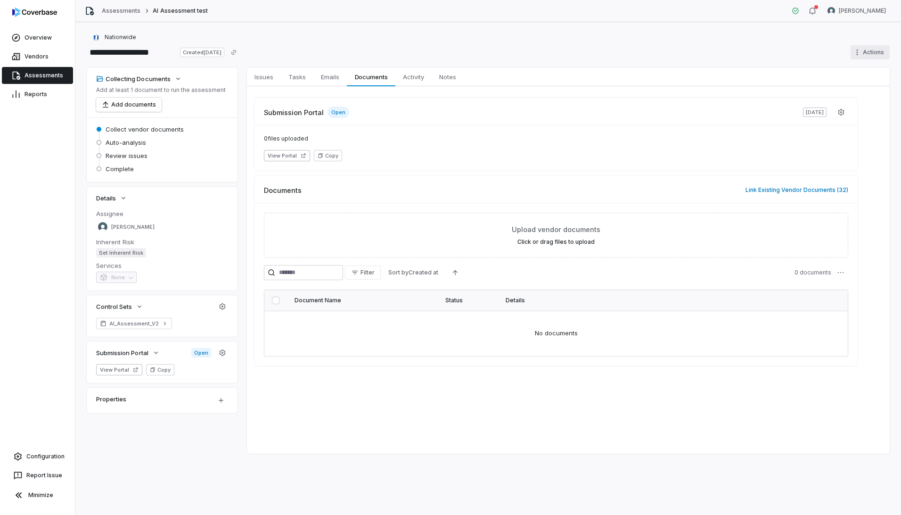
click at [857, 53] on html "**********" at bounding box center [450, 257] width 901 height 515
click at [848, 132] on div "Delete" at bounding box center [859, 133] width 68 height 15
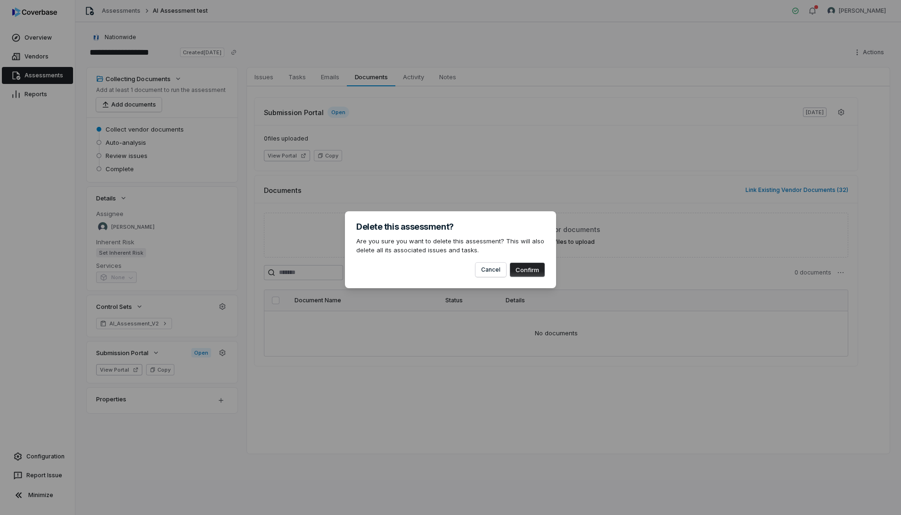
click at [522, 270] on button "Confirm" at bounding box center [527, 270] width 35 height 14
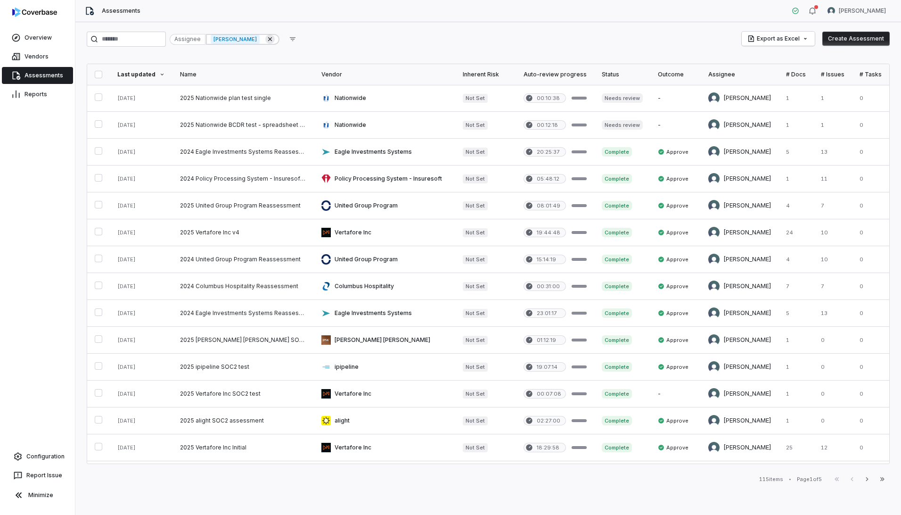
click at [274, 37] on icon at bounding box center [270, 39] width 8 height 8
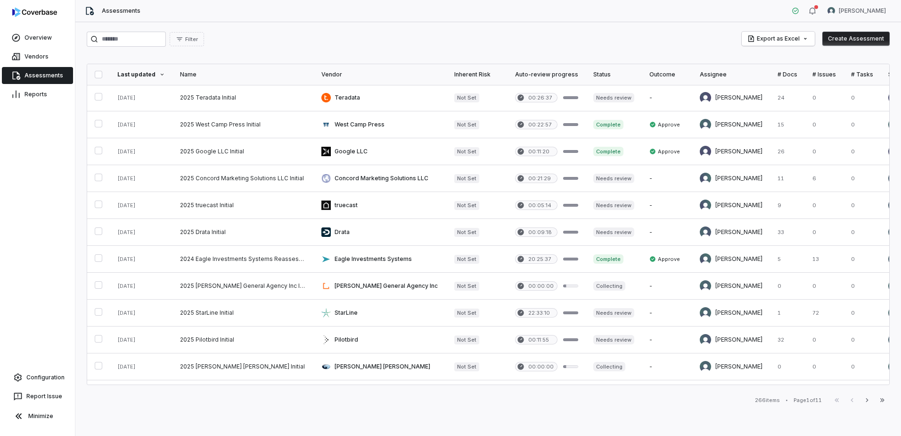
scroll to position [377, 0]
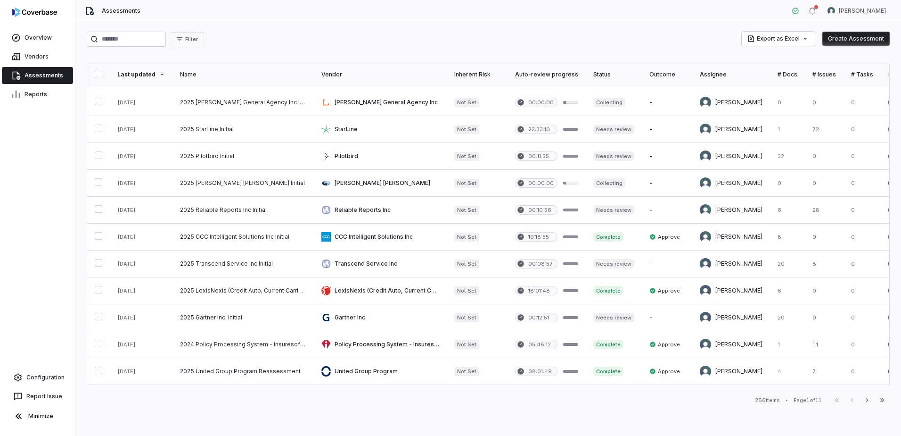
click at [864, 402] on icon "button" at bounding box center [867, 400] width 8 height 8
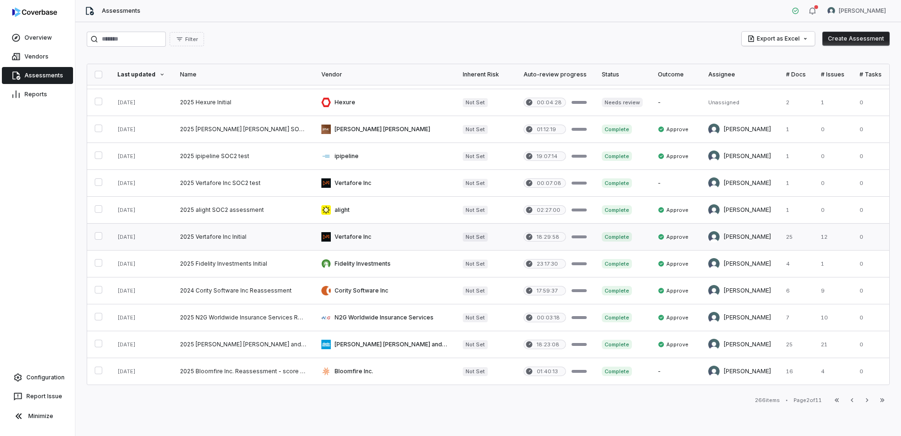
click at [346, 234] on link at bounding box center [384, 236] width 141 height 26
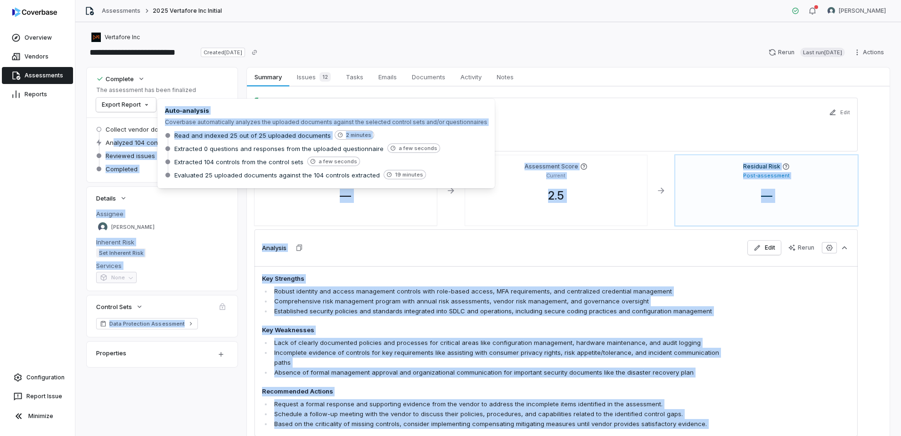
drag, startPoint x: 114, startPoint y: 147, endPoint x: 167, endPoint y: 145, distance: 53.8
click at [167, 145] on body "**********" at bounding box center [450, 218] width 901 height 436
drag, startPoint x: 167, startPoint y: 145, endPoint x: 143, endPoint y: 142, distance: 24.2
click at [144, 142] on span "Analyzed 104 controls" at bounding box center [138, 142] width 65 height 8
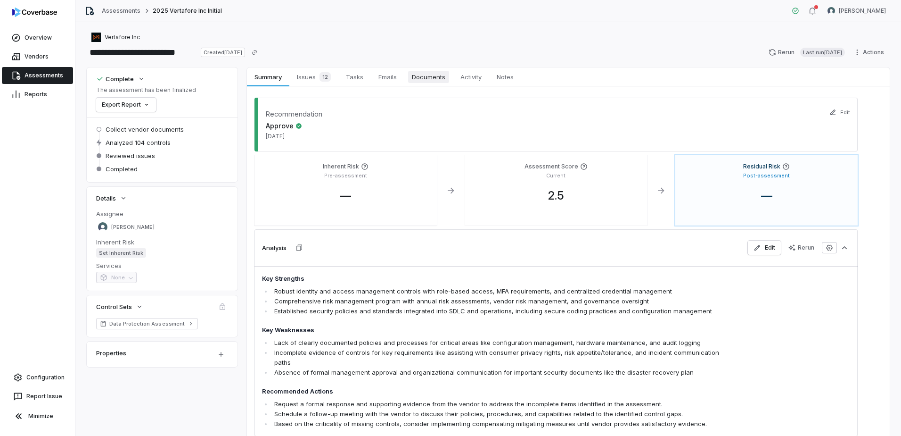
click at [425, 75] on span "Documents" at bounding box center [428, 77] width 41 height 12
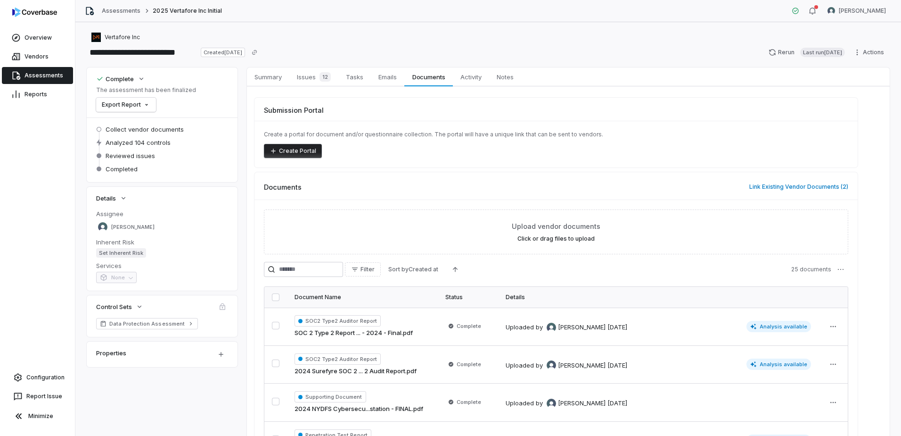
scroll to position [128, 0]
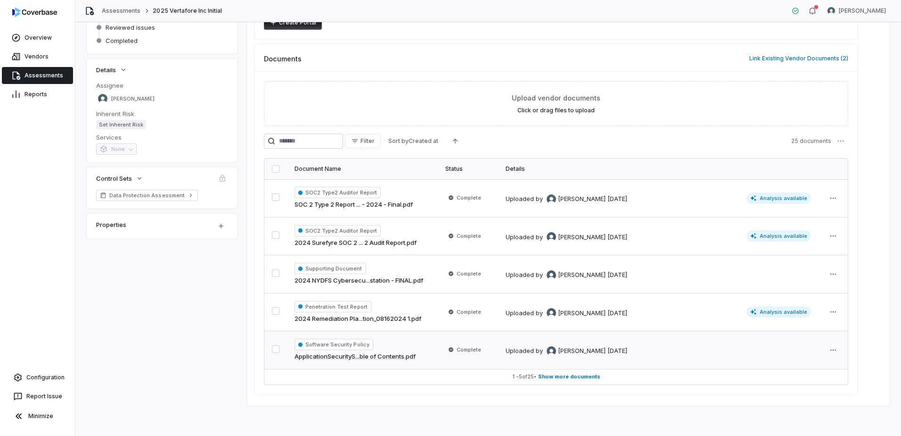
click at [575, 378] on span "Show more documents" at bounding box center [569, 376] width 62 height 7
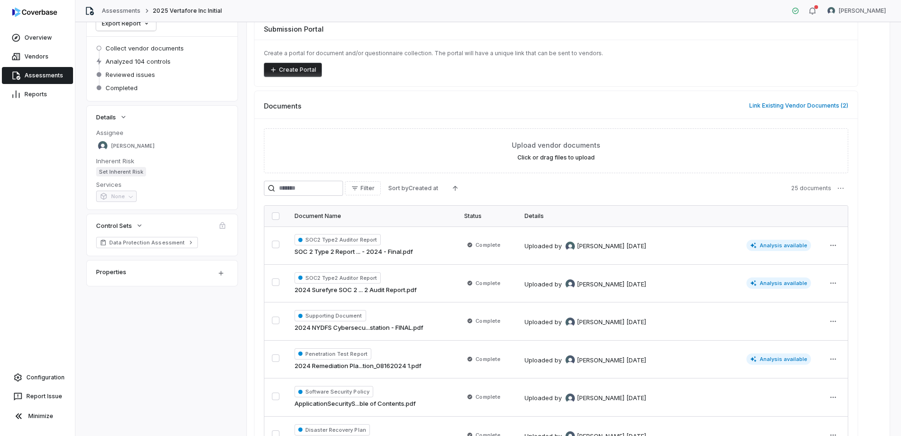
scroll to position [0, 0]
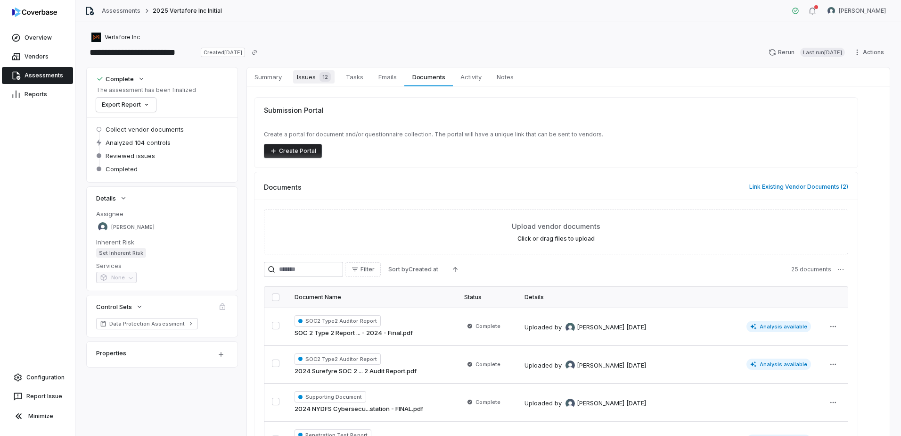
click at [307, 73] on span "Issues 12" at bounding box center [313, 76] width 41 height 13
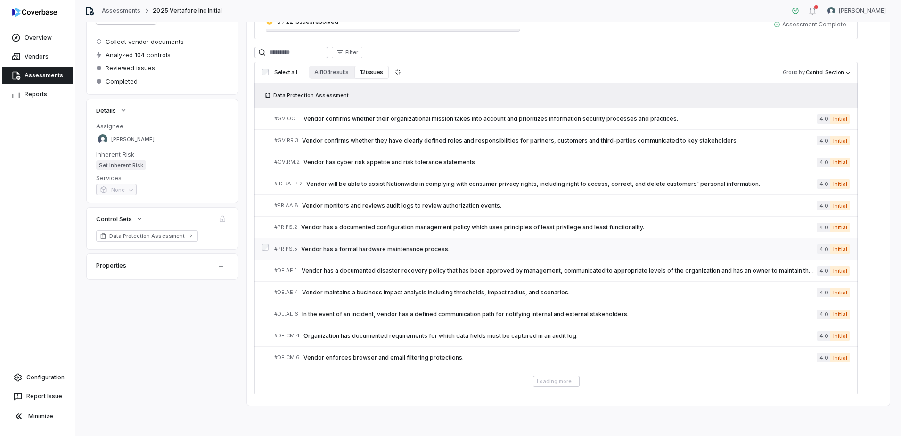
scroll to position [61, 0]
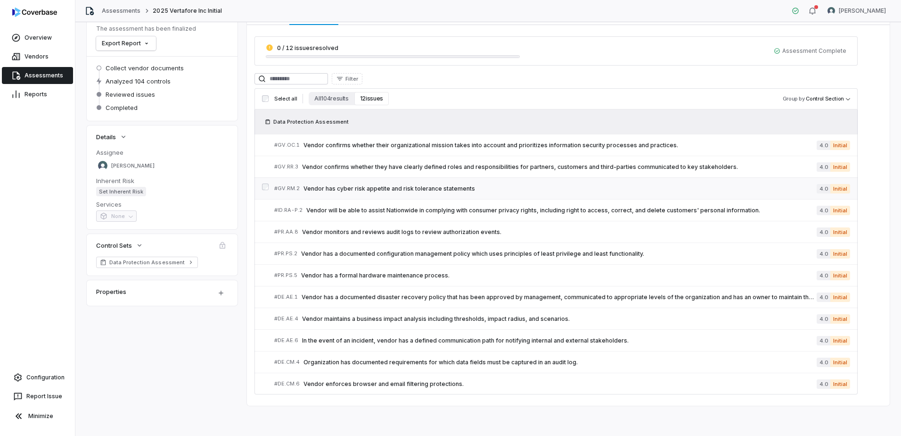
click at [428, 186] on span "Vendor has cyber risk appetite and risk tolerance statements" at bounding box center [560, 189] width 513 height 8
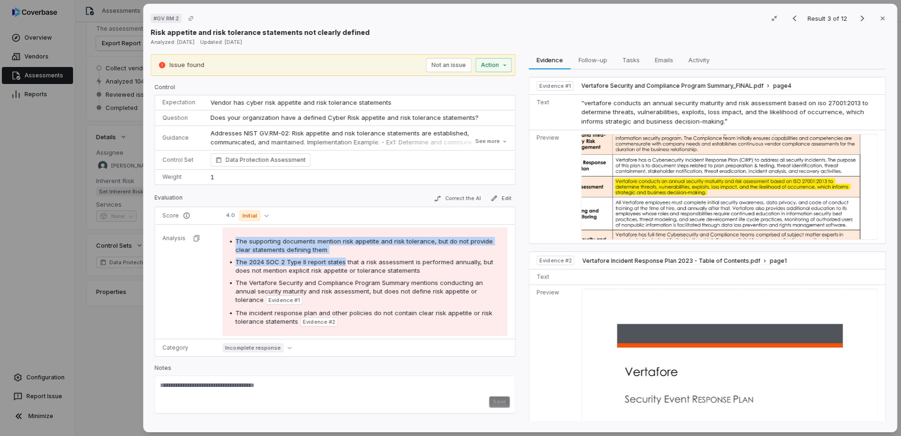
drag, startPoint x: 235, startPoint y: 239, endPoint x: 344, endPoint y: 255, distance: 110.4
click at [344, 255] on div "The supporting documents mention risk appetite and risk tolerance, but do not p…" at bounding box center [365, 282] width 270 height 90
drag, startPoint x: 344, startPoint y: 255, endPoint x: 335, endPoint y: 252, distance: 9.3
click at [335, 252] on div "The supporting documents mention risk appetite and risk tolerance, but do not p…" at bounding box center [368, 245] width 264 height 17
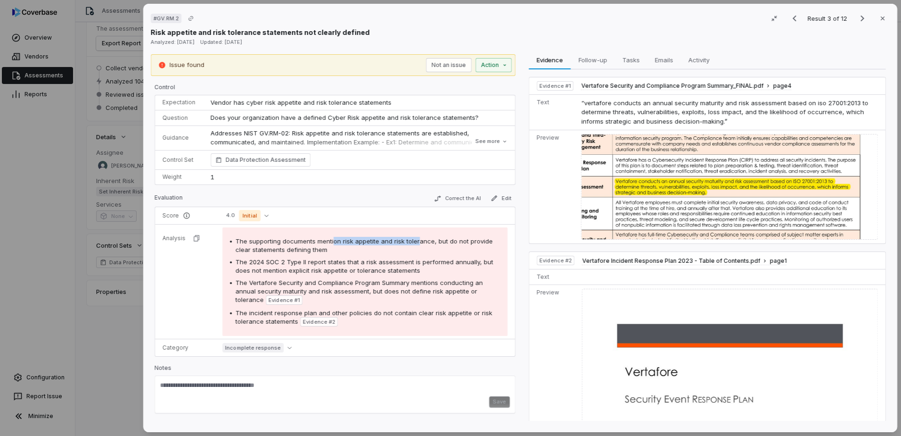
drag, startPoint x: 359, startPoint y: 239, endPoint x: 419, endPoint y: 239, distance: 59.9
click at [419, 239] on span "The supporting documents mention risk appetite and risk tolerance, but do not p…" at bounding box center [364, 245] width 257 height 16
drag, startPoint x: 246, startPoint y: 262, endPoint x: 354, endPoint y: 262, distance: 108.9
click at [354, 262] on span "The 2024 SOC 2 Type II report states that a risk assessment is performed annual…" at bounding box center [365, 266] width 258 height 16
click at [358, 261] on span "The 2024 SOC 2 Type II report states that a risk assessment is performed annual…" at bounding box center [365, 266] width 258 height 16
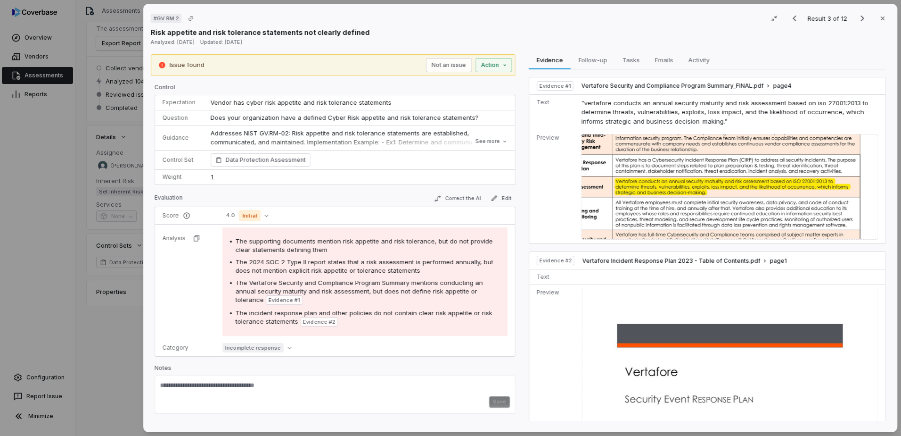
scroll to position [189, 0]
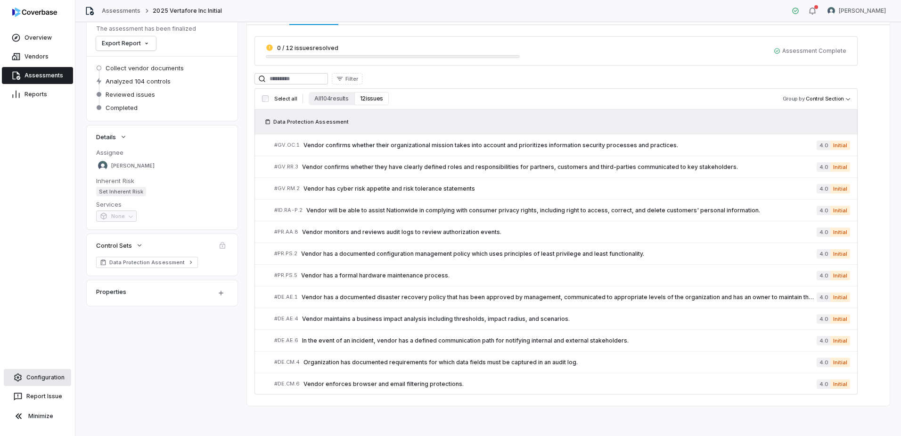
click at [44, 378] on link "Configuration" at bounding box center [37, 377] width 67 height 17
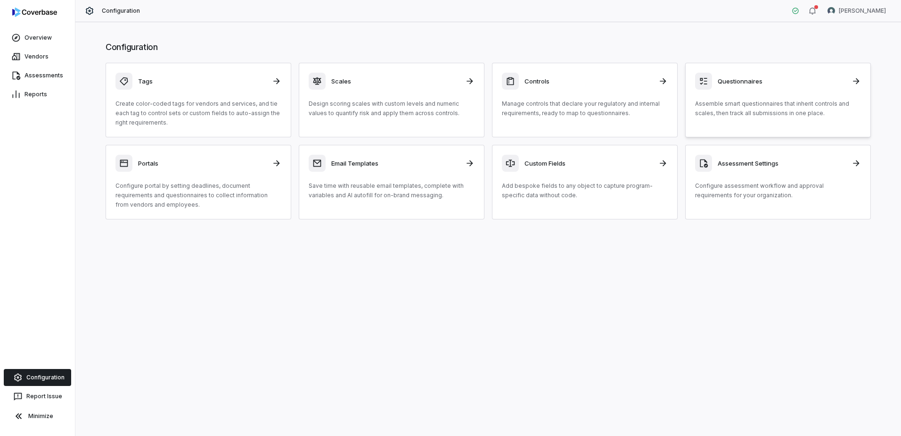
click at [753, 98] on div "Questionnaires Assemble smart questionnaires that inherit controls and scales, …" at bounding box center [778, 95] width 166 height 45
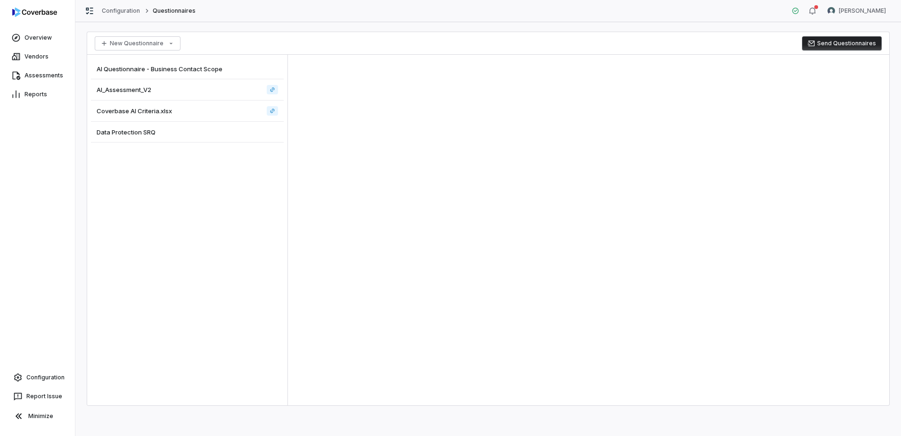
click at [166, 92] on div "AI_Assessment_V2" at bounding box center [187, 89] width 193 height 21
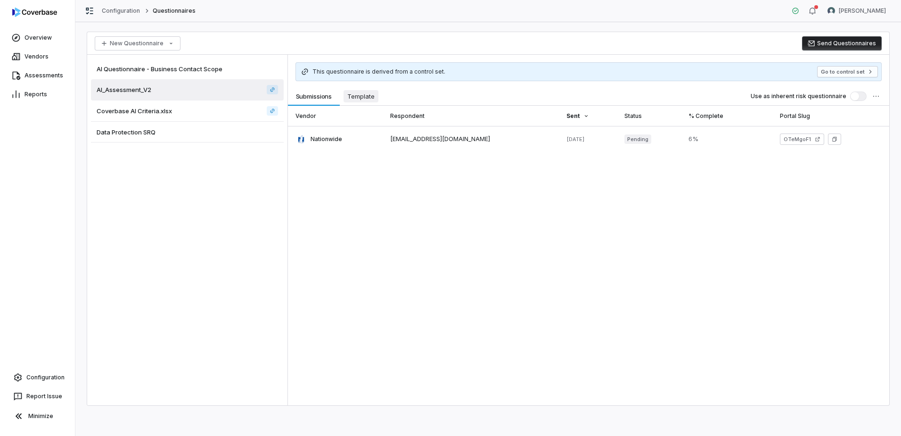
click at [373, 95] on span "Template" at bounding box center [361, 96] width 35 height 12
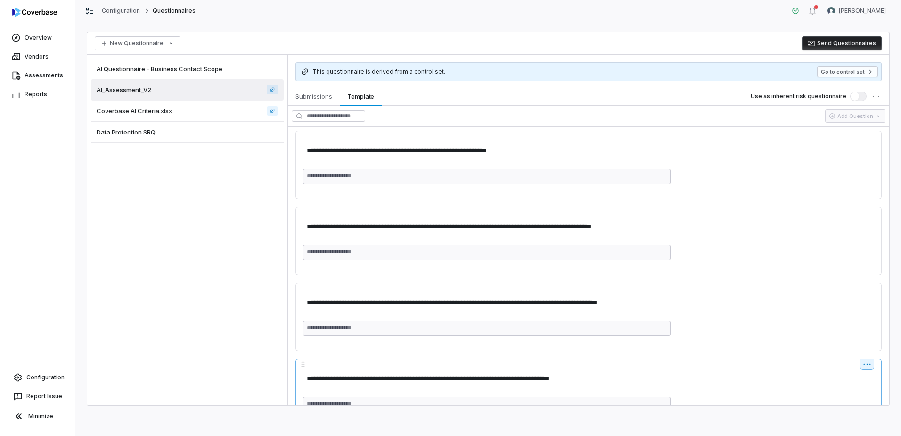
scroll to position [518, 0]
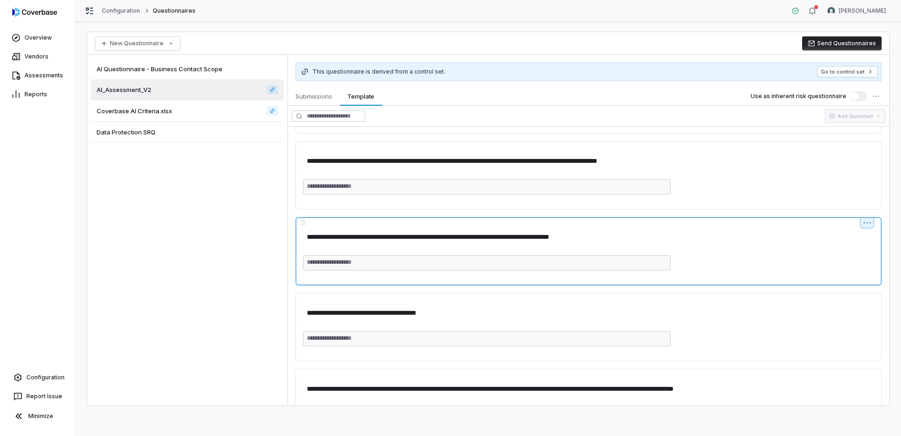
drag, startPoint x: 363, startPoint y: 236, endPoint x: 614, endPoint y: 230, distance: 250.8
click at [614, 230] on textarea "**********" at bounding box center [586, 236] width 567 height 17
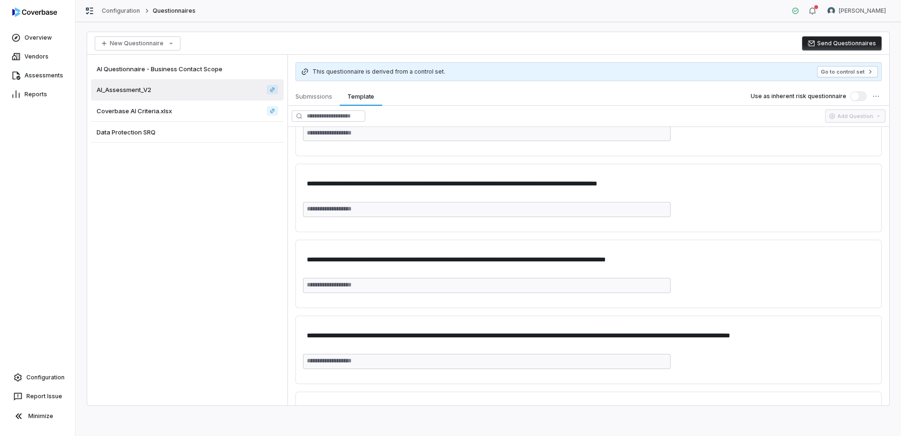
scroll to position [1178, 0]
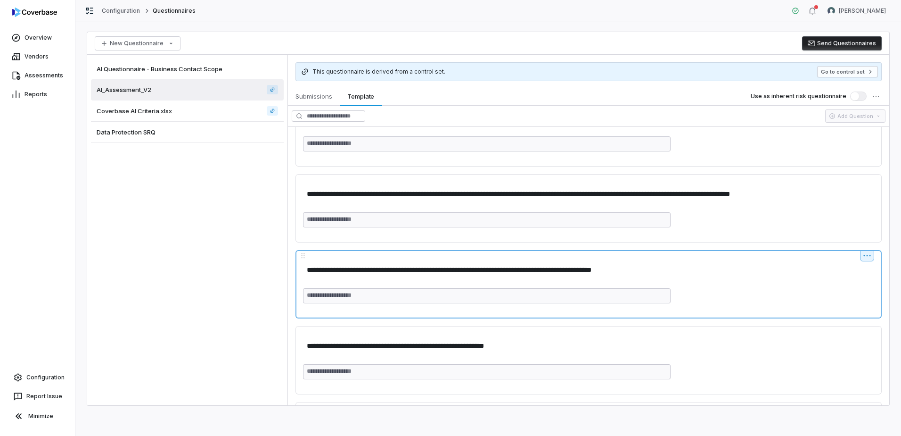
drag, startPoint x: 652, startPoint y: 270, endPoint x: 329, endPoint y: 279, distance: 323.0
click at [329, 279] on div "**********" at bounding box center [588, 282] width 571 height 42
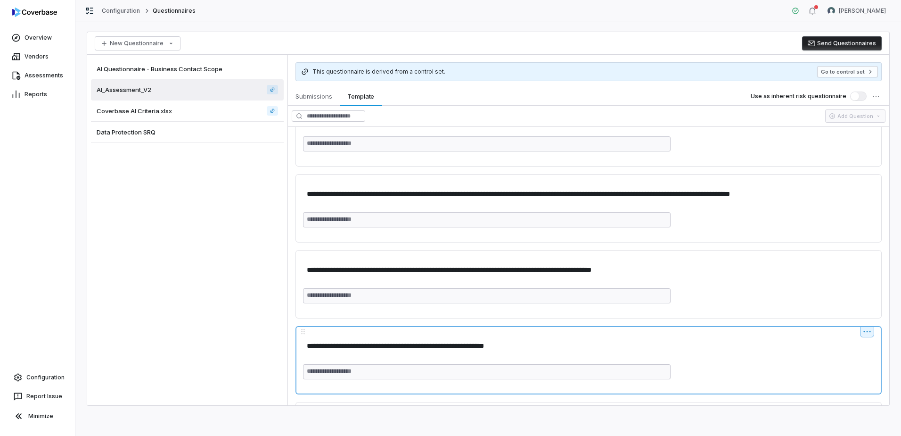
drag, startPoint x: 344, startPoint y: 345, endPoint x: 490, endPoint y: 345, distance: 146.1
click at [490, 345] on textarea "**********" at bounding box center [586, 345] width 567 height 17
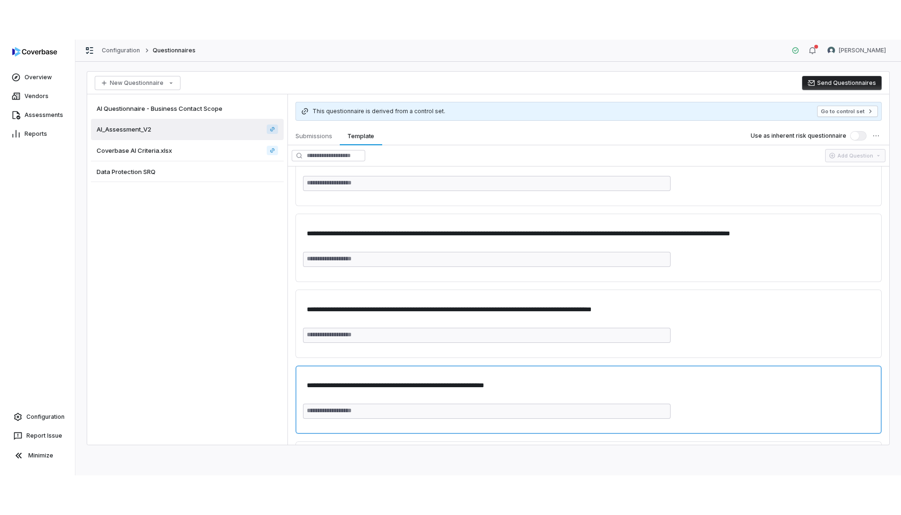
scroll to position [1320, 0]
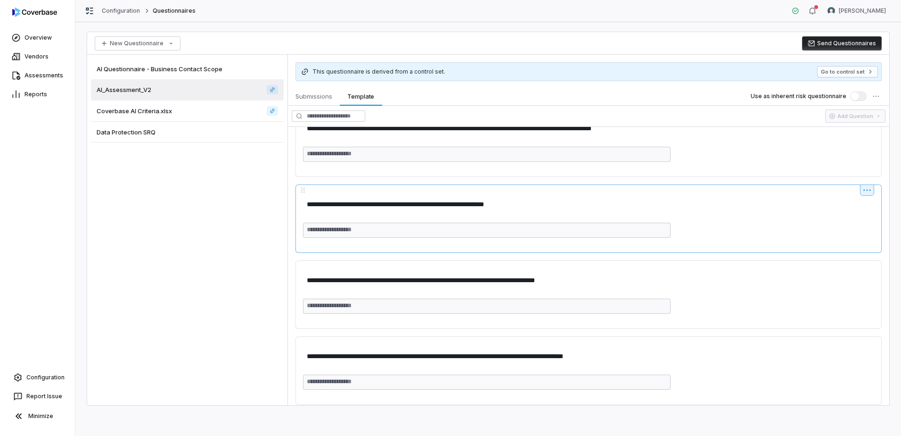
click at [452, 251] on div "**********" at bounding box center [589, 218] width 586 height 68
drag, startPoint x: 42, startPoint y: 376, endPoint x: 52, endPoint y: 374, distance: 10.0
click at [42, 376] on link "Configuration" at bounding box center [37, 377] width 67 height 17
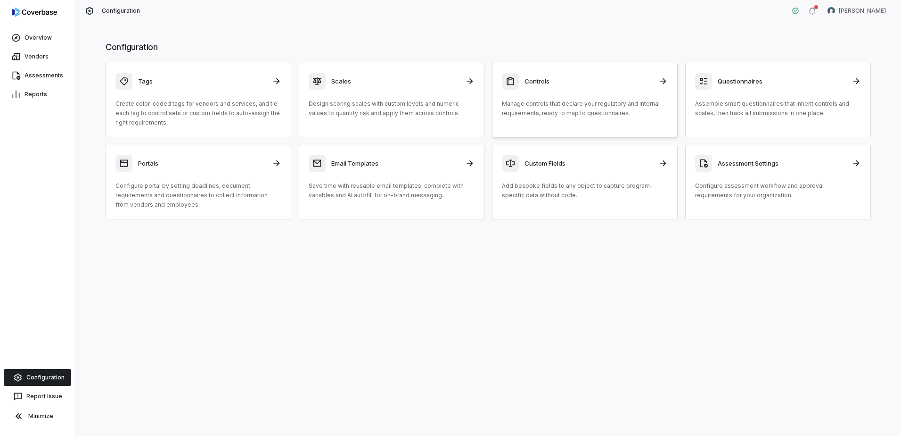
click at [560, 98] on div "Controls Manage controls that declare your regulatory and internal requirements…" at bounding box center [585, 95] width 166 height 45
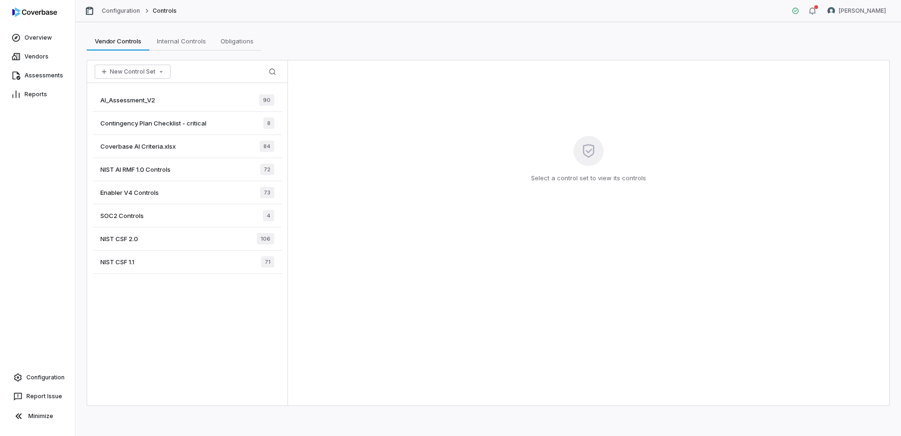
click at [140, 193] on span "Enabler V4 Controls" at bounding box center [129, 192] width 58 height 8
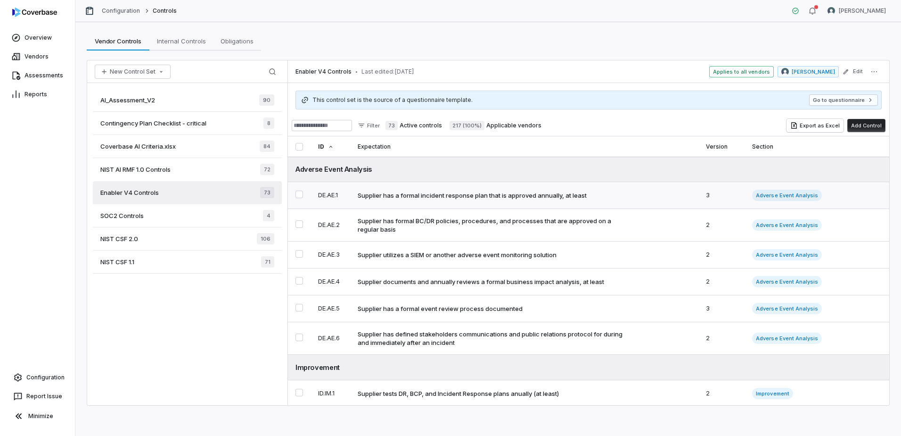
click at [432, 195] on div "Supplier has a formal incident response plan that is approved annually, at least" at bounding box center [472, 195] width 229 height 8
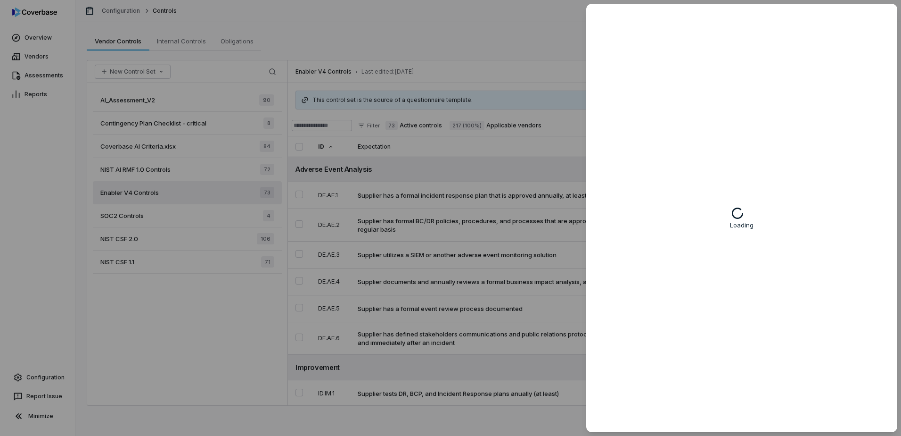
type textarea "*"
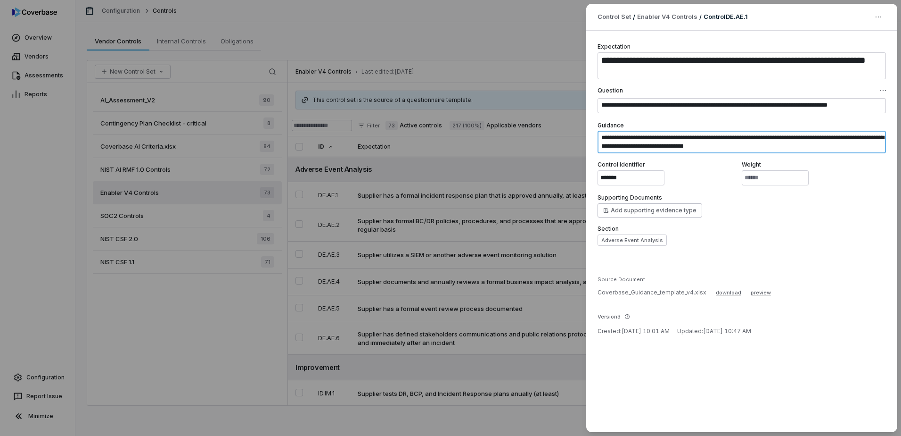
drag, startPoint x: 605, startPoint y: 137, endPoint x: 833, endPoint y: 150, distance: 228.5
click at [833, 150] on textarea "**********" at bounding box center [742, 142] width 288 height 23
click at [833, 151] on textarea "**********" at bounding box center [742, 142] width 288 height 23
click at [653, 142] on textarea "**********" at bounding box center [742, 142] width 288 height 23
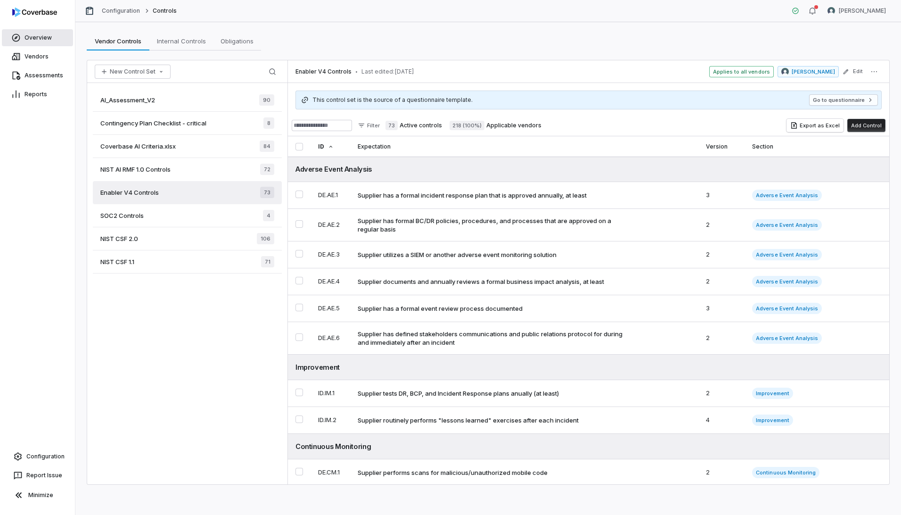
click at [48, 37] on link "Overview" at bounding box center [37, 37] width 71 height 17
